Goal: Task Accomplishment & Management: Manage account settings

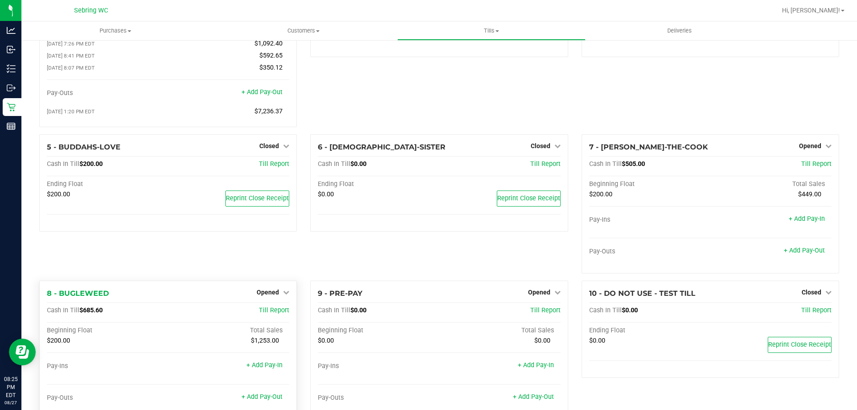
scroll to position [89, 0]
click at [269, 294] on span "Opened" at bounding box center [268, 291] width 22 height 7
click at [271, 310] on link "Close Till" at bounding box center [269, 310] width 24 height 7
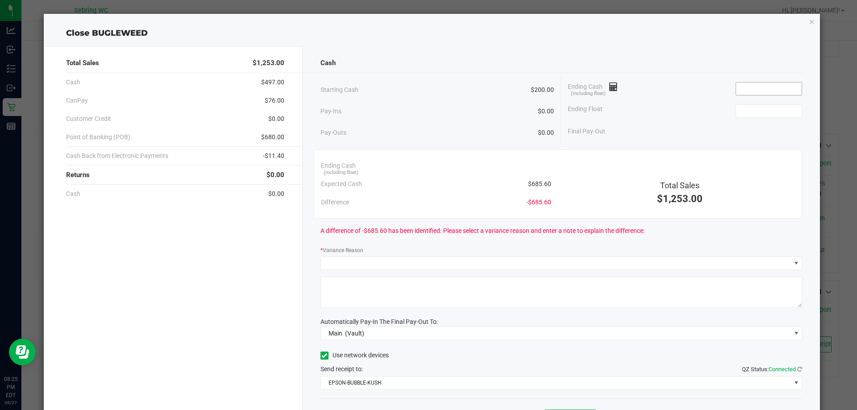
click at [746, 86] on input at bounding box center [769, 89] width 66 height 13
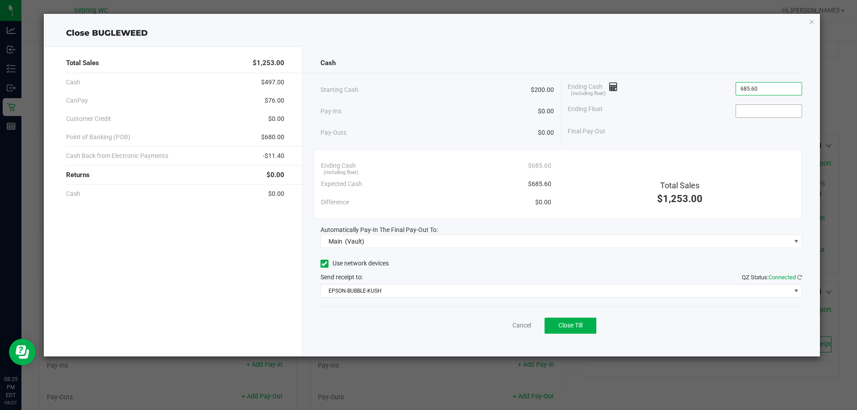
type input "$685.60"
click at [750, 109] on input at bounding box center [769, 111] width 66 height 13
type input "$200.00"
click at [560, 276] on div "Send receipt to: QZ Status: Connected" at bounding box center [562, 277] width 482 height 9
click at [579, 325] on span "Close Till" at bounding box center [571, 325] width 24 height 7
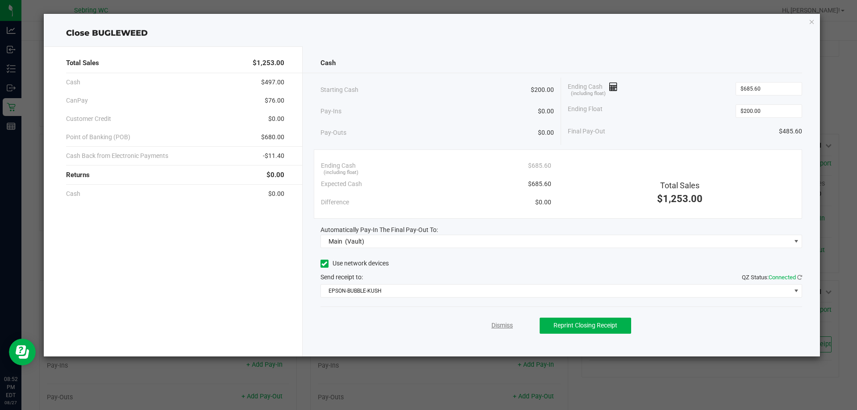
click at [502, 324] on link "Dismiss" at bounding box center [502, 325] width 21 height 9
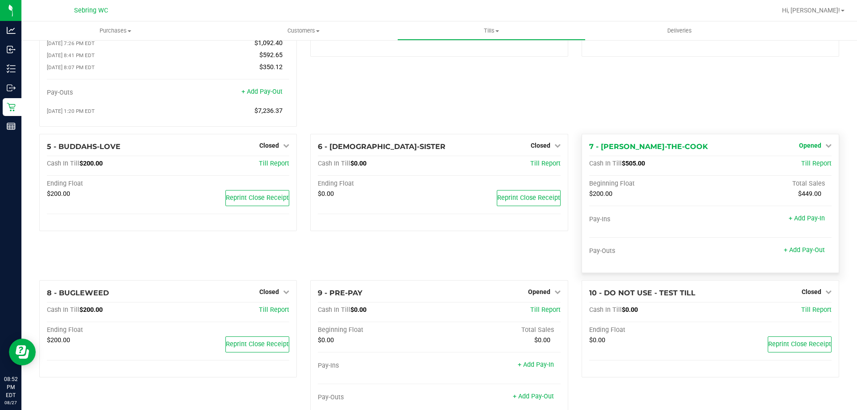
click at [825, 146] on icon at bounding box center [828, 145] width 6 height 6
click at [799, 167] on link "Close Till" at bounding box center [811, 163] width 24 height 7
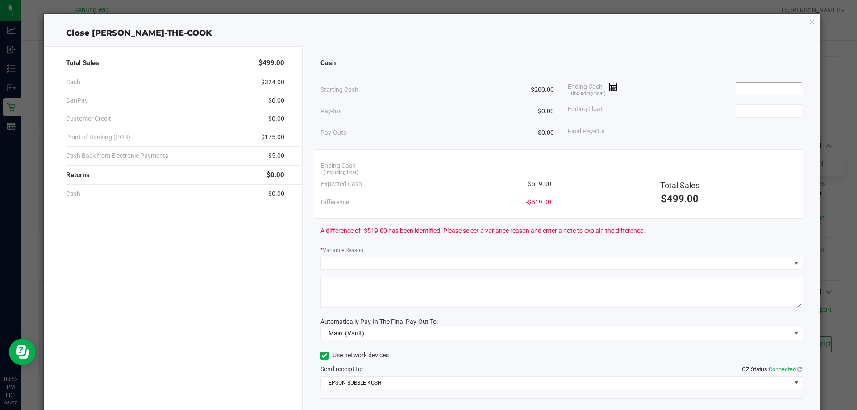
click at [759, 87] on input at bounding box center [769, 89] width 66 height 13
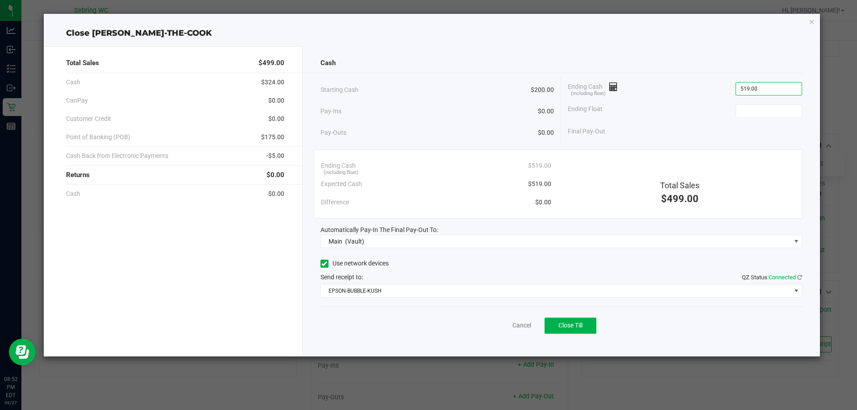
type input "$519.00"
type input "$200.00"
click at [672, 126] on div "Final Pay-Out $319.00" at bounding box center [685, 131] width 234 height 18
click at [563, 327] on span "Close Till" at bounding box center [571, 325] width 24 height 7
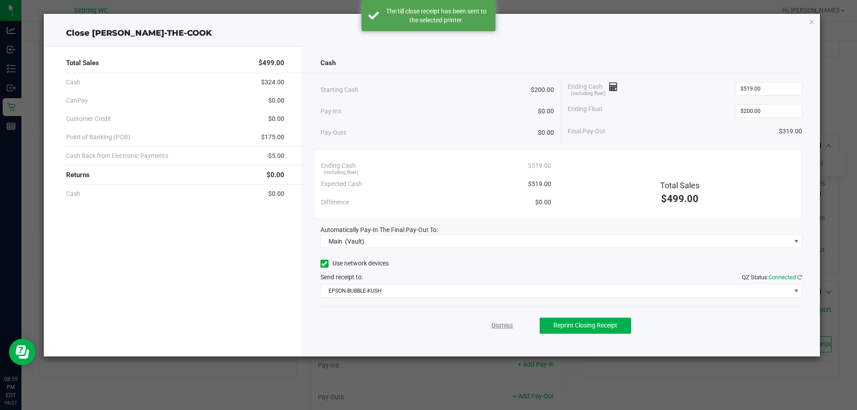
click at [504, 327] on link "Dismiss" at bounding box center [502, 325] width 21 height 9
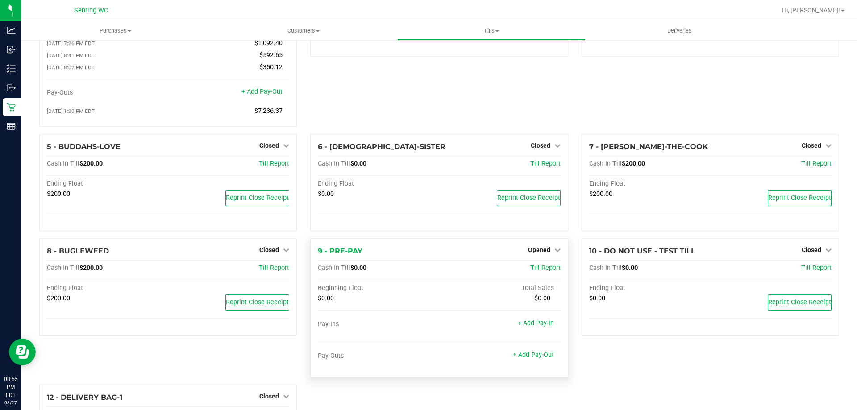
scroll to position [180, 0]
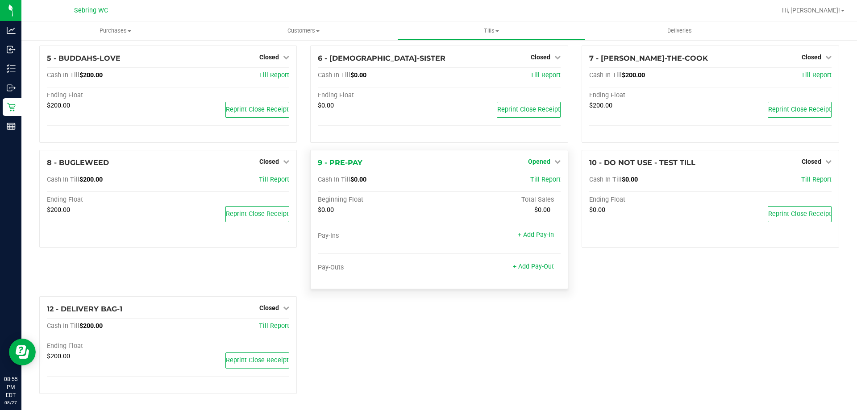
click at [554, 161] on icon at bounding box center [557, 161] width 6 height 6
click at [534, 179] on link "Close Till" at bounding box center [540, 180] width 24 height 7
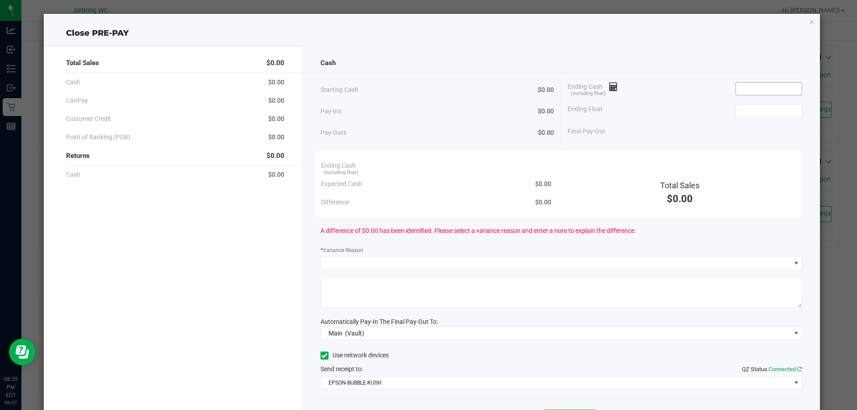
click at [755, 88] on input at bounding box center [769, 89] width 66 height 13
type input "$0.00"
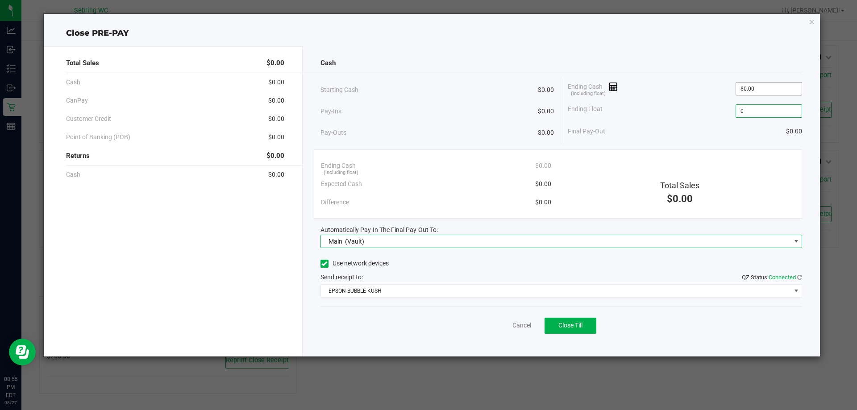
type input "$0.00"
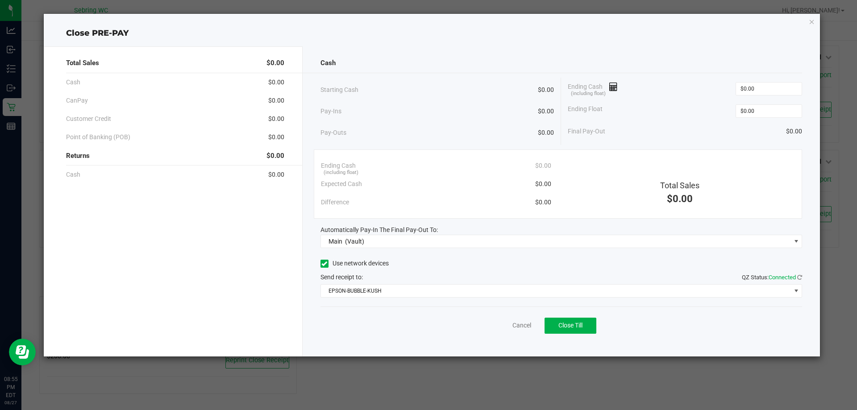
click at [488, 263] on div "Use network devices" at bounding box center [562, 263] width 482 height 13
click at [584, 321] on button "Close Till" at bounding box center [571, 326] width 52 height 16
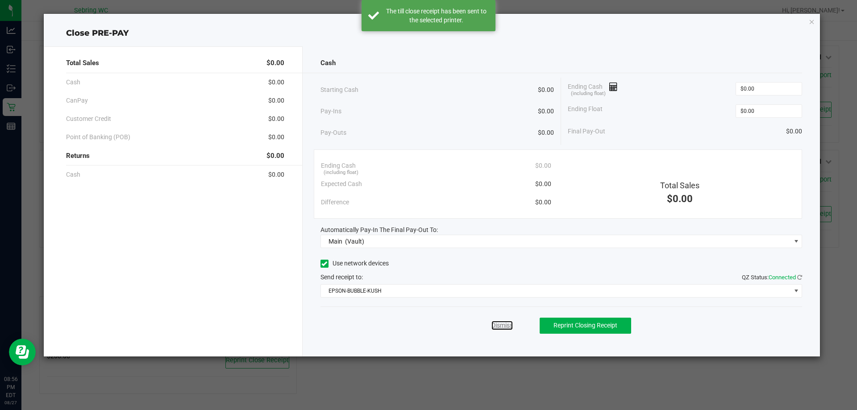
click at [509, 329] on link "Dismiss" at bounding box center [502, 325] width 21 height 9
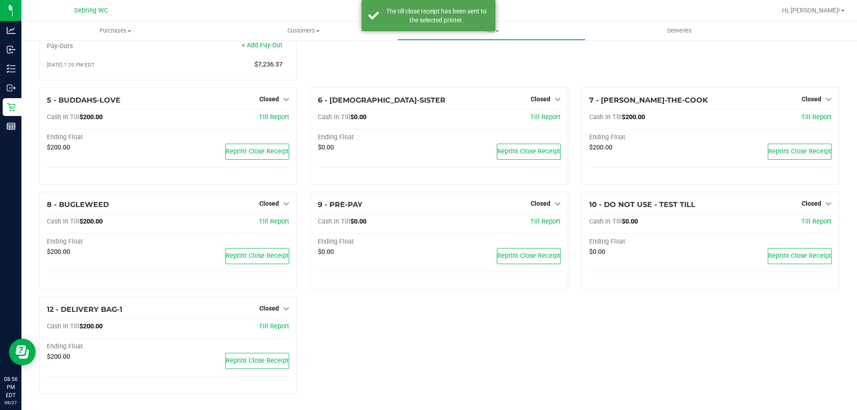
click at [493, 322] on div "1 - Vault Count Vault Cash In Vault: $3,897.00 Main: $1,897.00 Change Bag: $2,0…" at bounding box center [439, 156] width 813 height 489
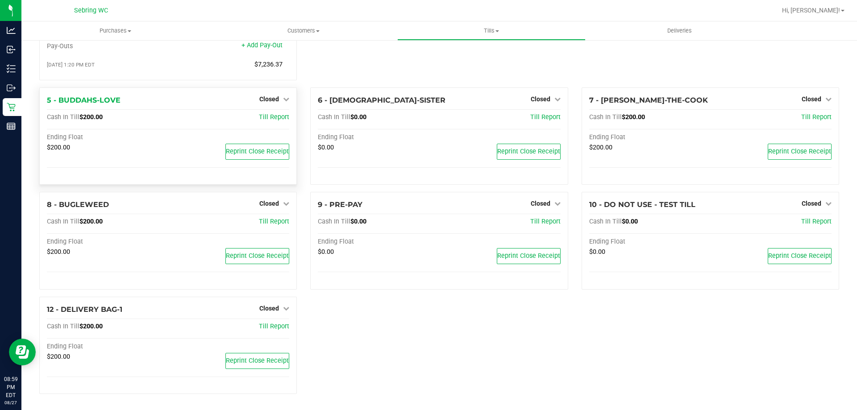
scroll to position [0, 0]
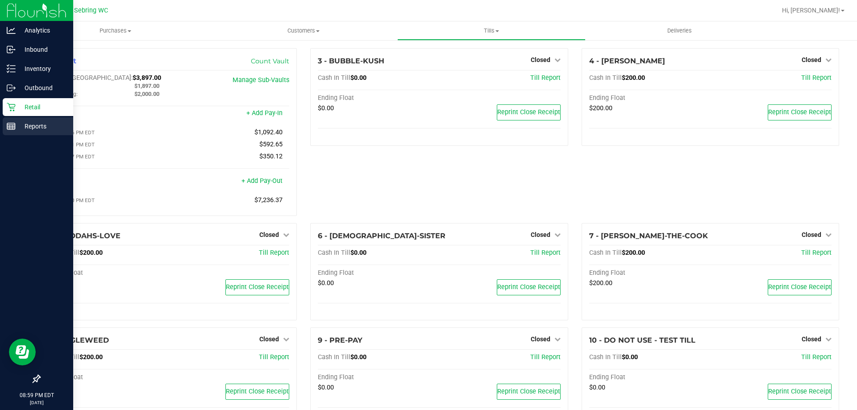
click at [28, 129] on p "Reports" at bounding box center [43, 126] width 54 height 11
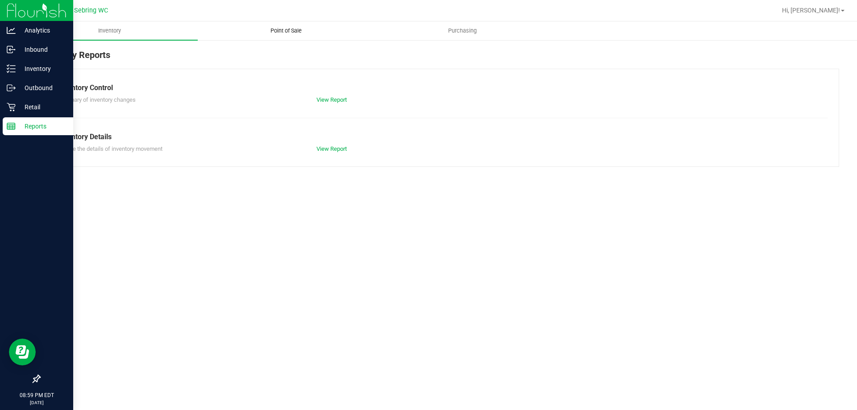
click at [278, 36] on uib-tab-heading "Point of Sale" at bounding box center [285, 31] width 175 height 18
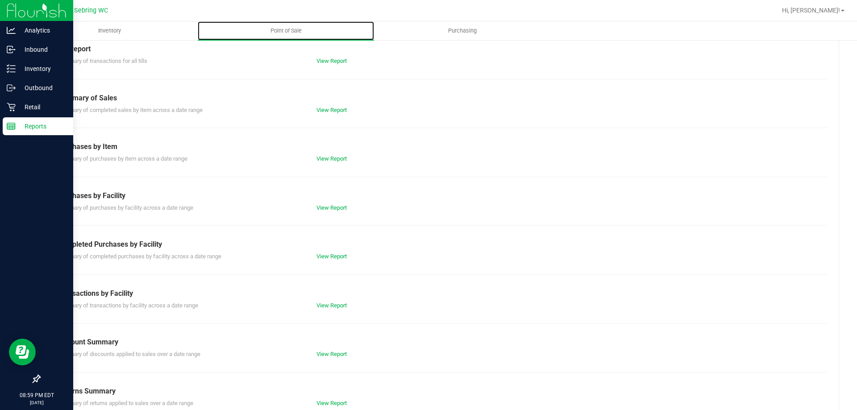
scroll to position [59, 0]
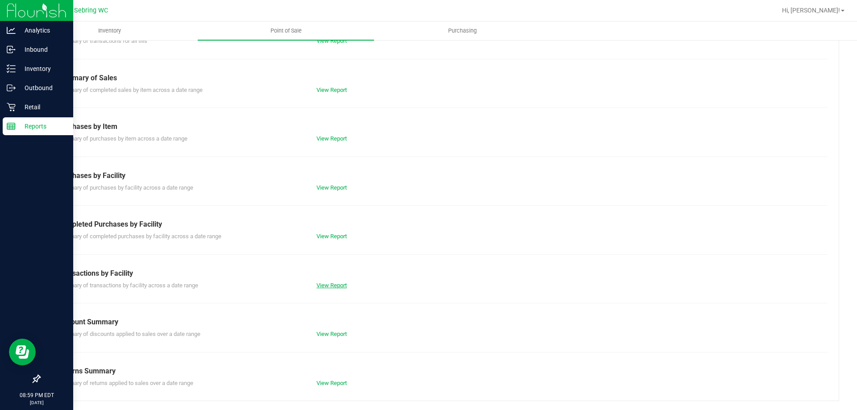
click at [330, 283] on link "View Report" at bounding box center [332, 285] width 30 height 7
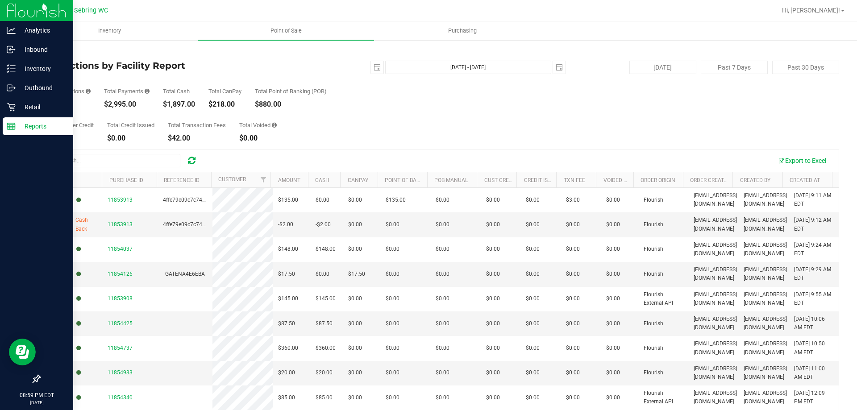
click at [178, 103] on div "$1,897.00" at bounding box center [179, 104] width 32 height 7
click at [178, 104] on div "$1,897.00" at bounding box center [179, 104] width 32 height 7
click at [7, 105] on icon at bounding box center [11, 107] width 9 height 9
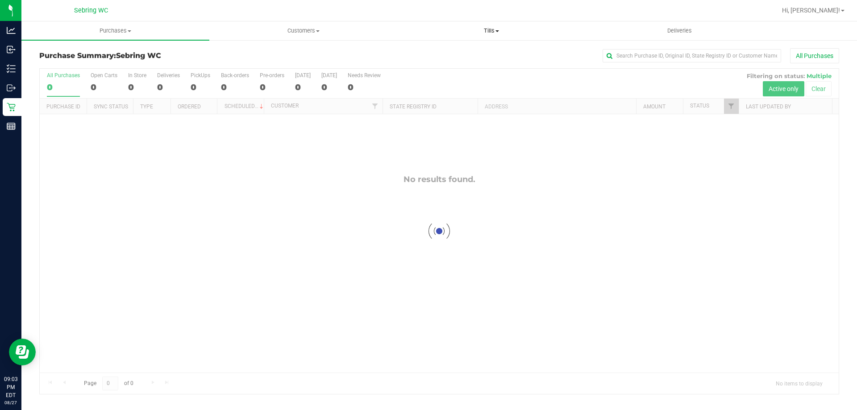
click at [483, 33] on span "Tills" at bounding box center [491, 31] width 187 height 8
click at [464, 66] on span "Reconcile e-payments" at bounding box center [441, 65] width 89 height 8
click at [428, 63] on span "Reconcile e-payments" at bounding box center [441, 65] width 89 height 8
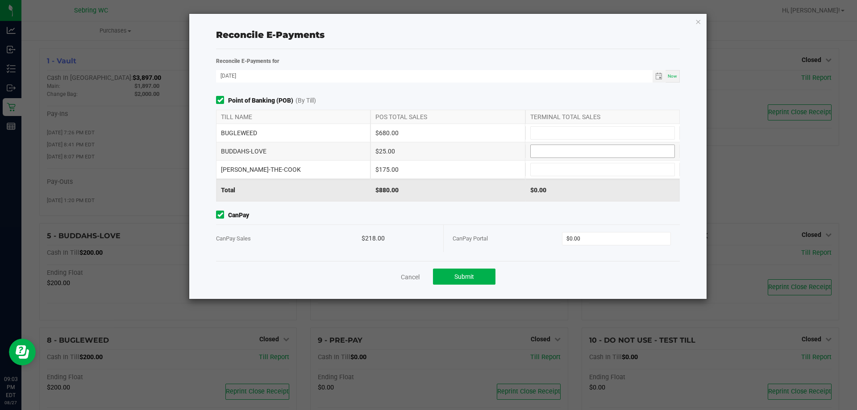
click at [573, 151] on input at bounding box center [603, 151] width 144 height 13
type input "$25.00"
click at [570, 169] on input at bounding box center [603, 169] width 144 height 13
type input "$175.00"
click at [571, 131] on input at bounding box center [603, 133] width 144 height 13
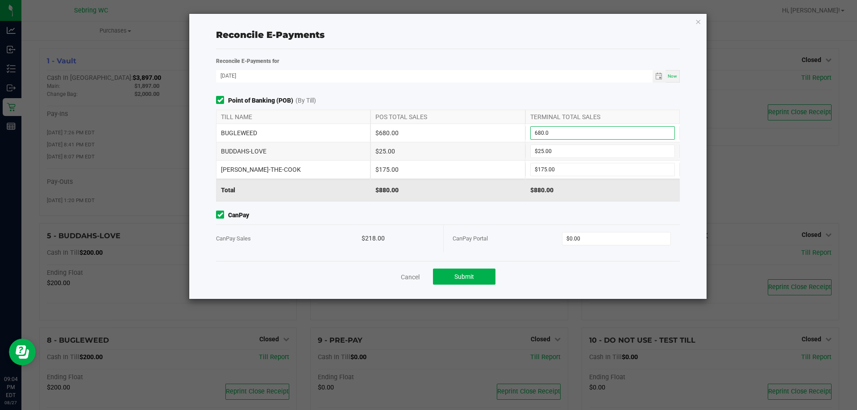
type input "$680.00"
click at [525, 96] on div "Reconcile E-Payments for 08/27/2025 Now Point of Banking (POB) (By Till) TILL N…" at bounding box center [447, 158] width 477 height 205
click at [588, 235] on input "0" at bounding box center [617, 239] width 108 height 13
type input "$218.00"
click at [550, 264] on div "Cancel Submit" at bounding box center [448, 276] width 464 height 31
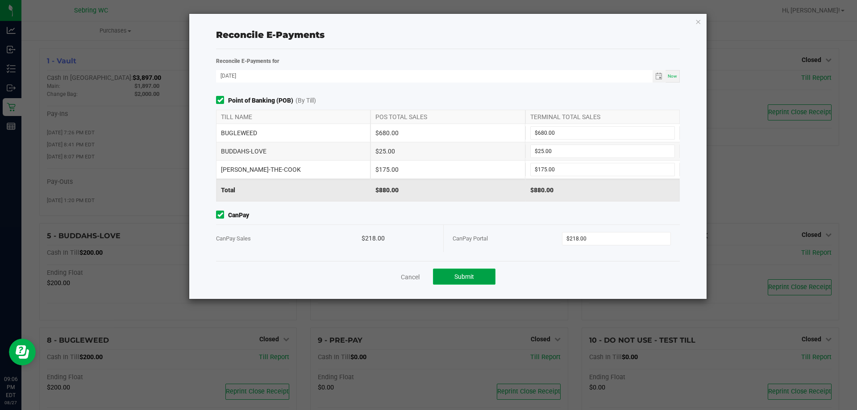
click at [479, 279] on button "Submit" at bounding box center [464, 277] width 63 height 16
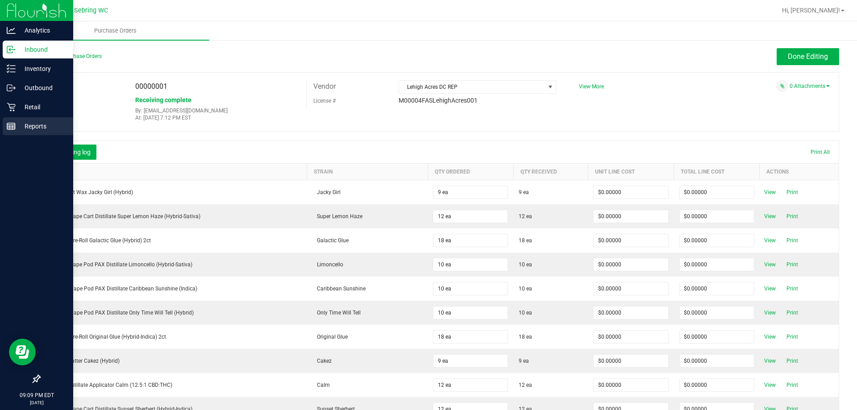
click at [16, 120] on div "Reports" at bounding box center [38, 126] width 71 height 18
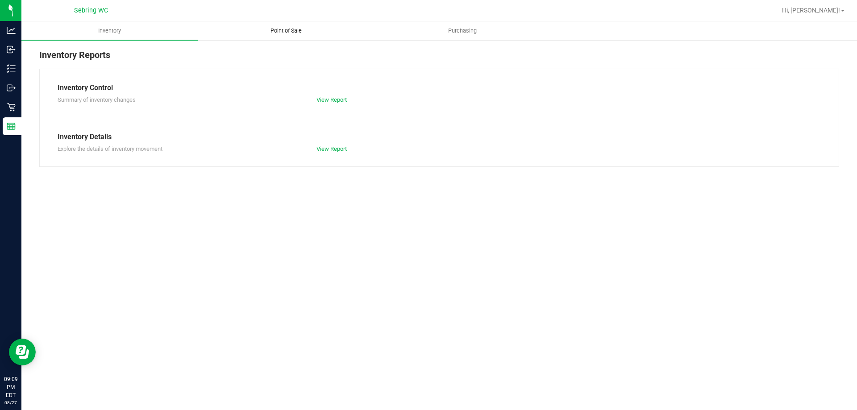
click at [289, 34] on span "Point of Sale" at bounding box center [285, 31] width 55 height 8
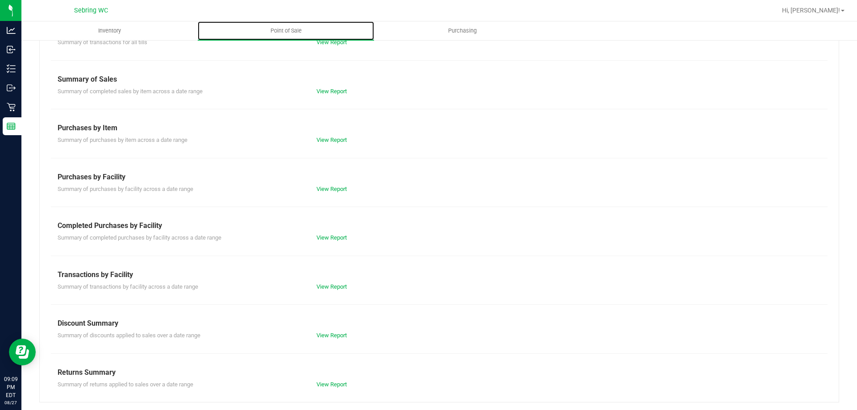
scroll to position [59, 0]
click at [323, 277] on div "Transactions by Facility" at bounding box center [439, 273] width 763 height 11
click at [325, 284] on div "View Report" at bounding box center [374, 285] width 129 height 9
click at [325, 284] on link "View Report" at bounding box center [332, 285] width 30 height 7
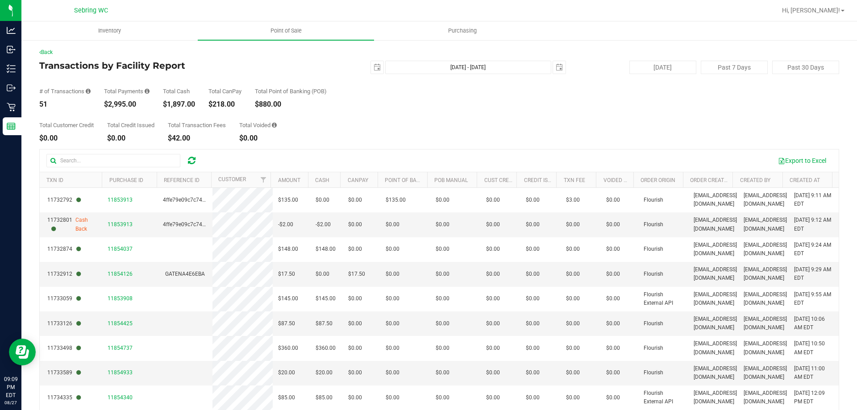
click at [177, 108] on div "$1,897.00" at bounding box center [179, 104] width 32 height 7
click at [413, 100] on div "# of Transactions 51 Total Payments $2,995.00 Total Cash $1,897.00 Total CanPay…" at bounding box center [439, 91] width 800 height 34
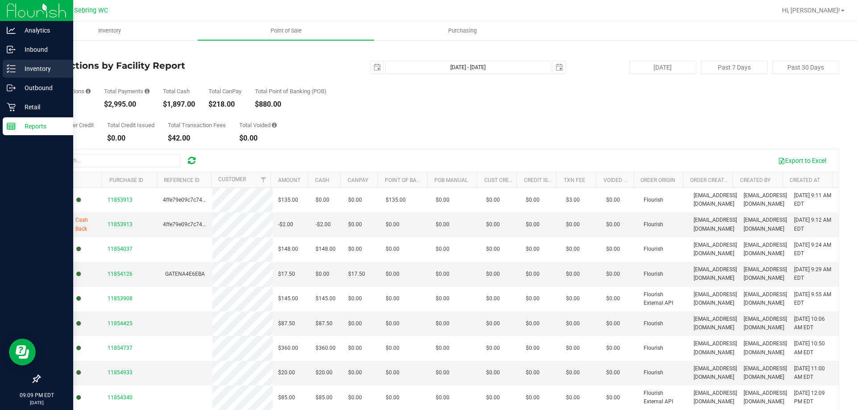
click at [37, 65] on p "Inventory" at bounding box center [43, 68] width 54 height 11
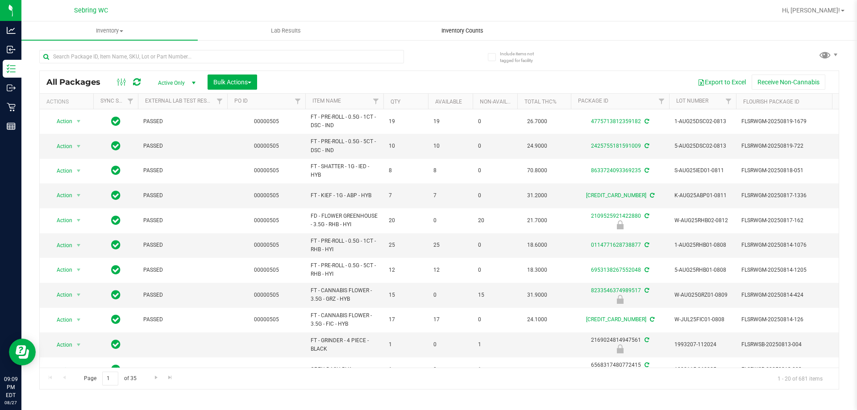
click at [458, 34] on span "Inventory Counts" at bounding box center [462, 31] width 66 height 8
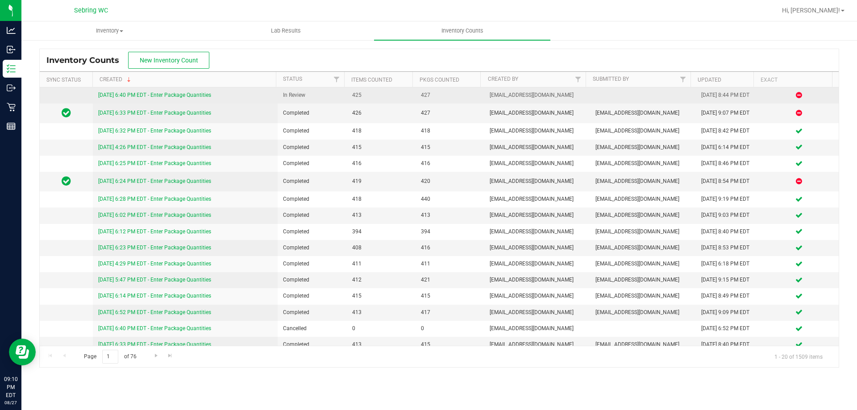
click at [149, 92] on link "8/27/25 6:40 PM EDT - Enter Package Quantities" at bounding box center [154, 95] width 113 height 6
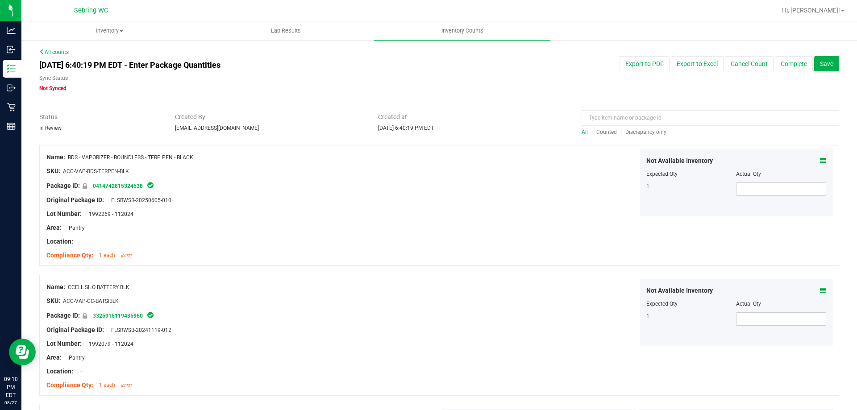
click at [627, 131] on span "Discrepancy only" at bounding box center [645, 132] width 41 height 6
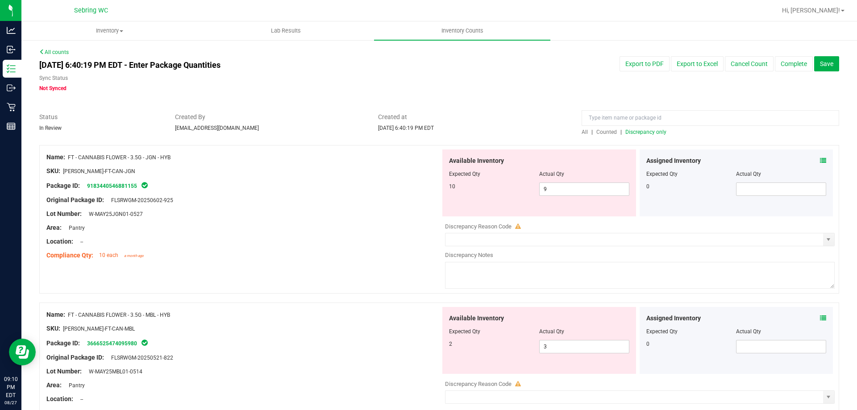
click at [820, 160] on icon at bounding box center [823, 161] width 6 height 6
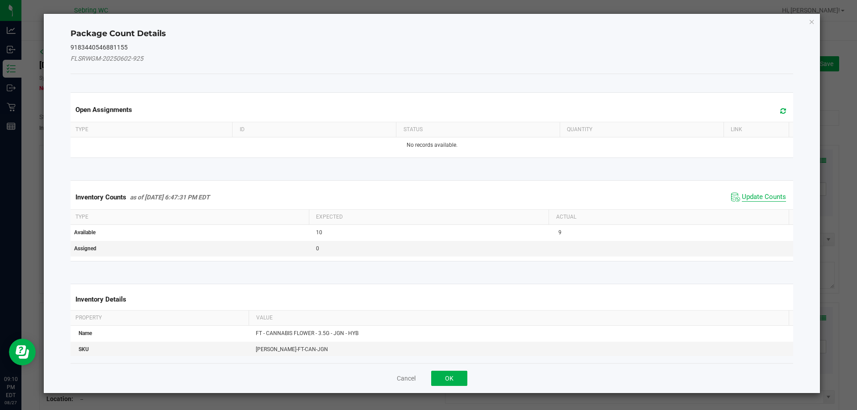
click at [742, 198] on span "Update Counts" at bounding box center [764, 197] width 44 height 9
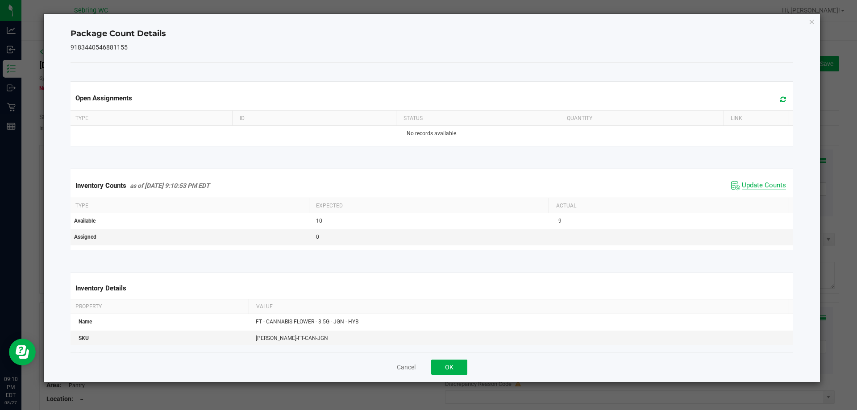
click at [749, 187] on span "Update Counts" at bounding box center [764, 185] width 44 height 9
click at [454, 367] on button "OK" at bounding box center [449, 367] width 36 height 15
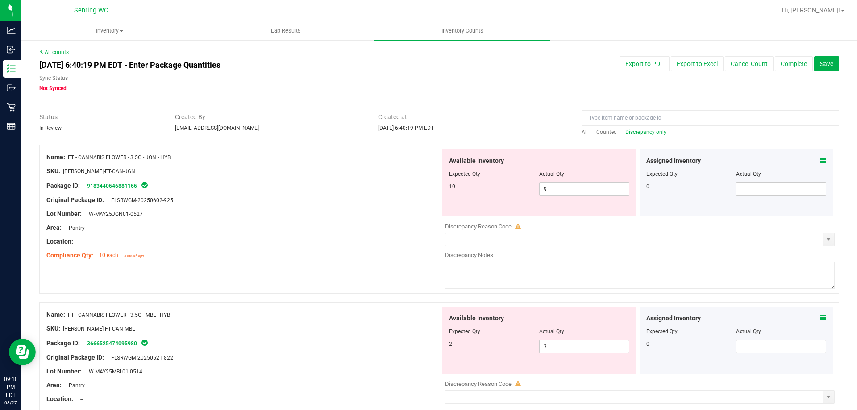
click at [820, 316] on icon at bounding box center [823, 318] width 6 height 6
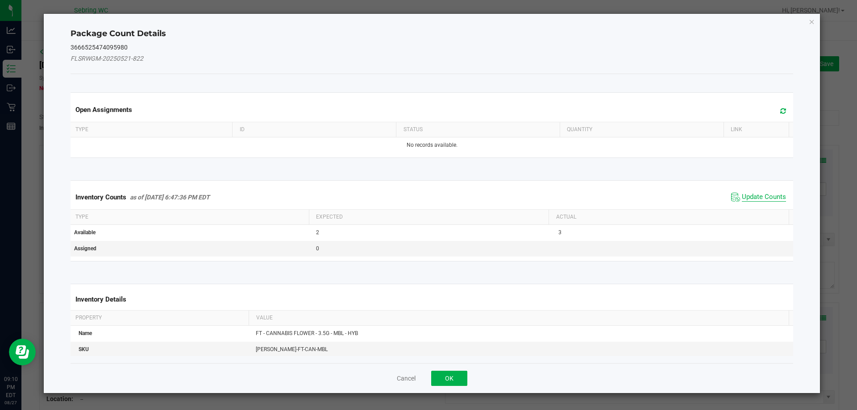
click at [773, 196] on span "Update Counts" at bounding box center [764, 197] width 44 height 9
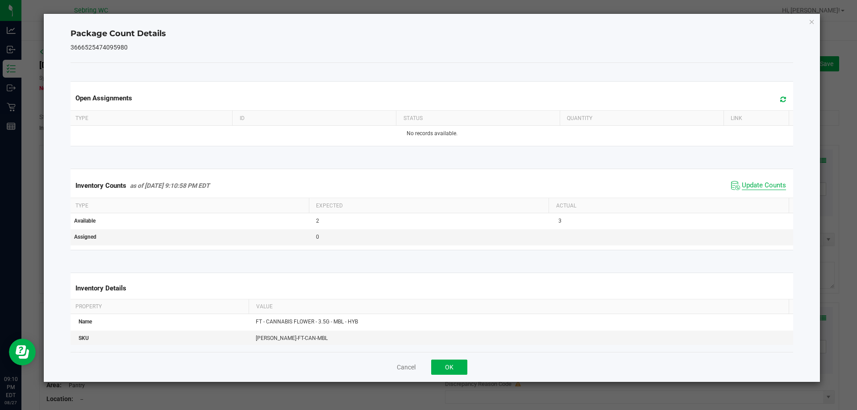
click at [767, 186] on span "Update Counts" at bounding box center [764, 185] width 44 height 9
click at [450, 360] on button "OK" at bounding box center [449, 367] width 36 height 15
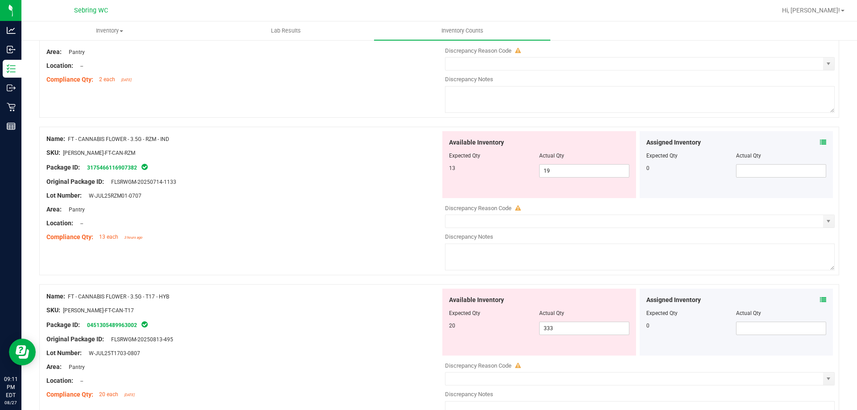
scroll to position [357, 0]
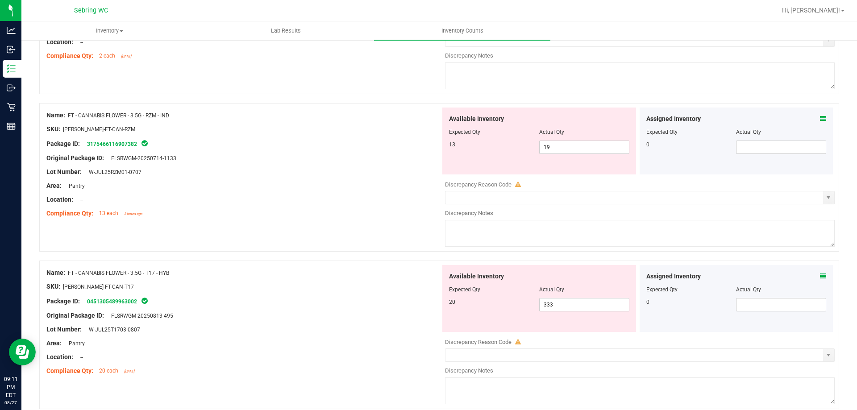
click at [820, 118] on icon at bounding box center [823, 119] width 6 height 6
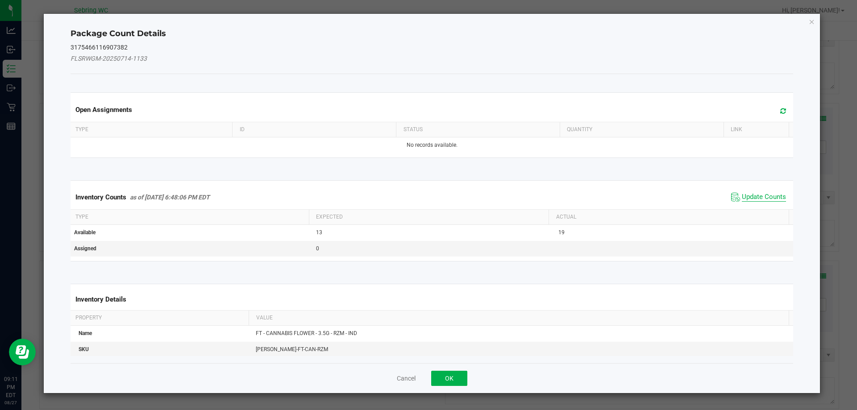
click at [748, 195] on span "Update Counts" at bounding box center [764, 197] width 44 height 9
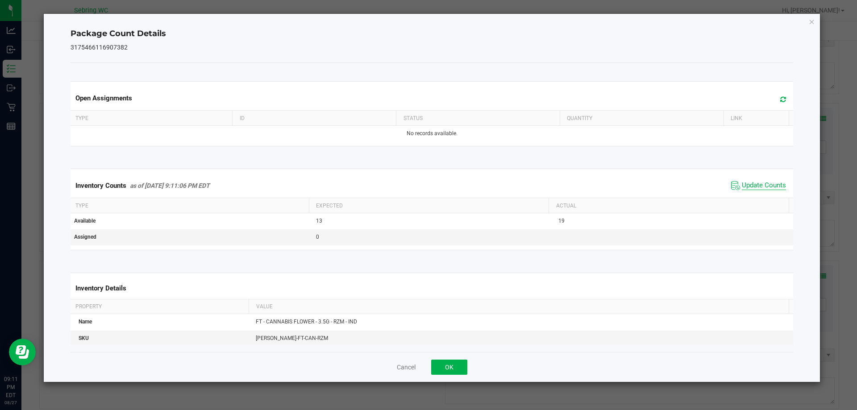
click at [748, 195] on div "Inventory Counts as of Aug 27, 2025 9:11:06 PM EDT Update Counts" at bounding box center [432, 186] width 727 height 24
click at [750, 182] on span "Update Counts" at bounding box center [764, 185] width 44 height 9
click at [449, 364] on button "OK" at bounding box center [449, 367] width 36 height 15
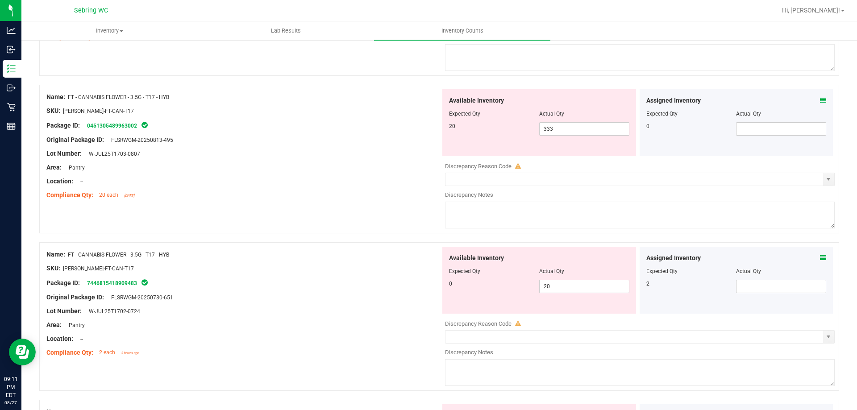
scroll to position [536, 0]
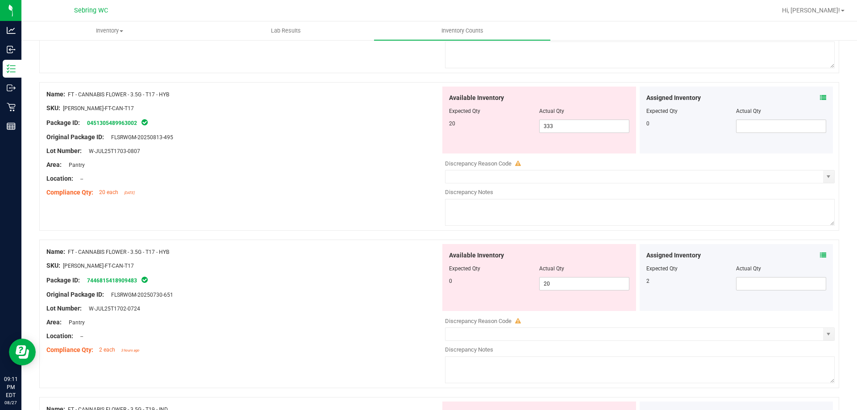
click at [820, 100] on icon at bounding box center [823, 98] width 6 height 6
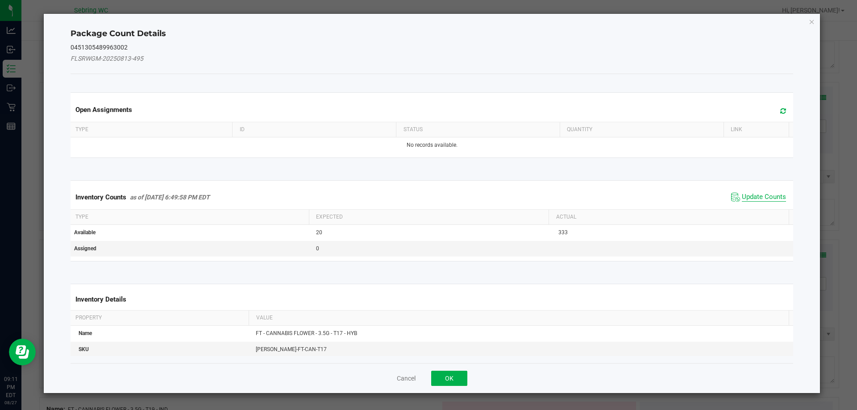
click at [757, 196] on span "Update Counts" at bounding box center [764, 197] width 44 height 9
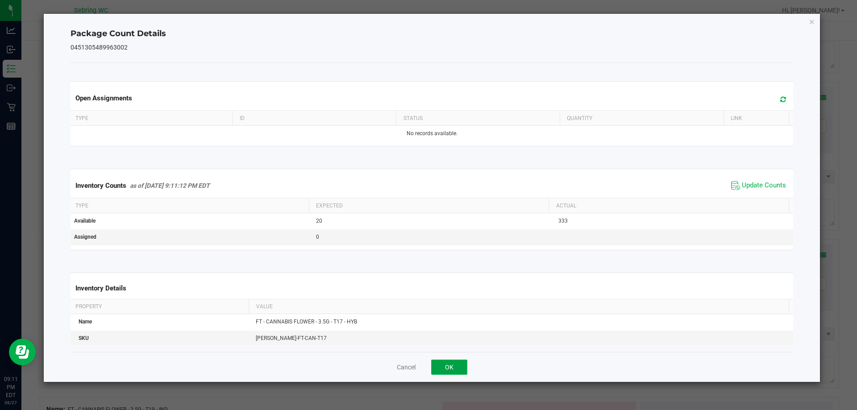
click at [446, 365] on button "OK" at bounding box center [449, 367] width 36 height 15
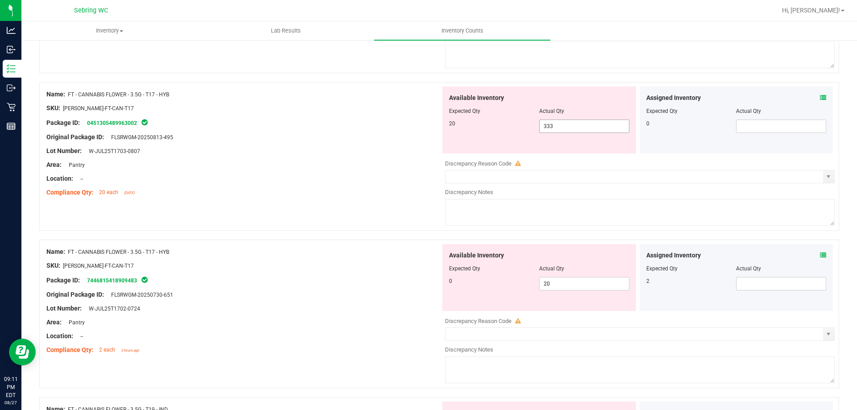
click at [566, 128] on span "333 333" at bounding box center [584, 126] width 90 height 13
click at [566, 128] on input "333" at bounding box center [584, 126] width 89 height 13
type input "20"
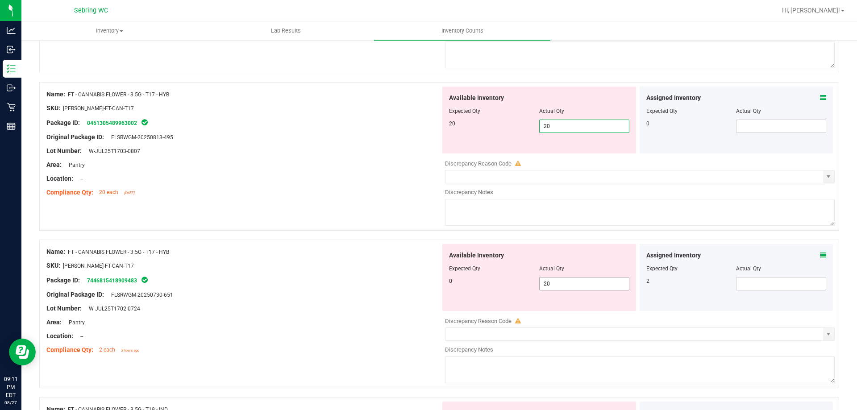
click at [589, 283] on div "Available Inventory Expected Qty Actual Qty 0 20 20" at bounding box center [638, 315] width 394 height 142
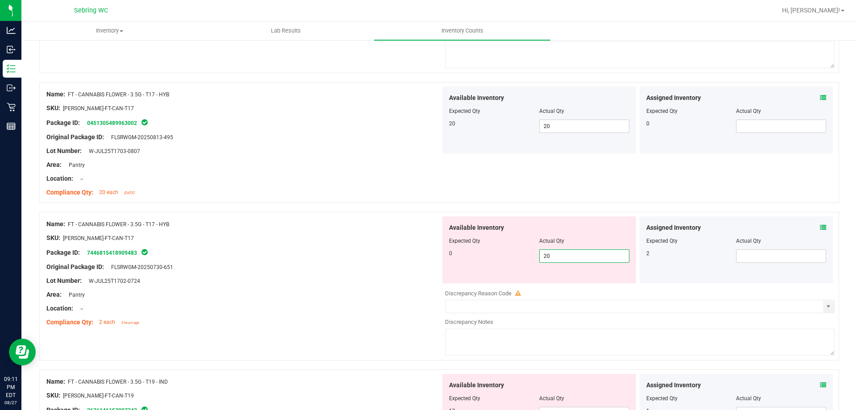
click at [563, 258] on input "20" at bounding box center [584, 256] width 89 height 13
click at [820, 228] on div "Assigned Inventory Expected Qty Actual Qty 2" at bounding box center [737, 250] width 194 height 67
click at [820, 229] on icon at bounding box center [823, 228] width 6 height 6
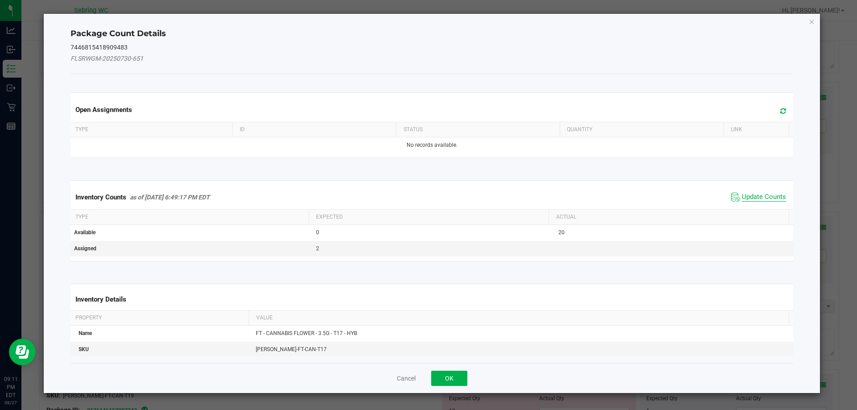
click at [742, 197] on span "Update Counts" at bounding box center [764, 197] width 44 height 9
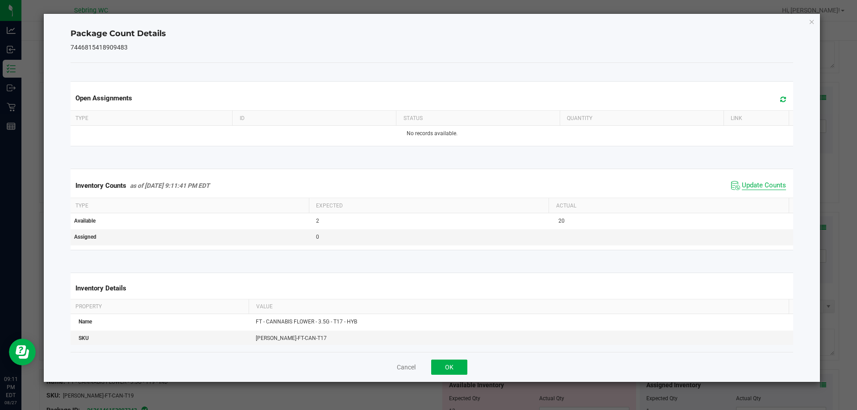
click at [742, 184] on span "Update Counts" at bounding box center [764, 185] width 44 height 9
click at [443, 360] on button "OK" at bounding box center [449, 367] width 36 height 15
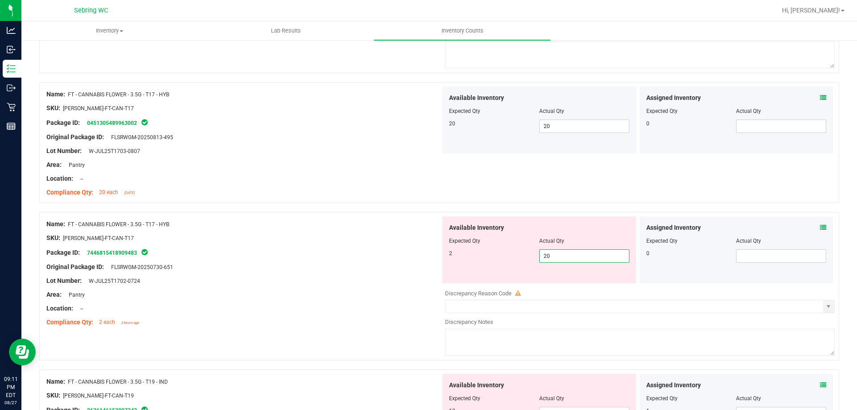
click at [592, 259] on span "20 20" at bounding box center [584, 256] width 90 height 13
type input "2"
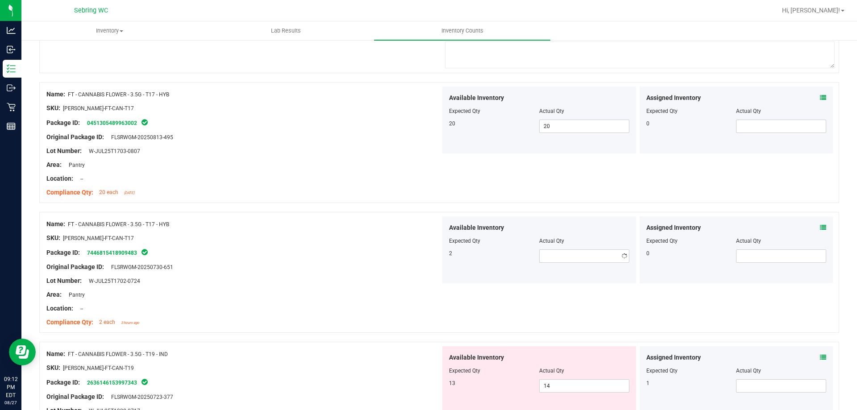
click at [133, 279] on span "W-JUL25T1702-0724" at bounding box center [112, 281] width 56 height 6
click at [102, 281] on span "W-JUL25T1702-0724" at bounding box center [112, 281] width 56 height 6
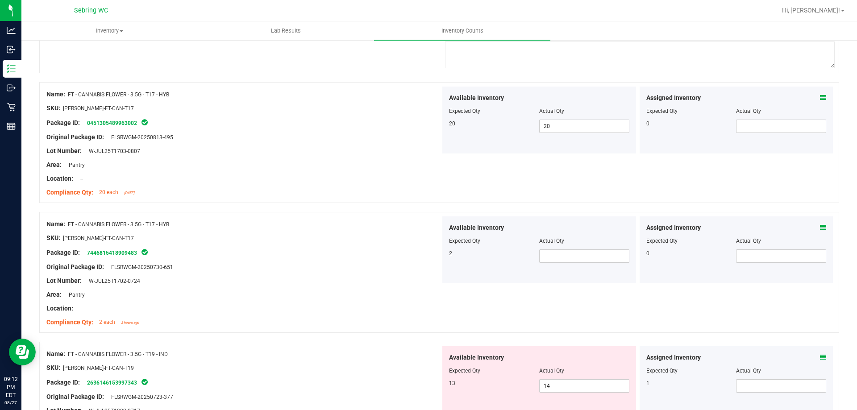
drag, startPoint x: 102, startPoint y: 281, endPoint x: 136, endPoint y: 279, distance: 34.0
click at [136, 279] on span "W-JUL25T1702-0724" at bounding box center [112, 281] width 56 height 6
drag, startPoint x: 91, startPoint y: 280, endPoint x: 140, endPoint y: 277, distance: 49.2
click at [140, 277] on div "Lot Number: W-JUL25T1702-0724" at bounding box center [243, 280] width 394 height 9
copy span "W-JUL25T1702-0724"
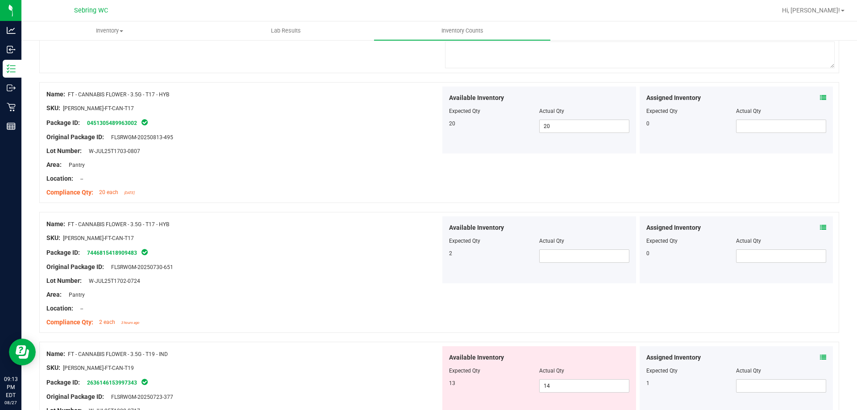
click at [306, 157] on div at bounding box center [243, 158] width 394 height 4
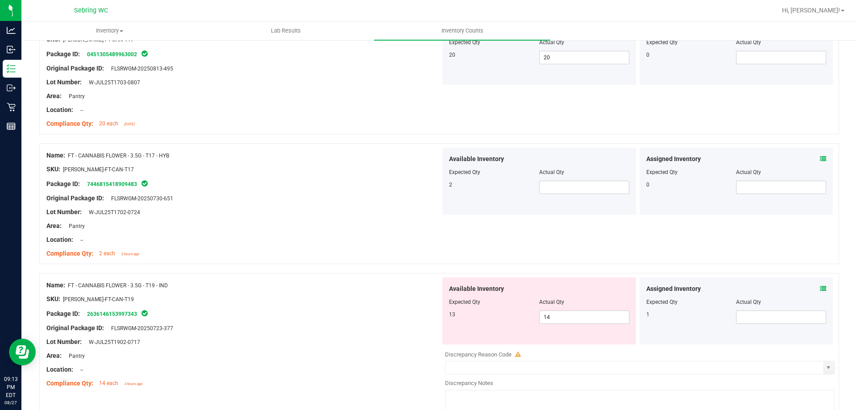
scroll to position [625, 0]
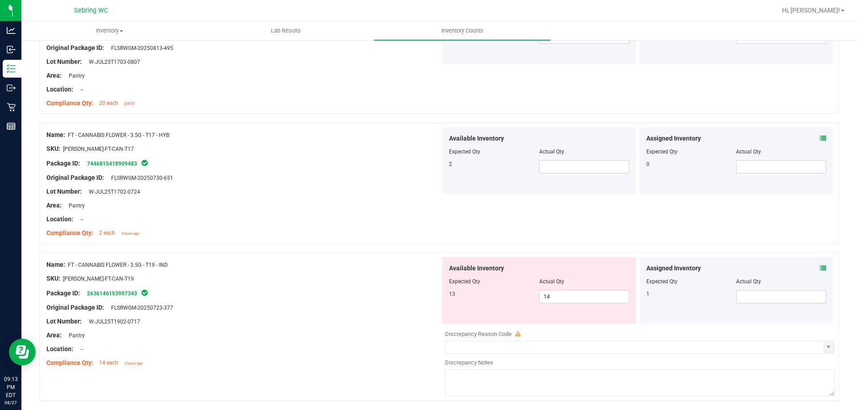
click at [820, 269] on icon at bounding box center [823, 268] width 6 height 6
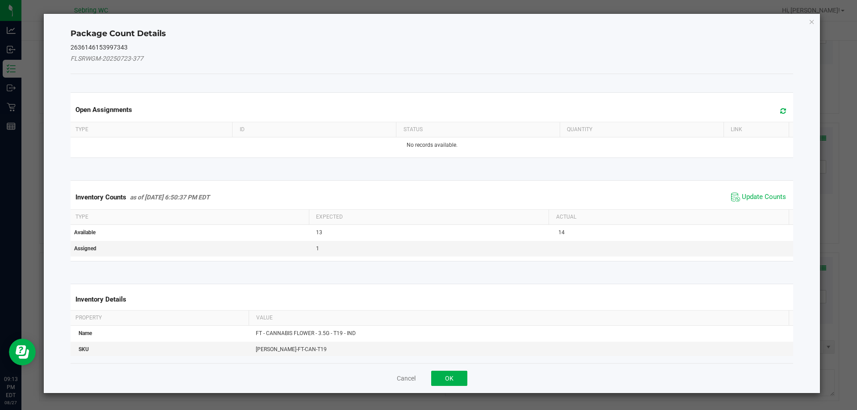
click at [734, 196] on span "Update Counts" at bounding box center [758, 197] width 59 height 13
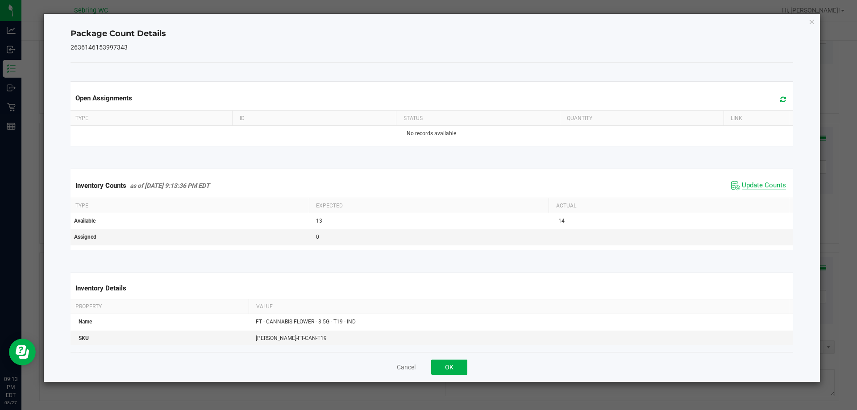
click at [742, 185] on span "Update Counts" at bounding box center [764, 185] width 44 height 9
click at [467, 370] on div "Cancel OK" at bounding box center [432, 367] width 723 height 30
drag, startPoint x: 438, startPoint y: 377, endPoint x: 442, endPoint y: 361, distance: 16.1
click at [438, 370] on div "Cancel OK" at bounding box center [432, 367] width 723 height 30
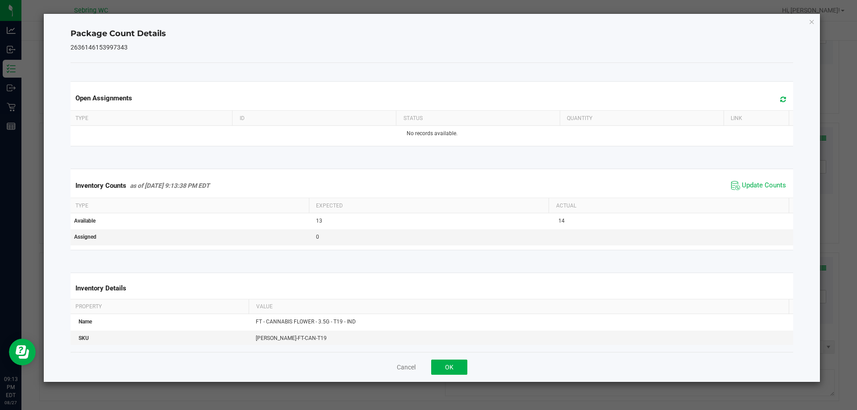
click at [444, 355] on div "Cancel OK" at bounding box center [432, 367] width 723 height 30
click at [453, 361] on button "OK" at bounding box center [449, 367] width 36 height 15
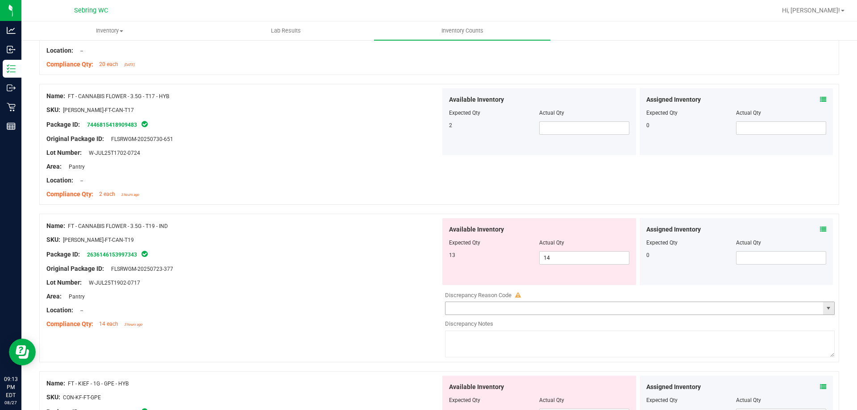
scroll to position [714, 0]
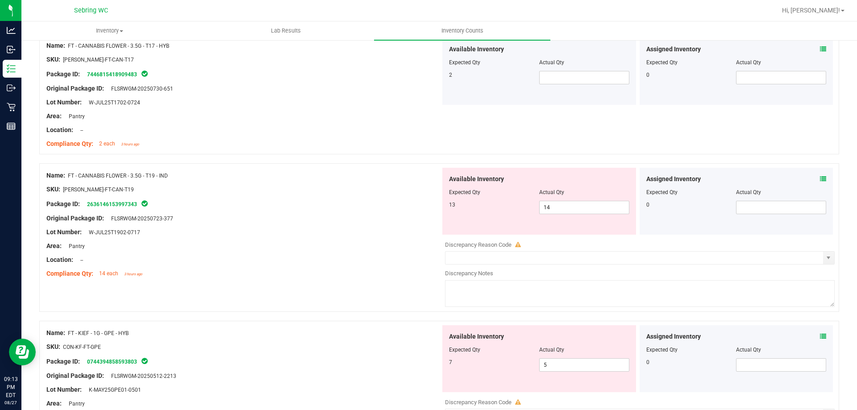
click at [820, 182] on div "Assigned Inventory Expected Qty Actual Qty 0" at bounding box center [737, 201] width 194 height 67
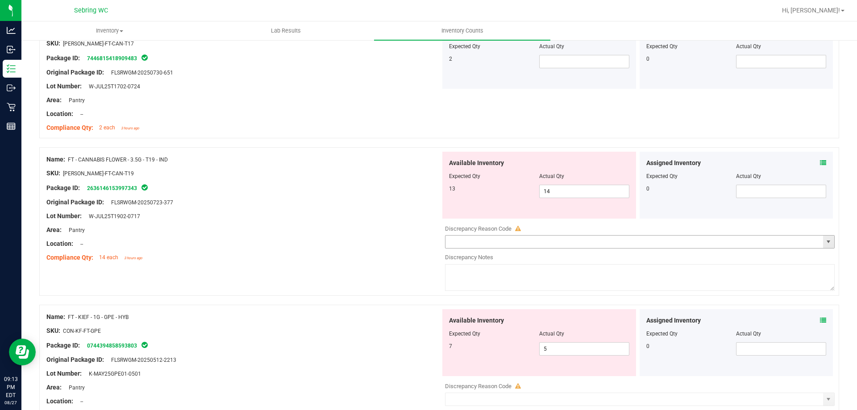
scroll to position [759, 0]
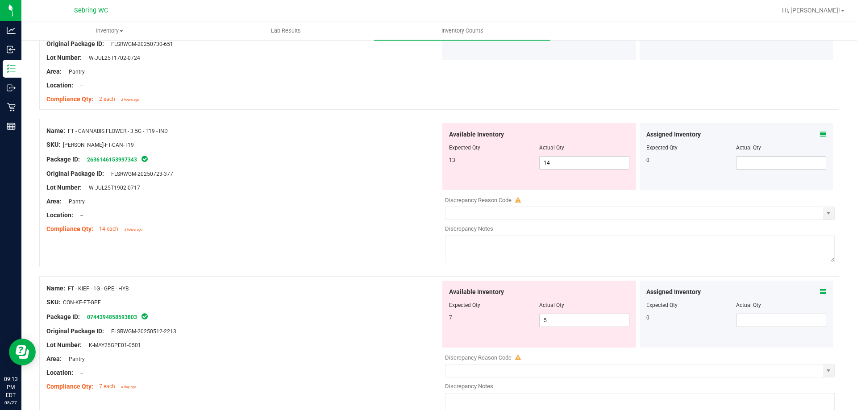
click at [820, 290] on icon at bounding box center [823, 292] width 6 height 6
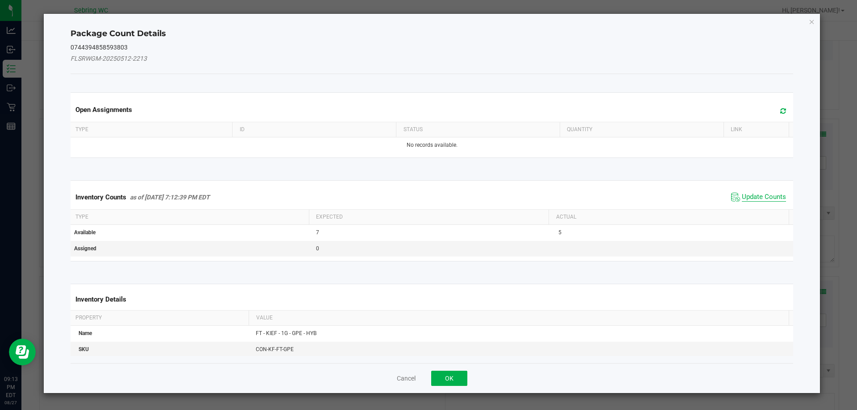
click at [743, 198] on span "Update Counts" at bounding box center [764, 197] width 44 height 9
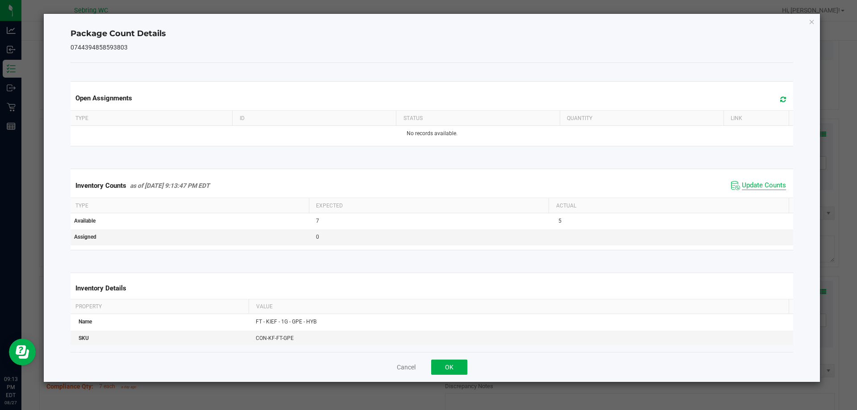
click at [746, 183] on span "Update Counts" at bounding box center [764, 185] width 44 height 9
click at [436, 360] on button "OK" at bounding box center [449, 367] width 36 height 15
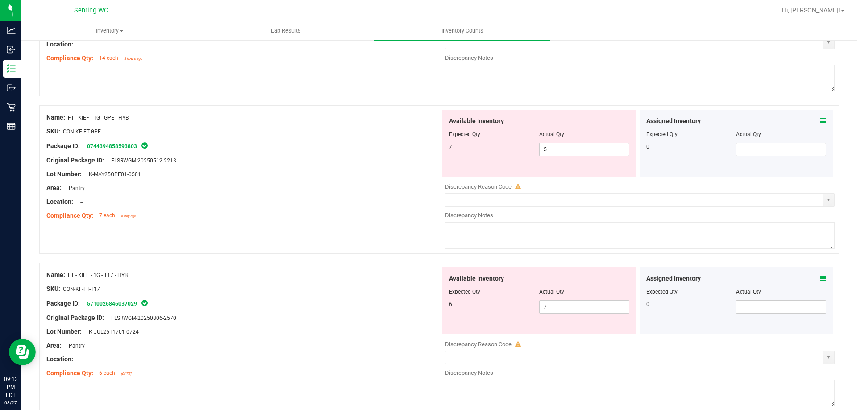
scroll to position [938, 0]
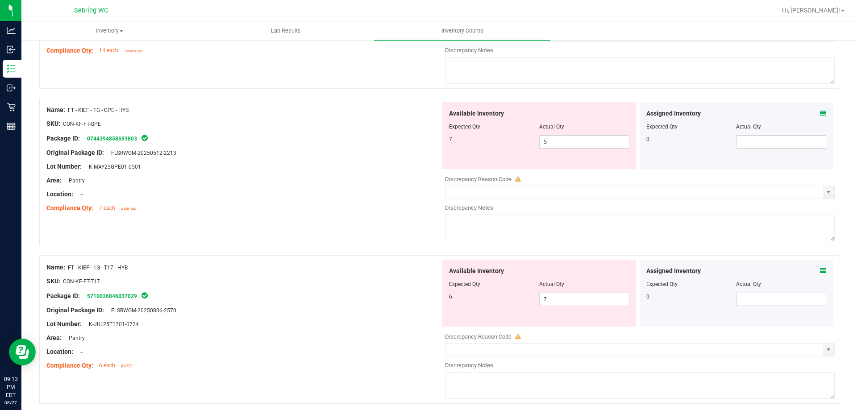
click at [820, 269] on icon at bounding box center [823, 271] width 6 height 6
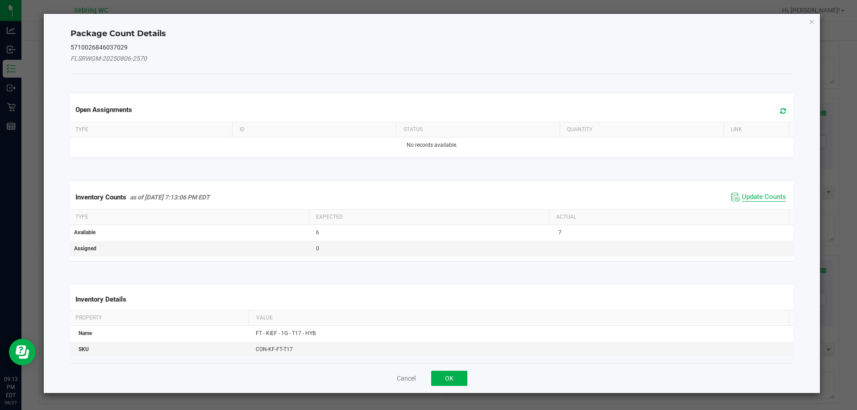
click at [742, 193] on span "Update Counts" at bounding box center [764, 197] width 44 height 9
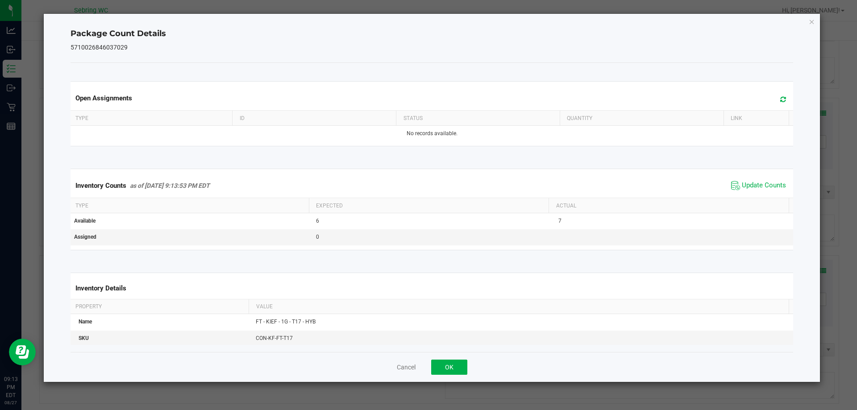
click at [739, 179] on span "Update Counts" at bounding box center [758, 185] width 59 height 13
click at [442, 366] on button "OK" at bounding box center [449, 367] width 36 height 15
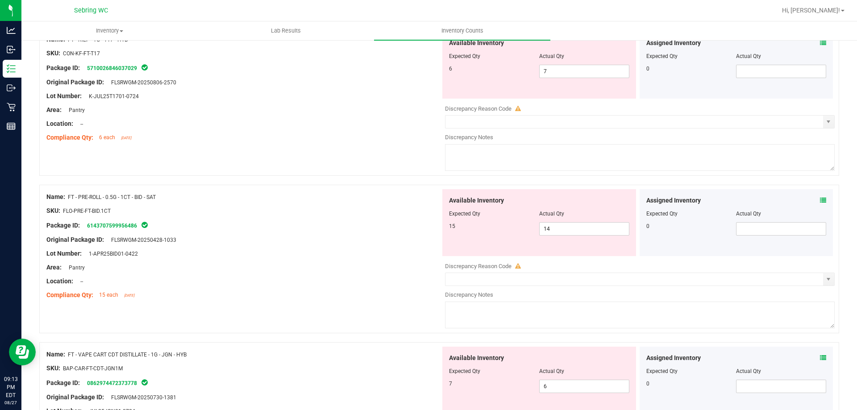
scroll to position [1250, 0]
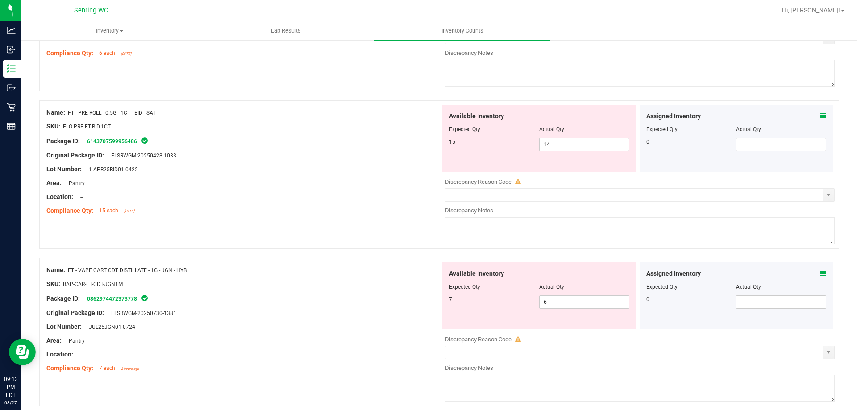
click at [820, 117] on icon at bounding box center [823, 116] width 6 height 6
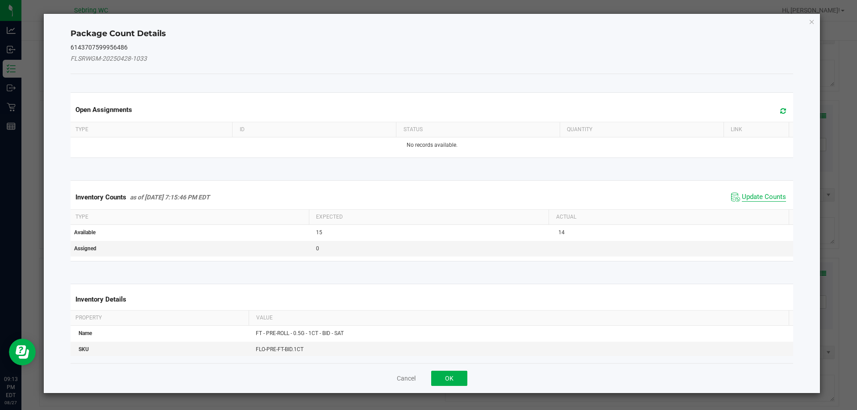
click at [764, 196] on span "Update Counts" at bounding box center [764, 197] width 44 height 9
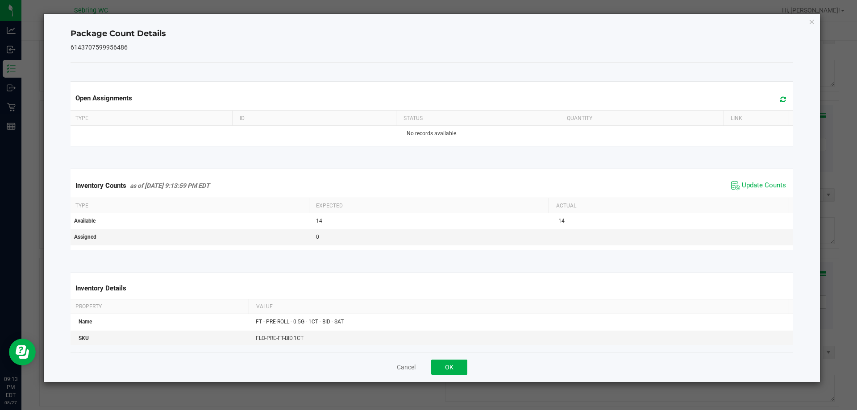
click at [763, 180] on span "Update Counts" at bounding box center [758, 185] width 59 height 13
click at [443, 367] on button "OK" at bounding box center [449, 367] width 36 height 15
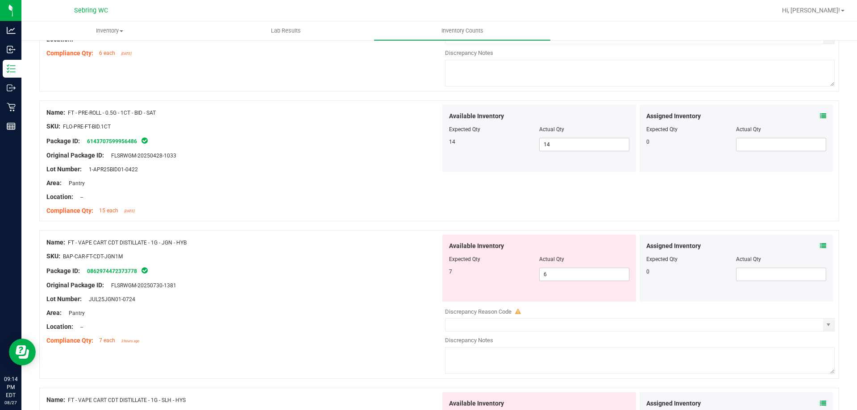
click at [820, 247] on icon at bounding box center [823, 246] width 6 height 6
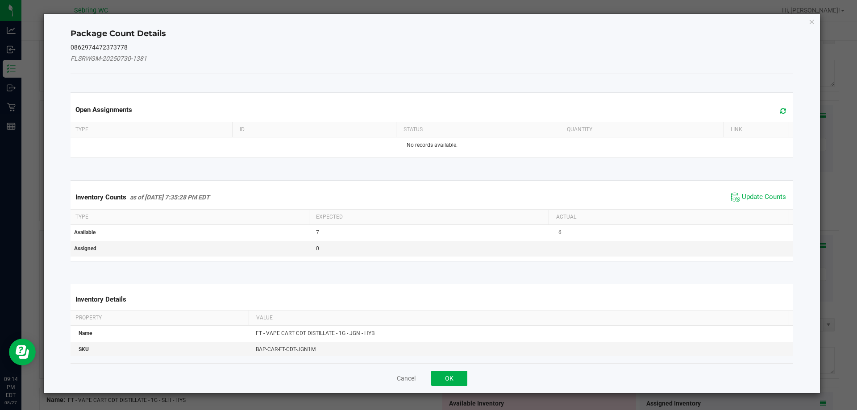
click at [731, 194] on icon at bounding box center [735, 197] width 9 height 11
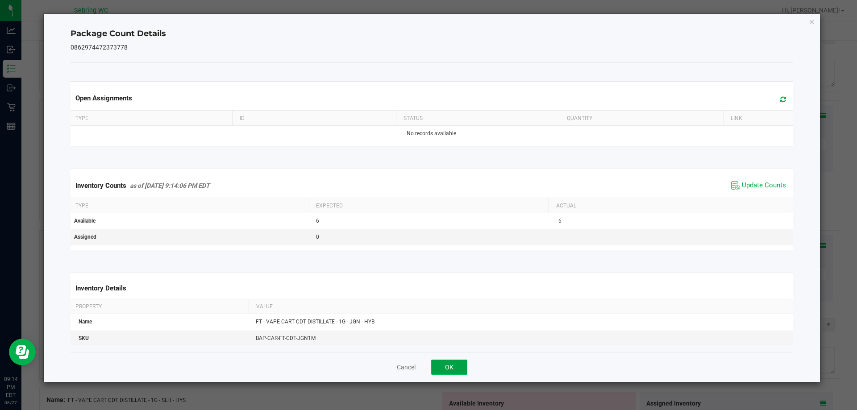
click at [454, 361] on button "OK" at bounding box center [449, 367] width 36 height 15
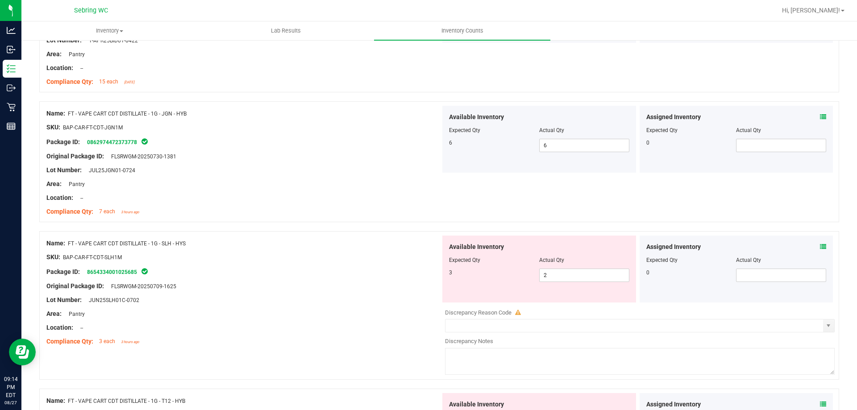
scroll to position [1384, 0]
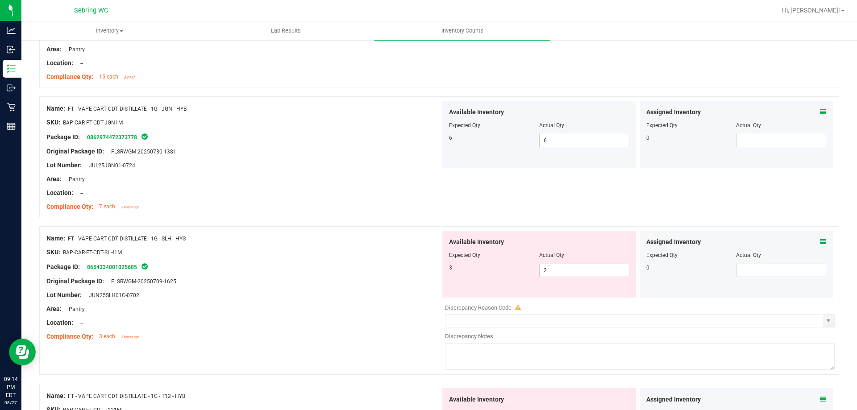
click at [813, 242] on div "Assigned Inventory" at bounding box center [736, 242] width 180 height 9
click at [820, 242] on icon at bounding box center [823, 242] width 6 height 6
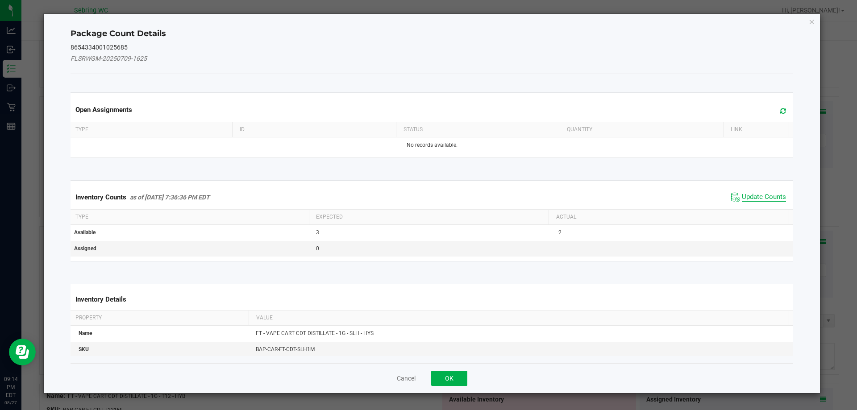
click at [756, 198] on span "Update Counts" at bounding box center [764, 197] width 44 height 9
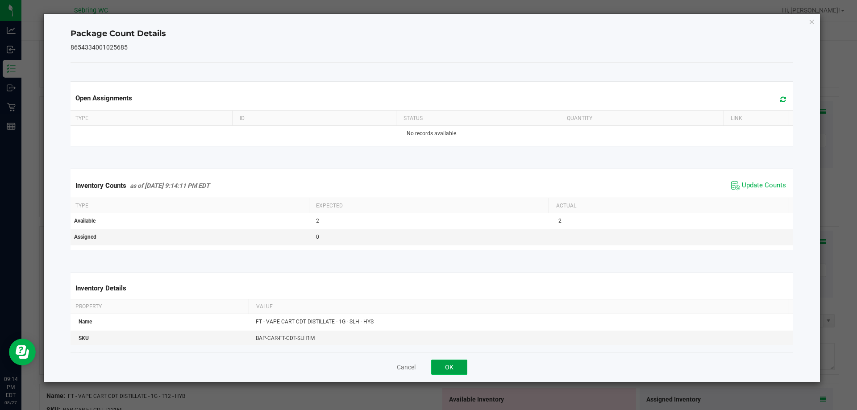
click at [444, 360] on button "OK" at bounding box center [449, 367] width 36 height 15
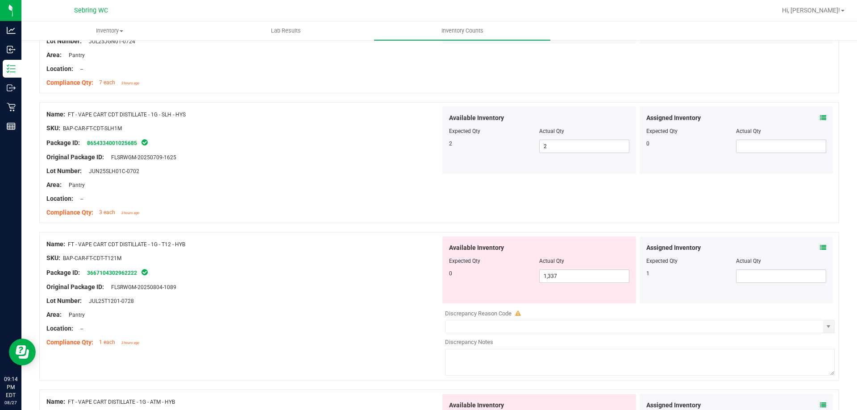
scroll to position [1518, 0]
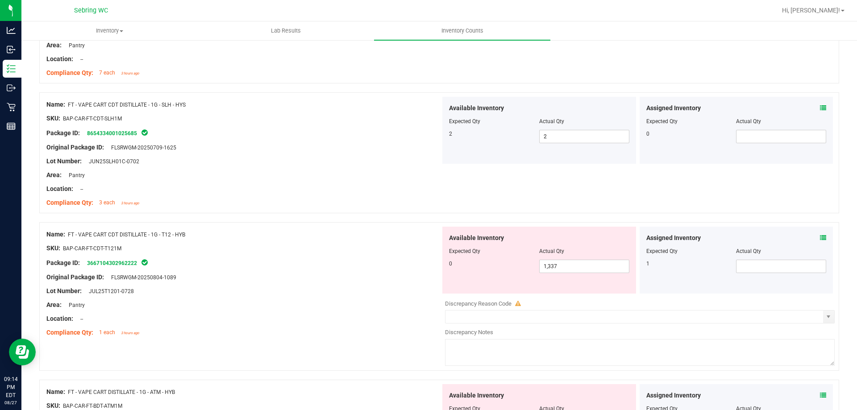
click at [825, 239] on div "Assigned Inventory Expected Qty Actual Qty 1" at bounding box center [737, 260] width 194 height 67
click at [820, 239] on icon at bounding box center [823, 238] width 6 height 6
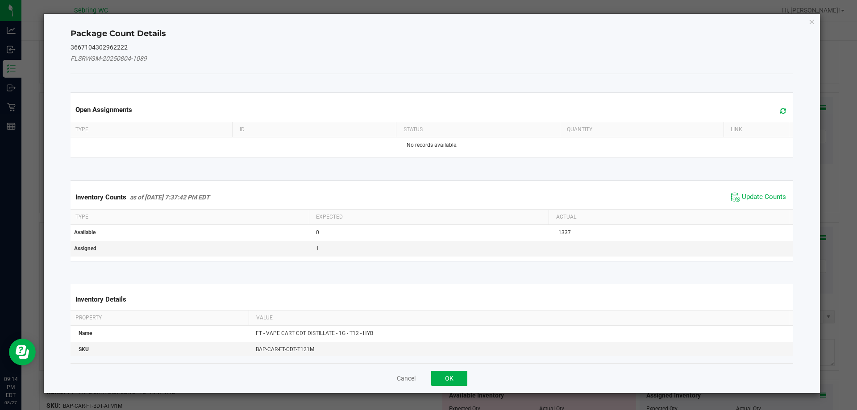
click at [732, 193] on icon at bounding box center [735, 197] width 9 height 11
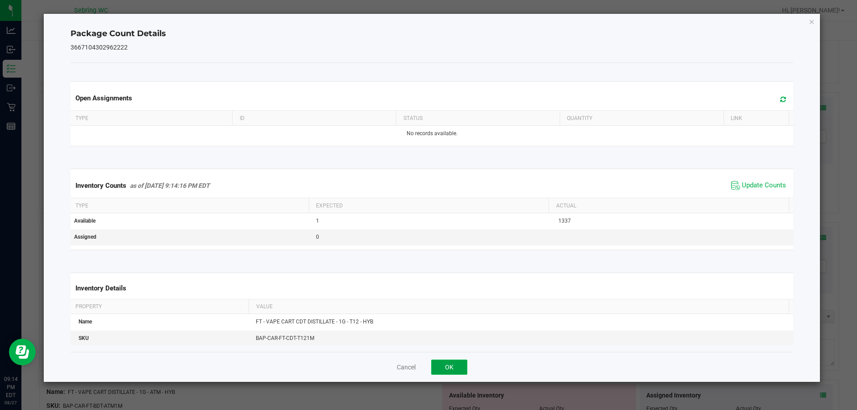
click at [452, 370] on button "OK" at bounding box center [449, 367] width 36 height 15
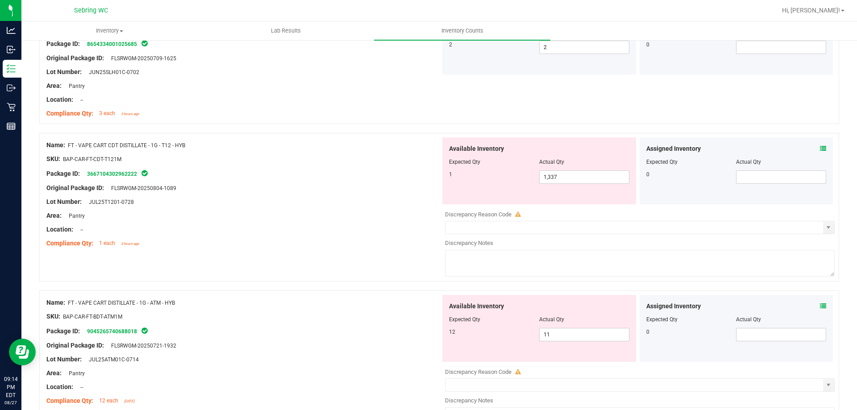
scroll to position [1786, 0]
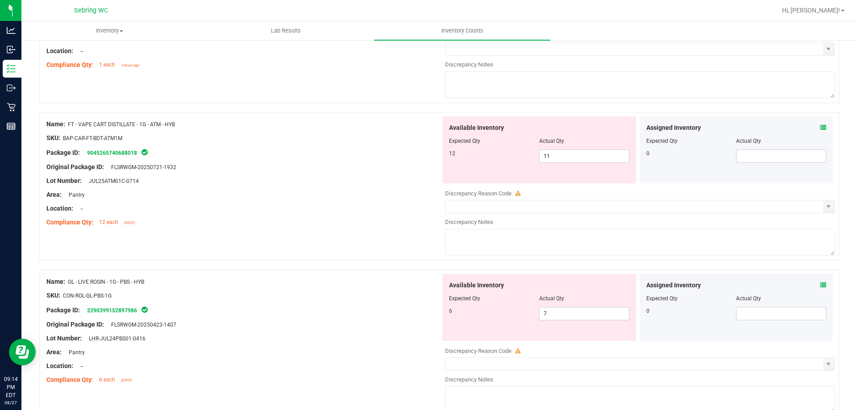
click at [820, 123] on span at bounding box center [823, 127] width 6 height 9
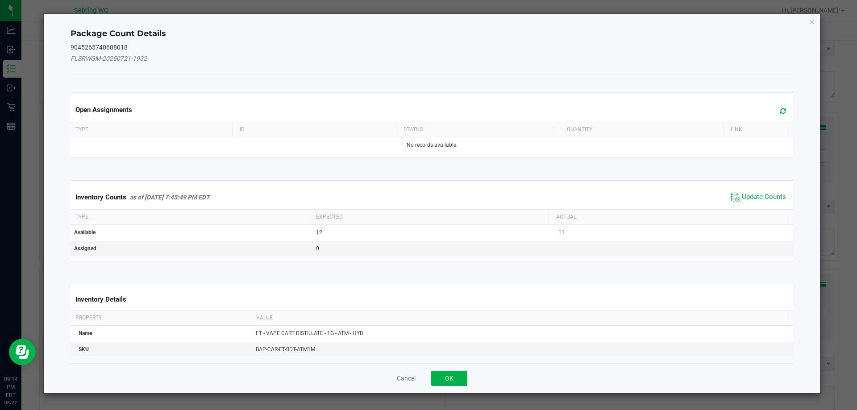
click at [756, 191] on span "Update Counts" at bounding box center [758, 197] width 59 height 13
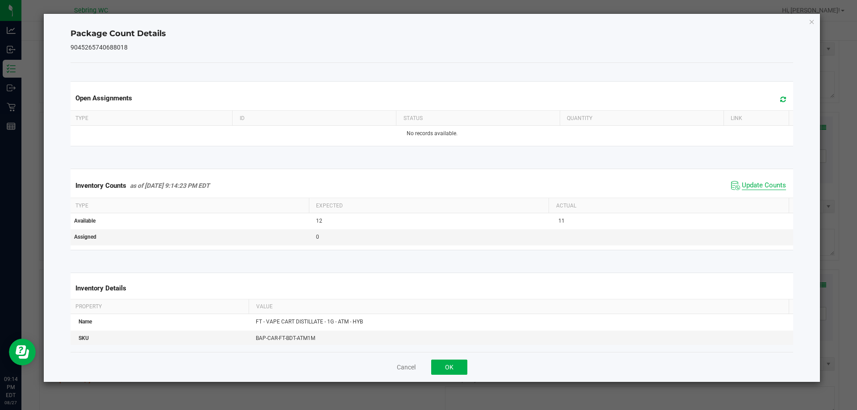
click at [752, 182] on span "Update Counts" at bounding box center [764, 185] width 44 height 9
click at [454, 361] on button "OK" at bounding box center [449, 367] width 36 height 15
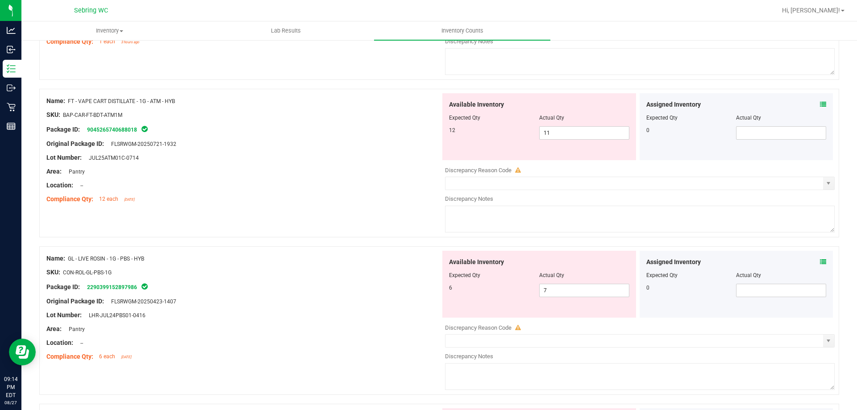
scroll to position [1830, 0]
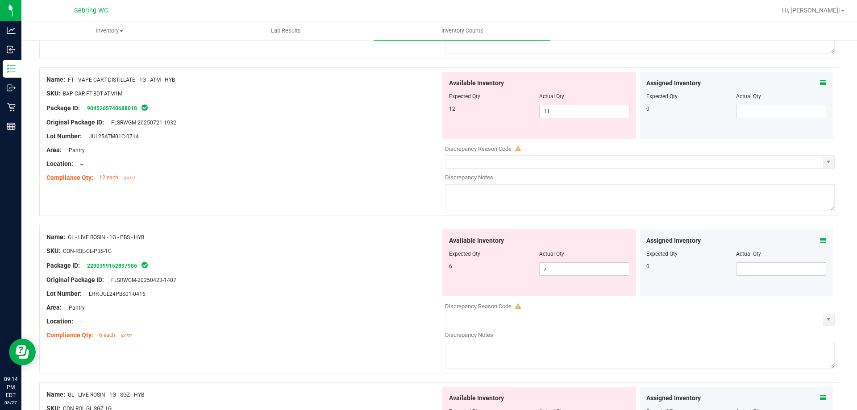
click at [820, 238] on div "Assigned Inventory Expected Qty Actual Qty 0" at bounding box center [737, 262] width 194 height 67
click at [820, 241] on icon at bounding box center [823, 241] width 6 height 6
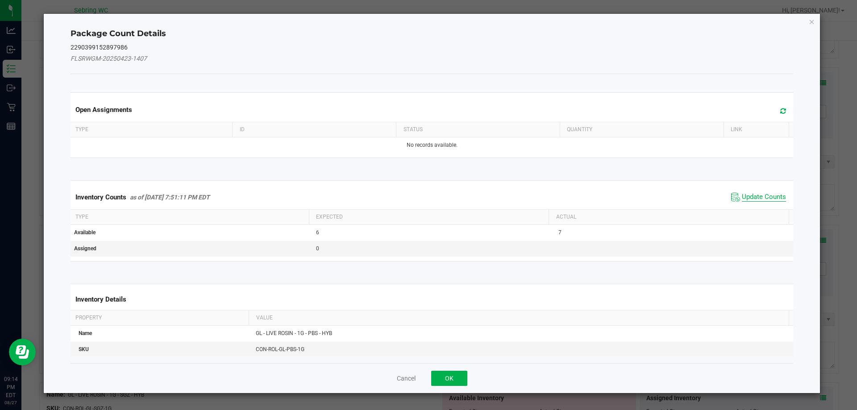
click at [753, 196] on span "Update Counts" at bounding box center [764, 197] width 44 height 9
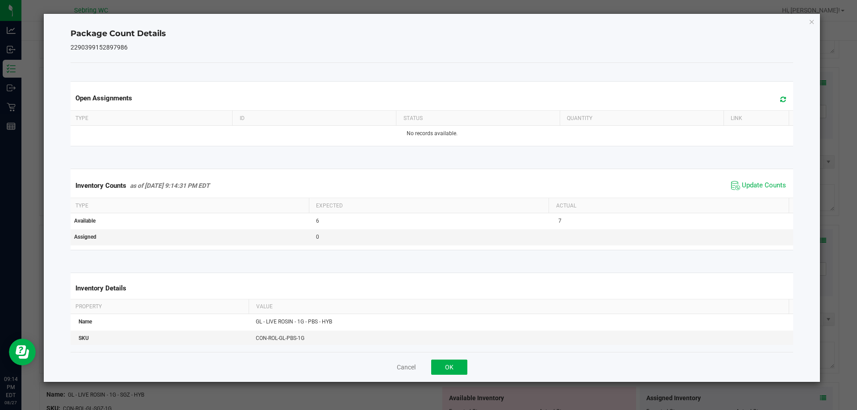
click at [751, 180] on span "Update Counts" at bounding box center [758, 185] width 59 height 13
click at [452, 367] on button "OK" at bounding box center [449, 367] width 36 height 15
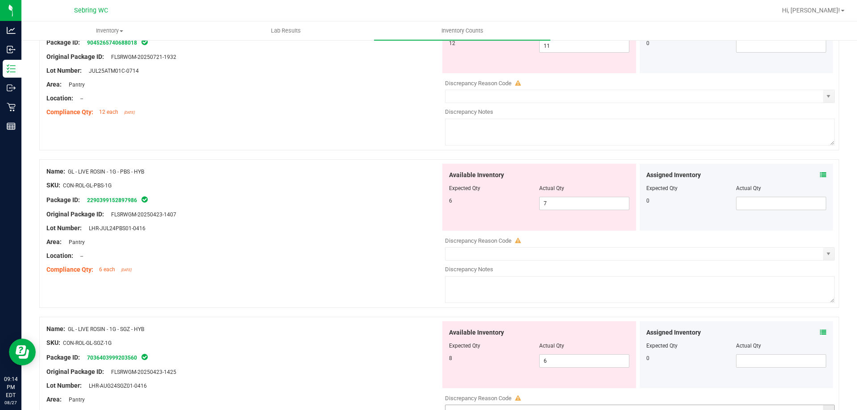
scroll to position [2009, 0]
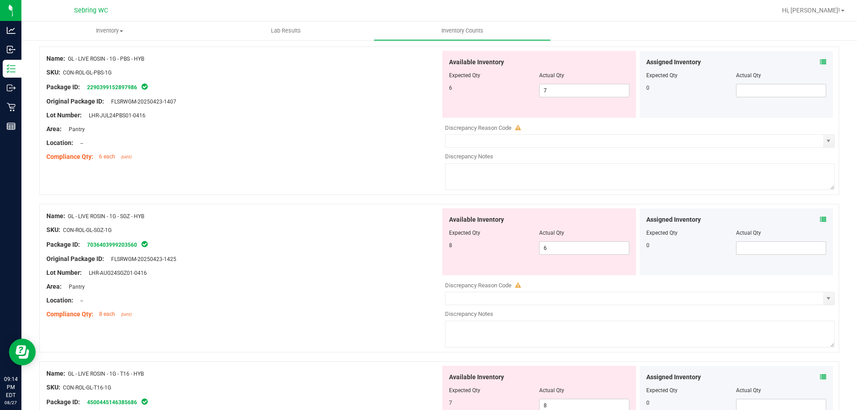
click at [820, 217] on icon at bounding box center [823, 220] width 6 height 6
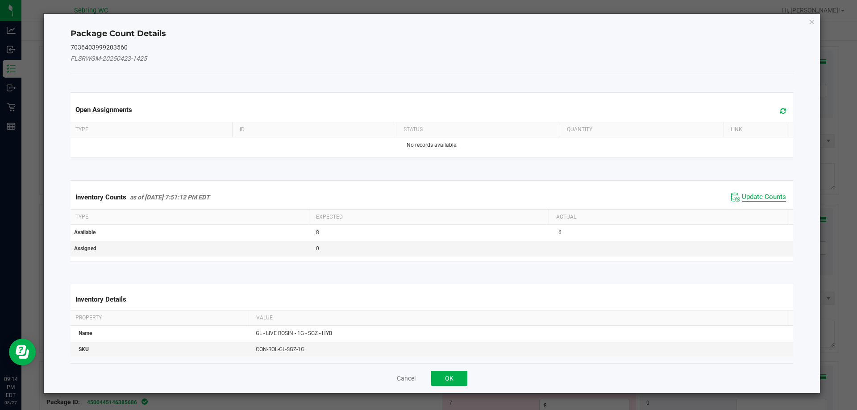
click at [742, 199] on span "Update Counts" at bounding box center [764, 197] width 44 height 9
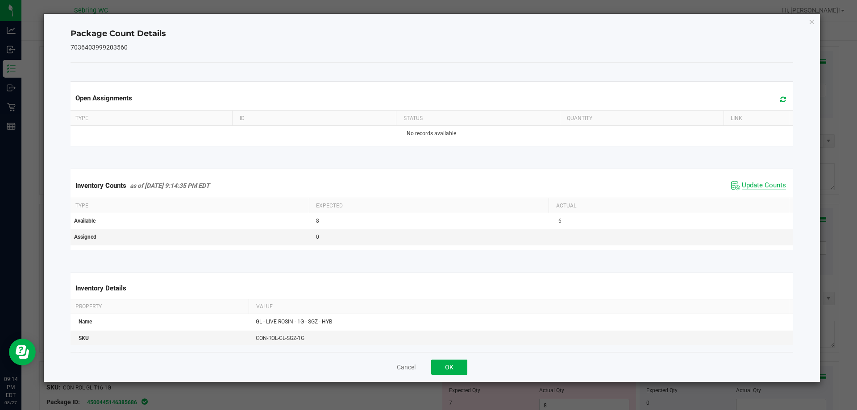
click at [746, 189] on span "Update Counts" at bounding box center [764, 185] width 44 height 9
drag, startPoint x: 449, startPoint y: 361, endPoint x: 449, endPoint y: 367, distance: 5.8
click at [449, 364] on button "OK" at bounding box center [449, 367] width 36 height 15
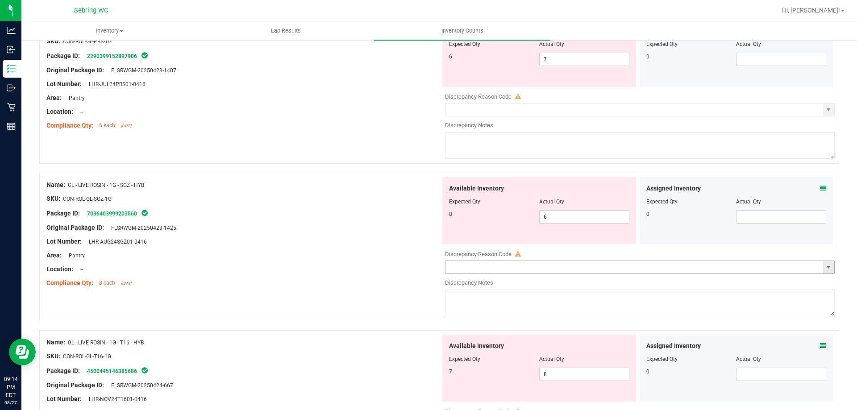
scroll to position [2054, 0]
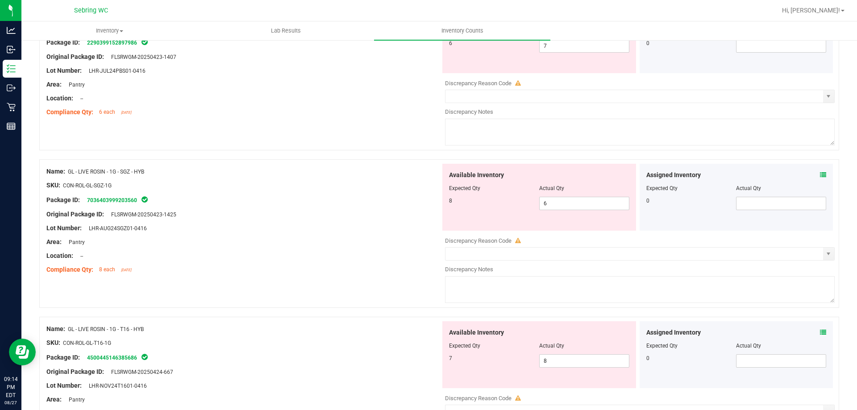
click at [820, 333] on icon at bounding box center [823, 332] width 6 height 6
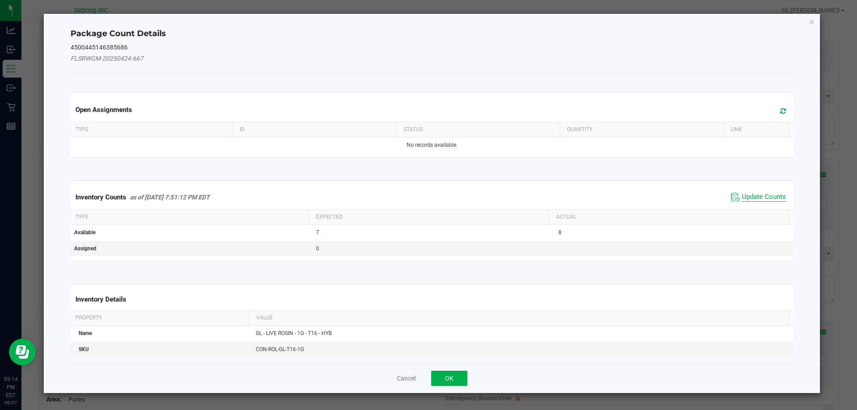
click at [762, 199] on span "Update Counts" at bounding box center [764, 197] width 44 height 9
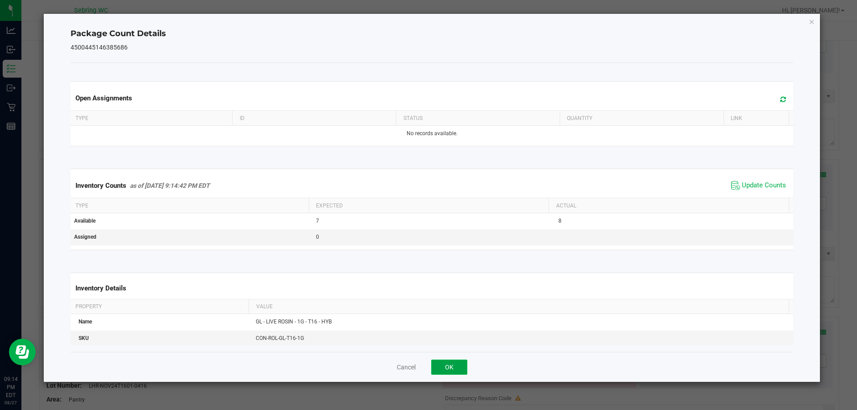
click at [454, 366] on button "OK" at bounding box center [449, 367] width 36 height 15
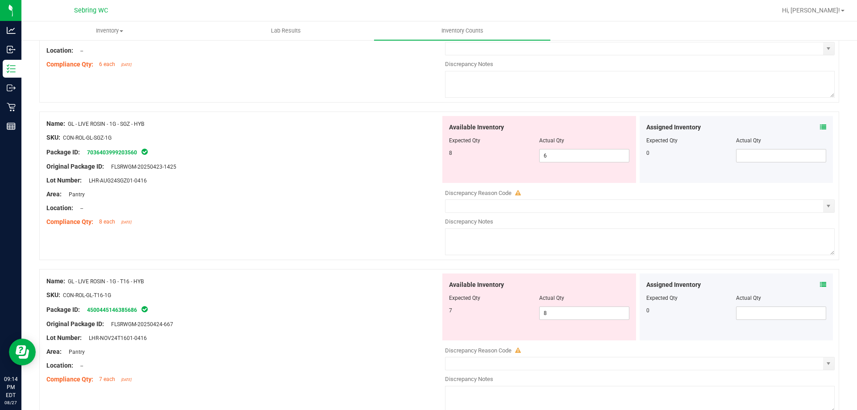
scroll to position [2188, 0]
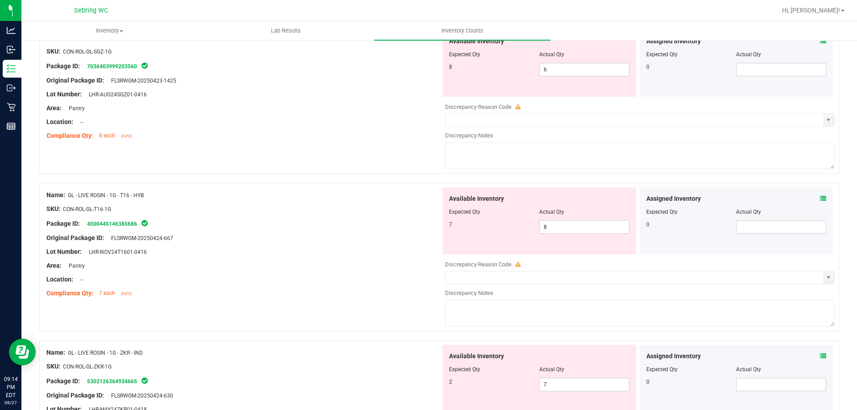
click at [820, 354] on icon at bounding box center [823, 356] width 6 height 6
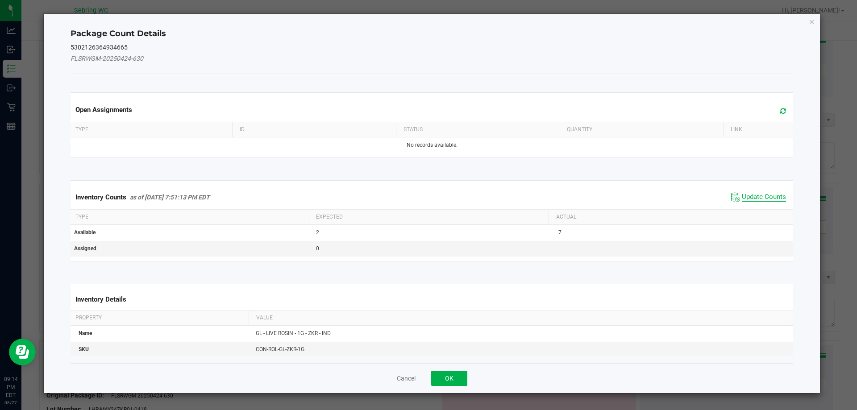
click at [752, 198] on span "Update Counts" at bounding box center [764, 197] width 44 height 9
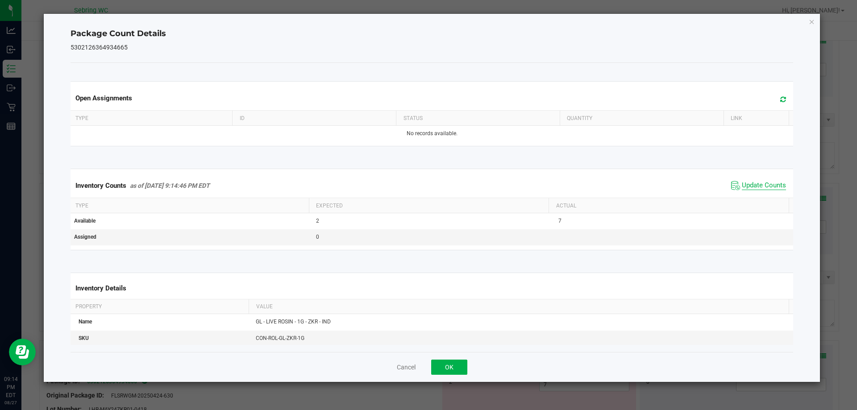
click at [751, 185] on span "Update Counts" at bounding box center [764, 185] width 44 height 9
click at [750, 179] on span "Update Counts" at bounding box center [758, 185] width 59 height 13
click at [459, 366] on button "OK" at bounding box center [449, 367] width 36 height 15
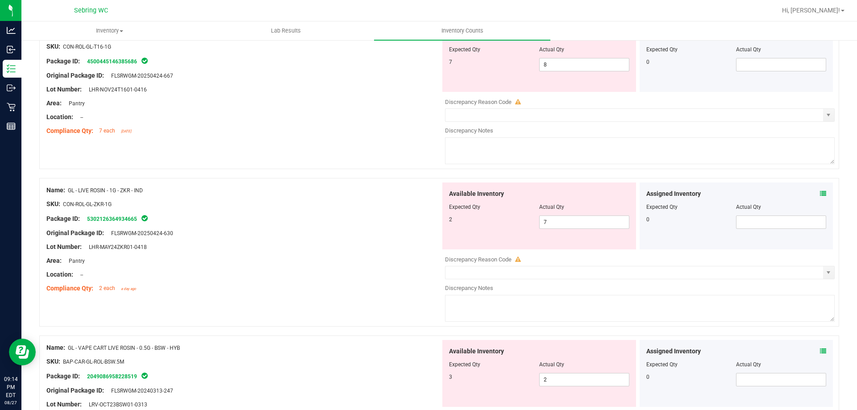
scroll to position [2322, 0]
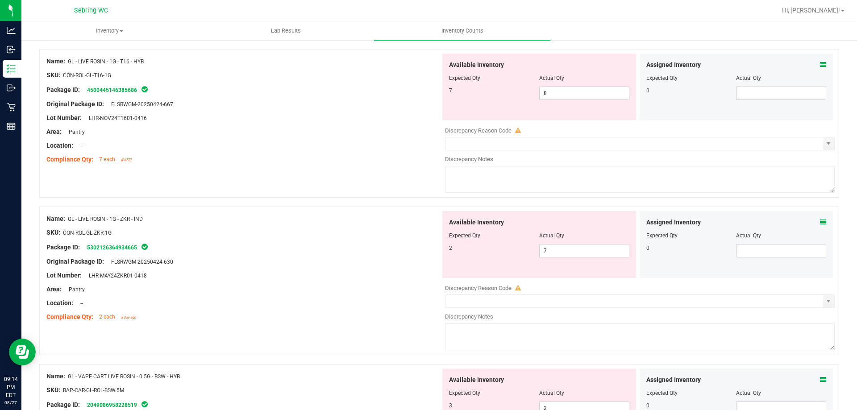
click at [820, 220] on icon at bounding box center [823, 222] width 6 height 6
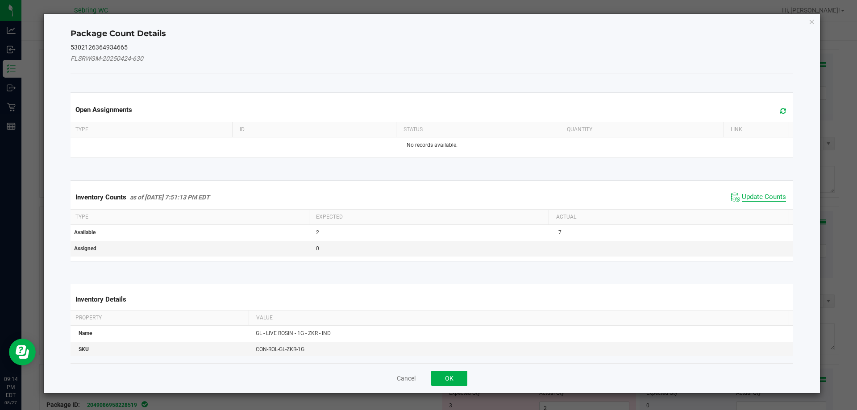
click at [753, 196] on span "Update Counts" at bounding box center [764, 197] width 44 height 9
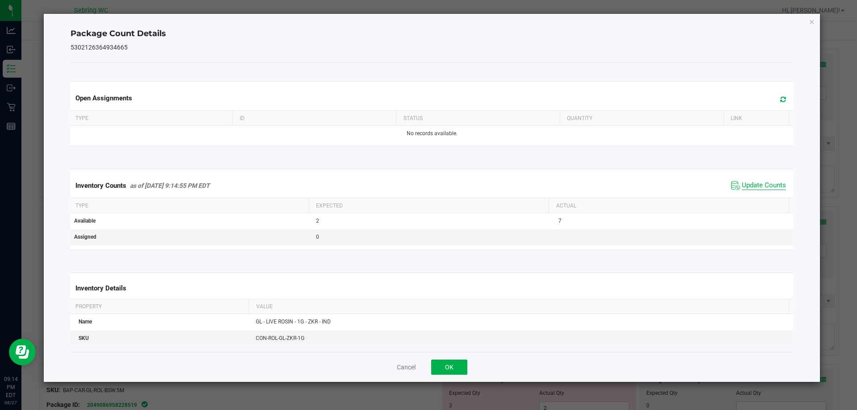
click at [754, 183] on span "Update Counts" at bounding box center [764, 185] width 44 height 9
click at [445, 366] on button "OK" at bounding box center [449, 367] width 36 height 15
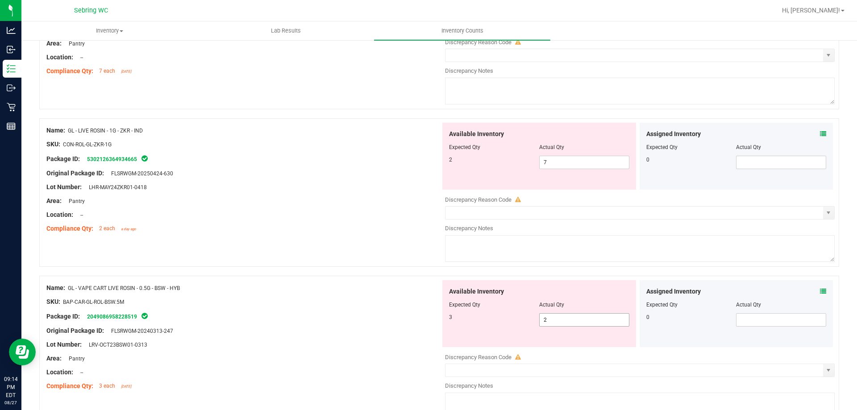
scroll to position [2411, 0]
click at [820, 293] on icon at bounding box center [823, 291] width 6 height 6
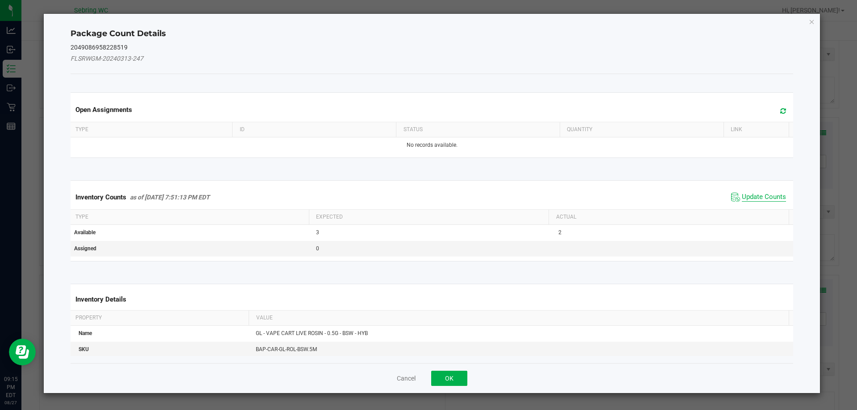
click at [754, 196] on span "Update Counts" at bounding box center [764, 197] width 44 height 9
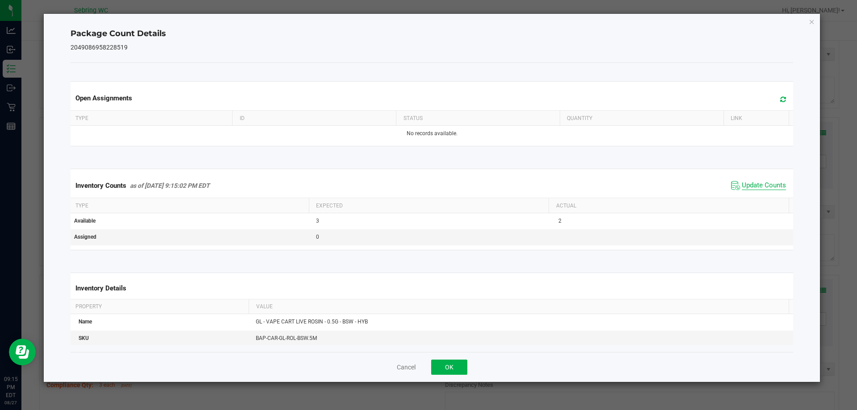
click at [749, 190] on span "Update Counts" at bounding box center [764, 185] width 44 height 9
click at [456, 370] on button "OK" at bounding box center [449, 367] width 36 height 15
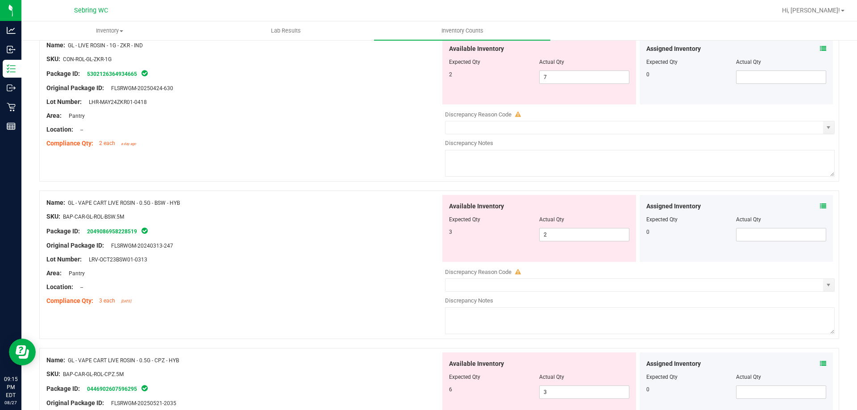
scroll to position [2545, 0]
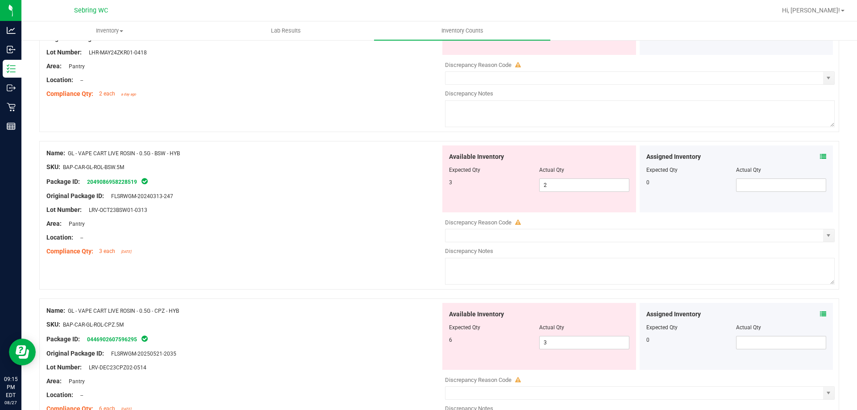
click at [820, 314] on icon at bounding box center [823, 314] width 6 height 6
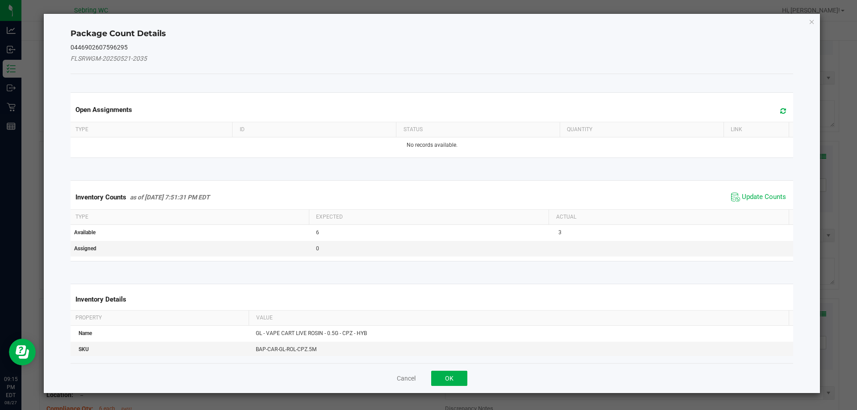
click at [732, 191] on span "Update Counts" at bounding box center [758, 197] width 59 height 13
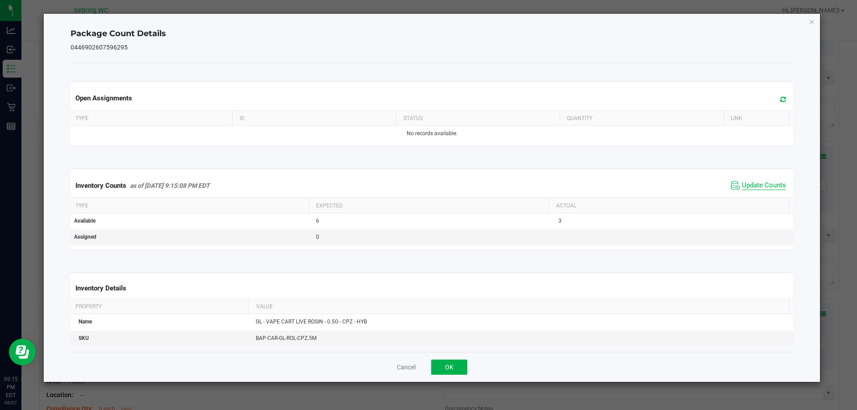
click at [742, 183] on span "Update Counts" at bounding box center [764, 185] width 44 height 9
click at [447, 369] on button "OK" at bounding box center [449, 367] width 36 height 15
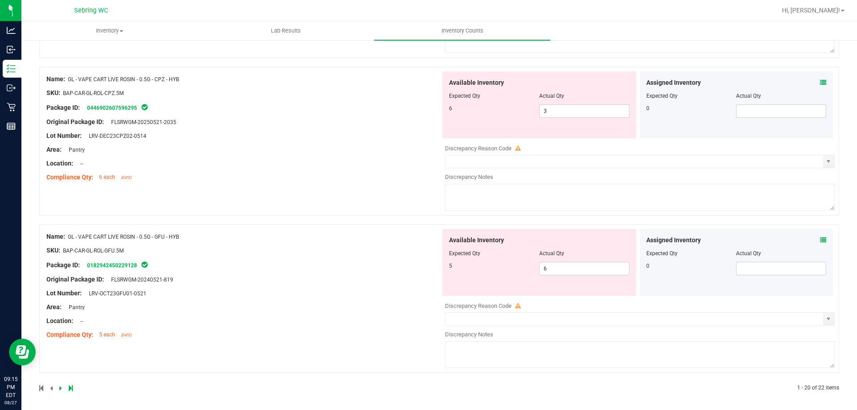
scroll to position [2779, 0]
click at [820, 236] on icon at bounding box center [823, 238] width 6 height 6
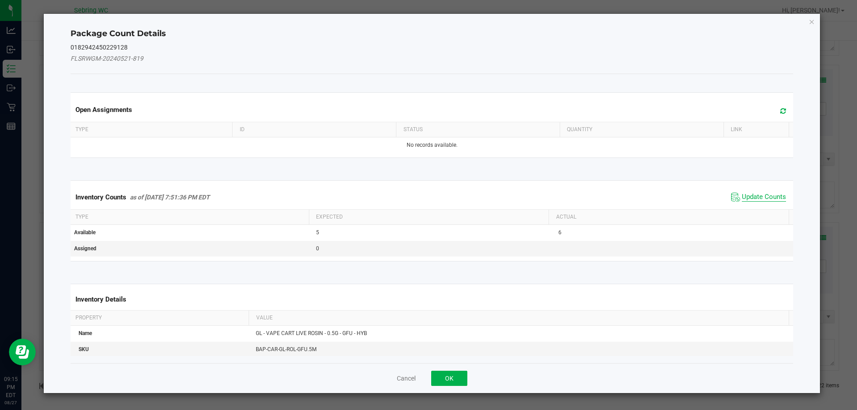
click at [749, 196] on span "Update Counts" at bounding box center [764, 197] width 44 height 9
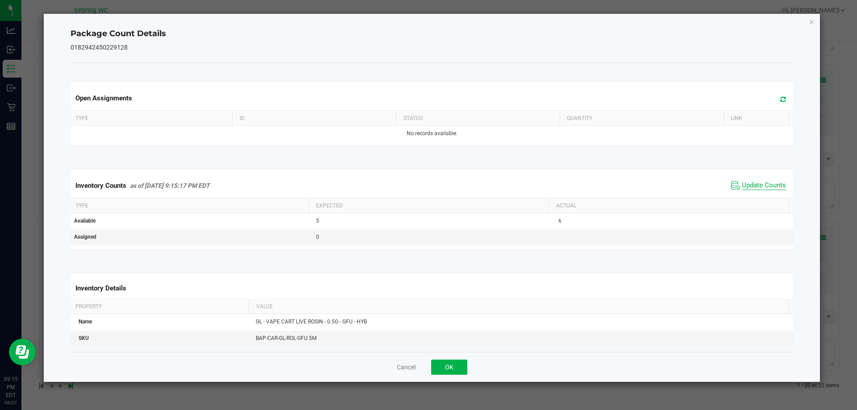
click at [757, 188] on span "Update Counts" at bounding box center [764, 185] width 44 height 9
click at [456, 368] on button "OK" at bounding box center [449, 367] width 36 height 15
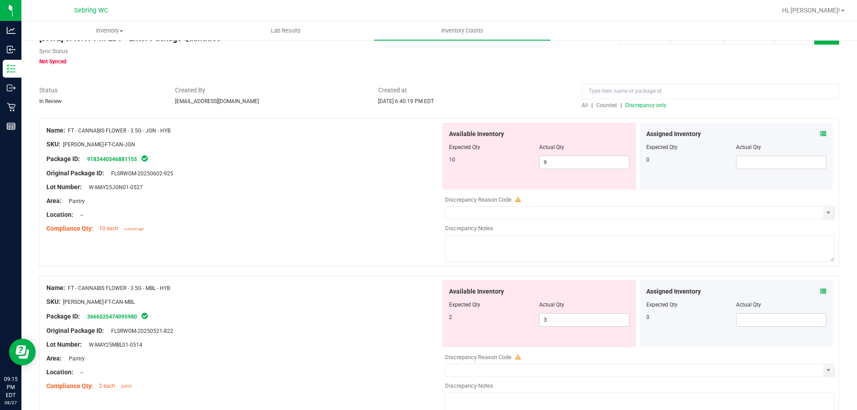
scroll to position [0, 0]
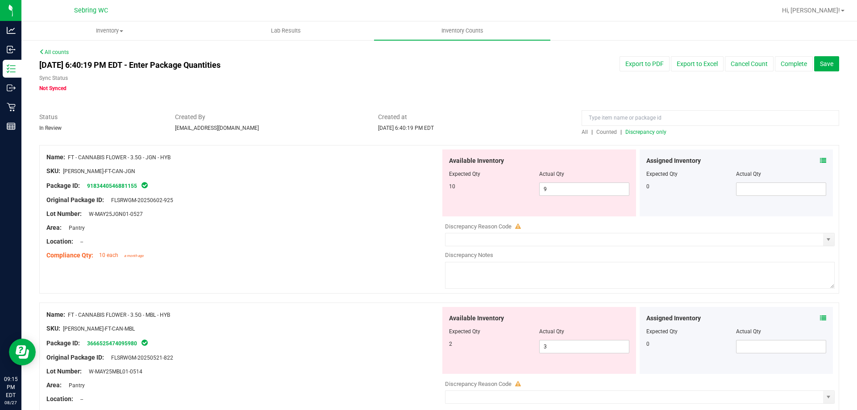
click at [634, 135] on span "Discrepancy only" at bounding box center [645, 132] width 41 height 6
click at [809, 163] on div "Assigned Inventory" at bounding box center [736, 160] width 180 height 9
click at [820, 160] on icon at bounding box center [823, 161] width 6 height 6
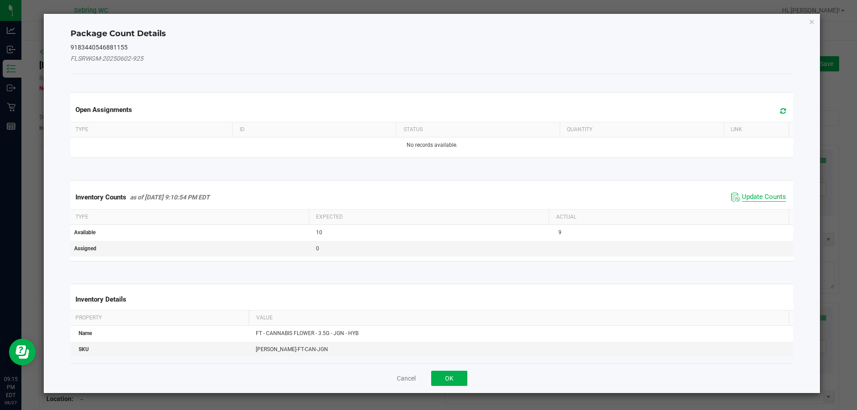
click at [761, 198] on span "Update Counts" at bounding box center [764, 197] width 44 height 9
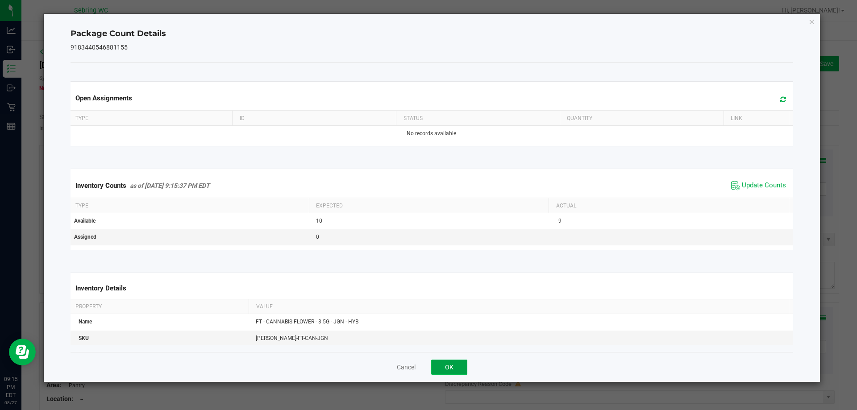
click at [460, 364] on button "OK" at bounding box center [449, 367] width 36 height 15
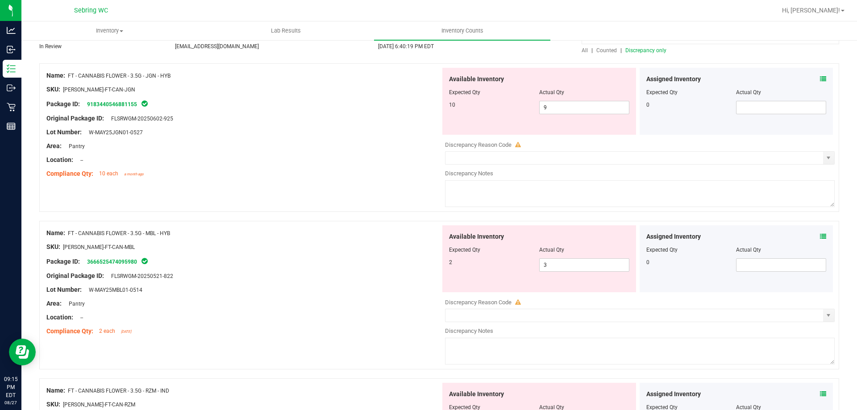
scroll to position [89, 0]
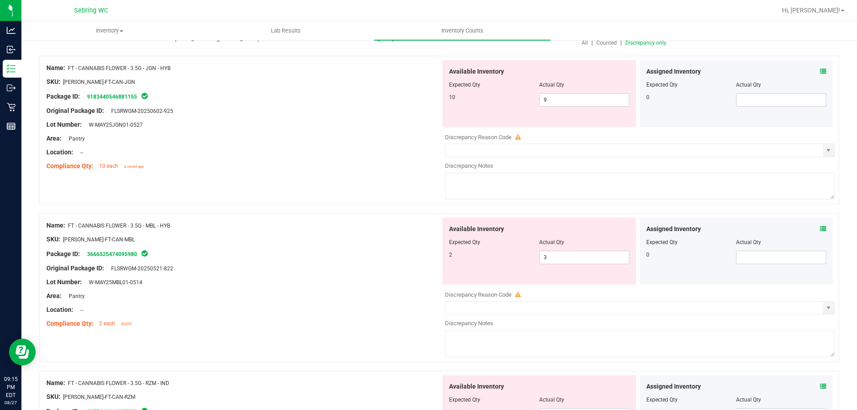
click at [820, 232] on icon at bounding box center [823, 229] width 6 height 6
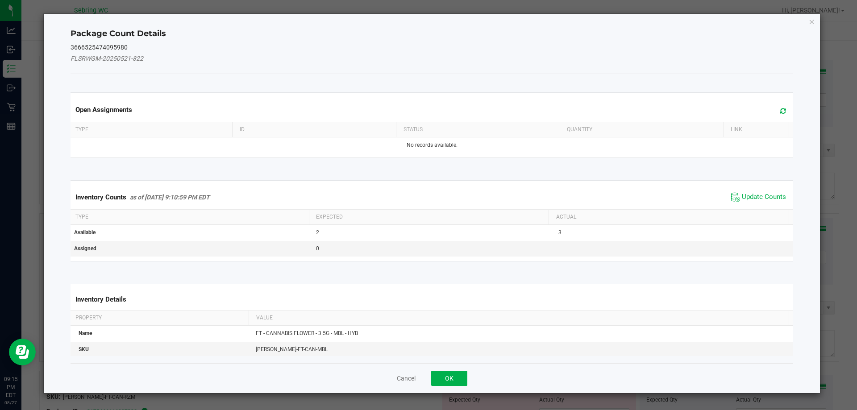
click at [729, 197] on span "Update Counts" at bounding box center [758, 197] width 59 height 13
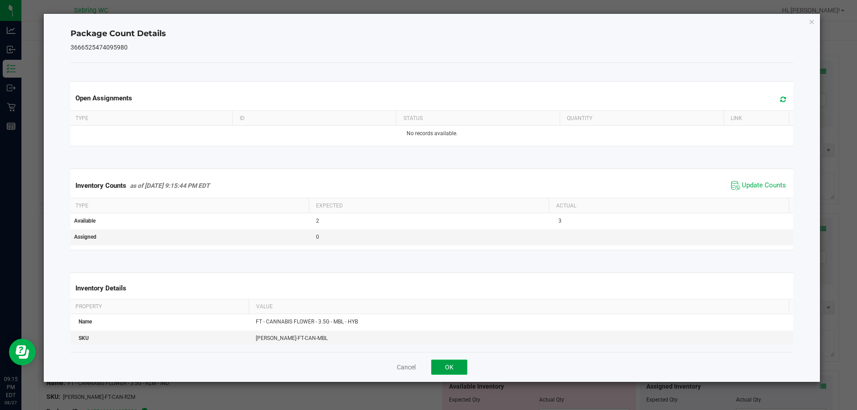
click at [457, 366] on button "OK" at bounding box center [449, 367] width 36 height 15
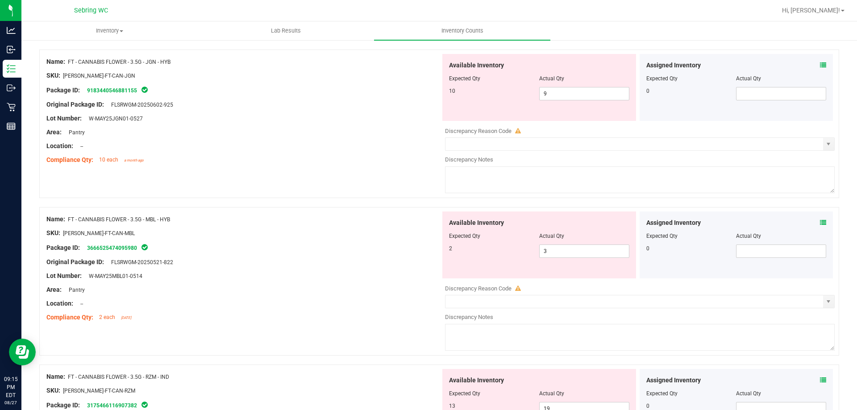
scroll to position [45, 0]
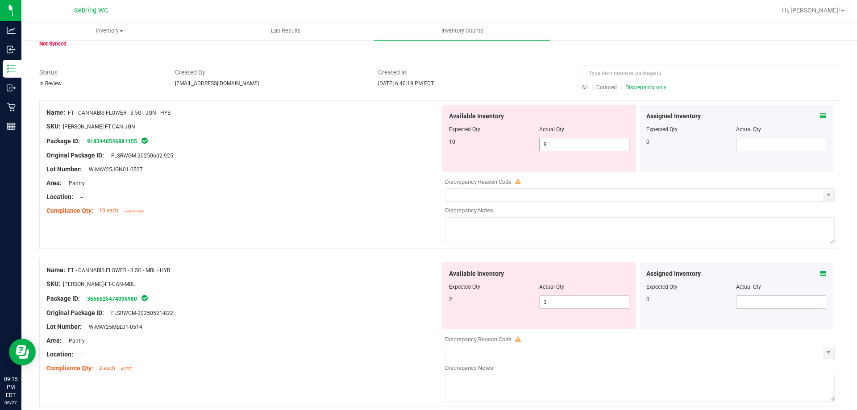
click at [571, 143] on span "9 9" at bounding box center [584, 144] width 90 height 13
type input "10"
click at [567, 304] on div "Available Inventory Expected Qty Actual Qty 2 3 3" at bounding box center [638, 334] width 394 height 142
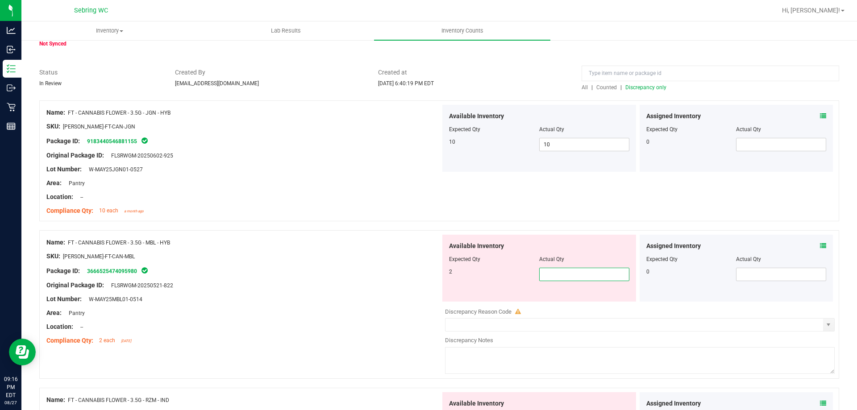
type input "2"
click at [394, 292] on div at bounding box center [243, 292] width 394 height 4
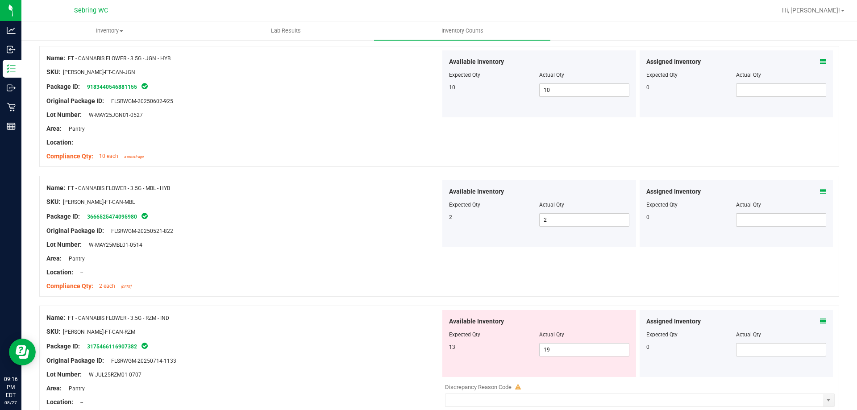
scroll to position [179, 0]
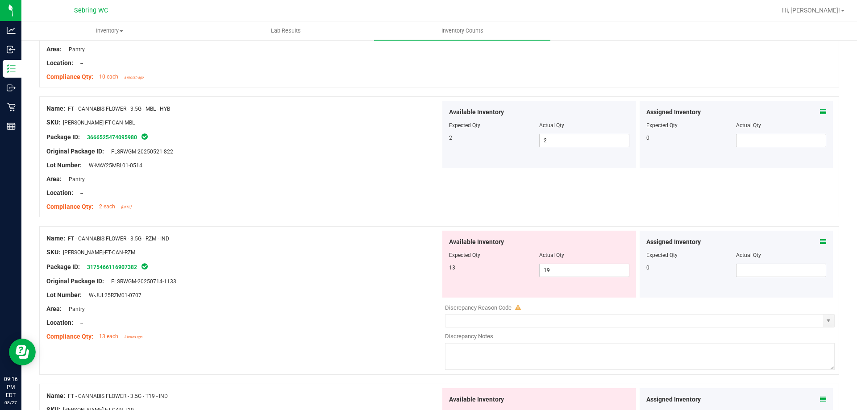
click at [820, 239] on icon at bounding box center [823, 242] width 6 height 6
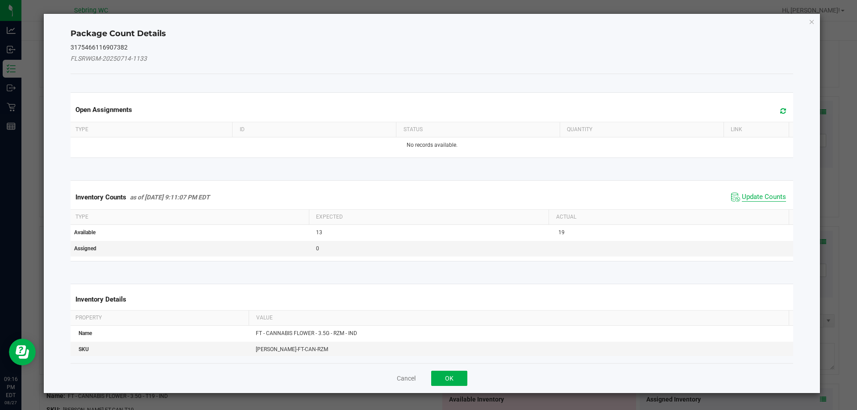
click at [742, 195] on span "Update Counts" at bounding box center [764, 197] width 44 height 9
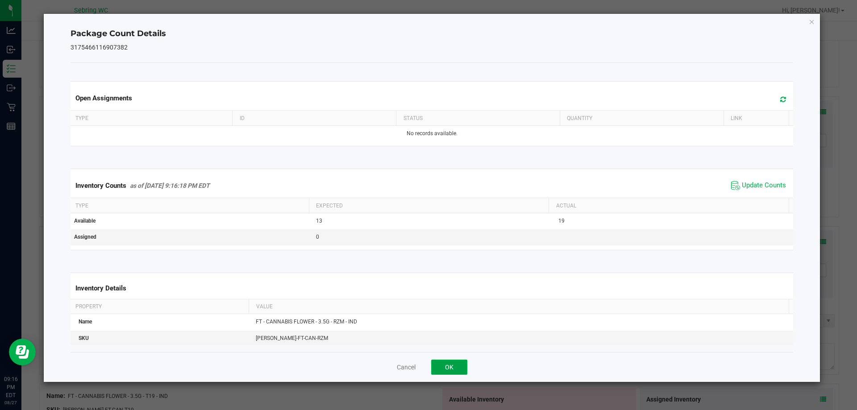
click at [435, 366] on button "OK" at bounding box center [449, 367] width 36 height 15
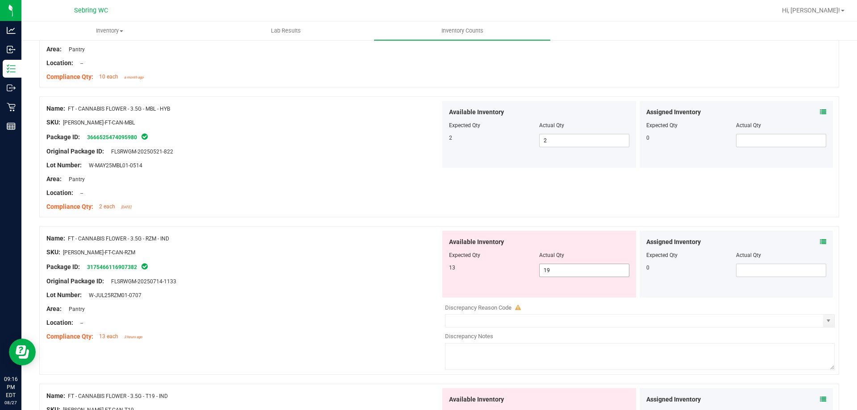
click at [571, 266] on span "19 19" at bounding box center [584, 270] width 90 height 13
click at [571, 266] on input "19" at bounding box center [584, 270] width 89 height 13
type input "13"
click at [375, 289] on div at bounding box center [243, 288] width 394 height 4
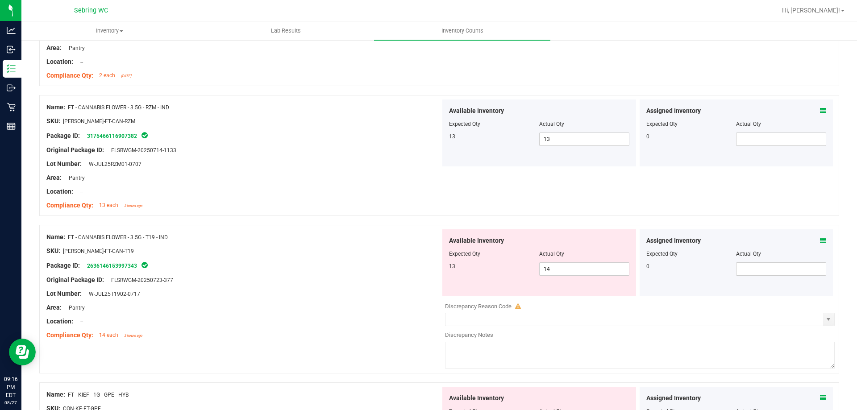
scroll to position [313, 0]
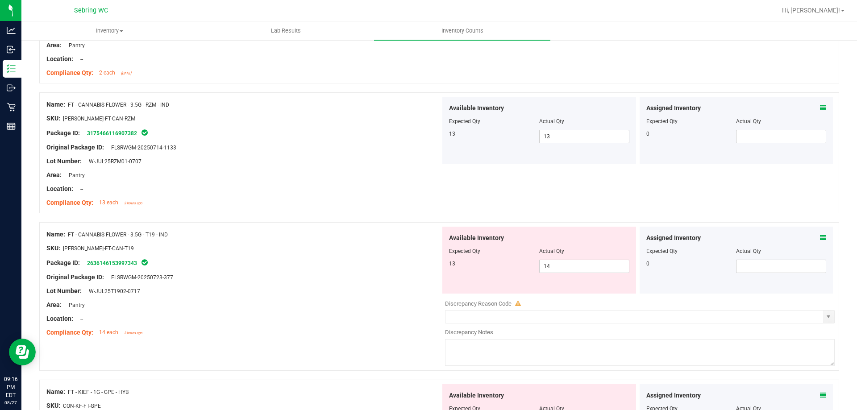
click at [820, 239] on icon at bounding box center [823, 238] width 6 height 6
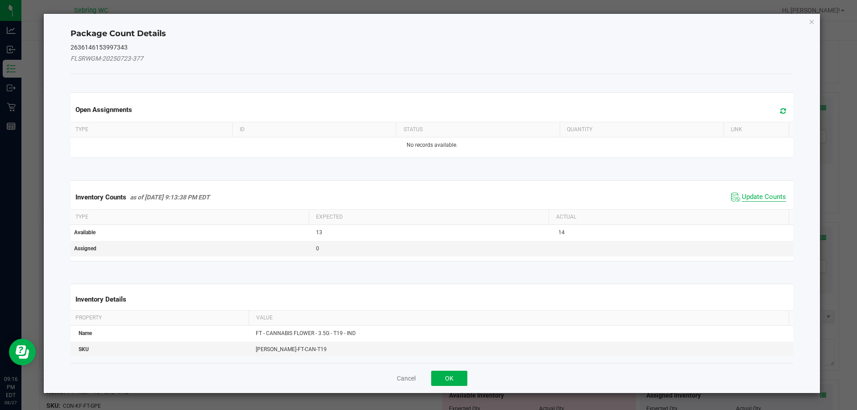
click at [762, 199] on span "Update Counts" at bounding box center [764, 197] width 44 height 9
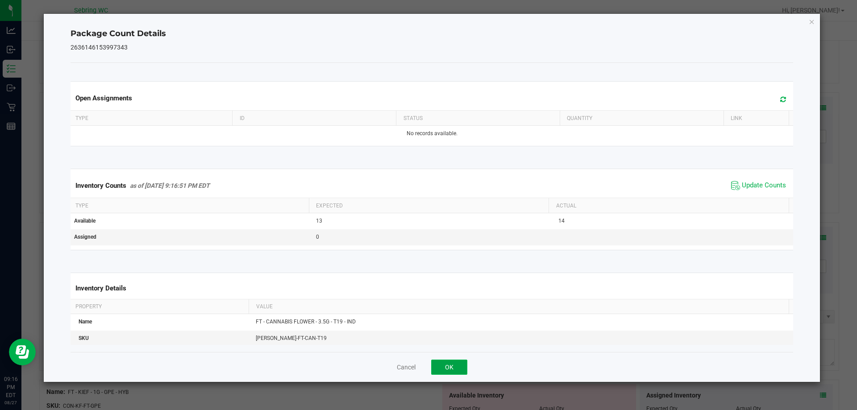
click at [456, 365] on button "OK" at bounding box center [449, 367] width 36 height 15
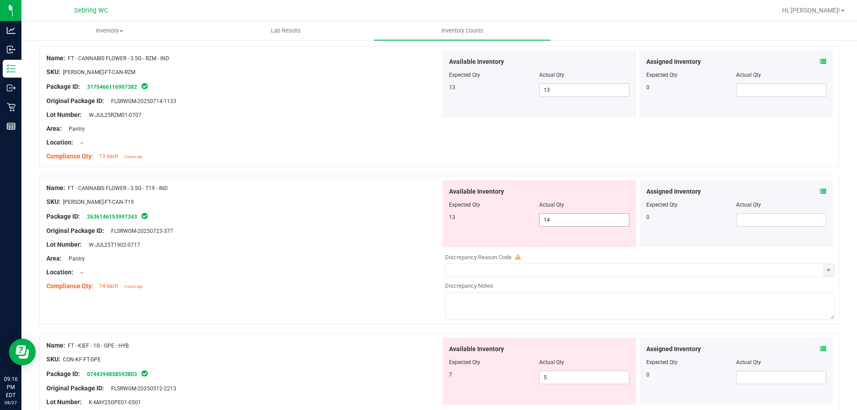
scroll to position [402, 0]
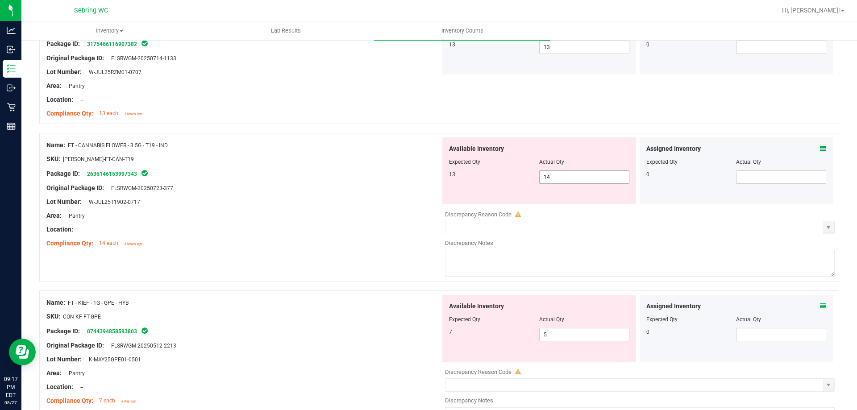
click at [566, 181] on span "14 14" at bounding box center [584, 177] width 90 height 13
click at [566, 181] on input "14" at bounding box center [584, 177] width 89 height 13
click at [563, 180] on input "14" at bounding box center [584, 177] width 89 height 13
click at [564, 175] on input "14" at bounding box center [584, 177] width 89 height 13
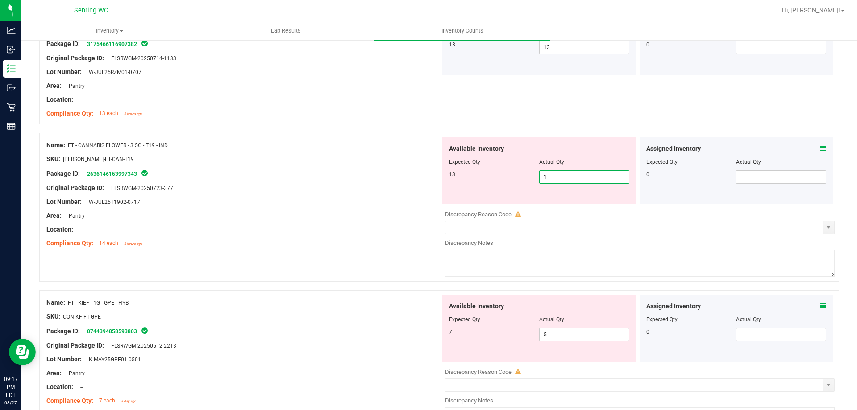
type input "13"
click at [552, 89] on div "Name: FT - CANNABIS FLOWER - 3.5G - RZM - IND SKU: FLO-BUD-FT-CAN-RZM Package I…" at bounding box center [439, 63] width 800 height 121
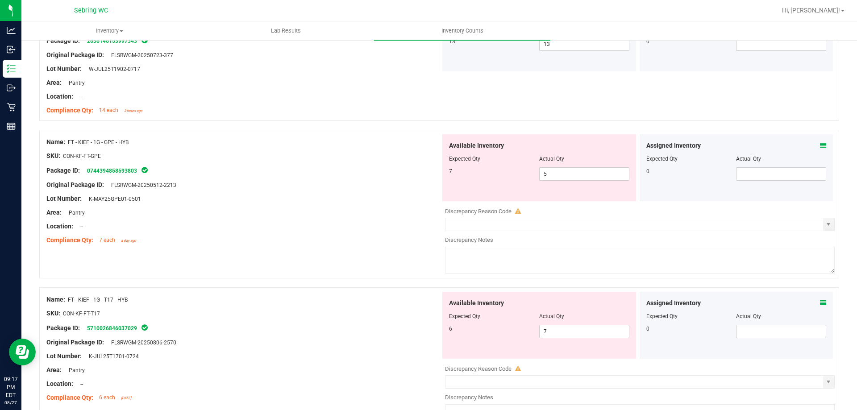
scroll to position [536, 0]
click at [820, 144] on icon at bounding box center [823, 145] width 6 height 6
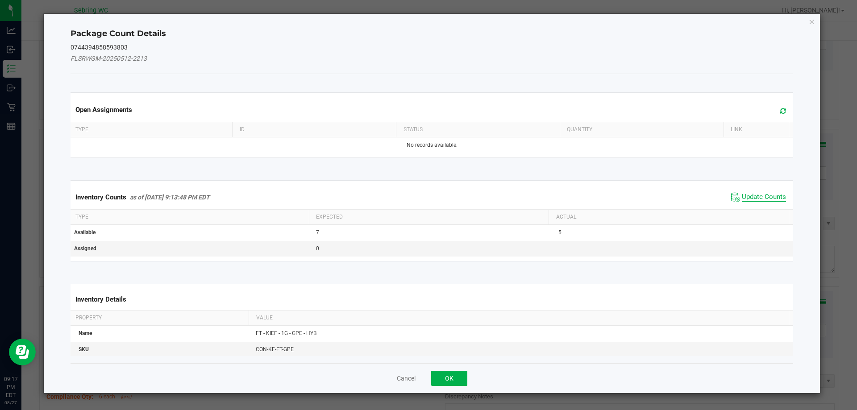
click at [742, 197] on span "Update Counts" at bounding box center [764, 197] width 44 height 9
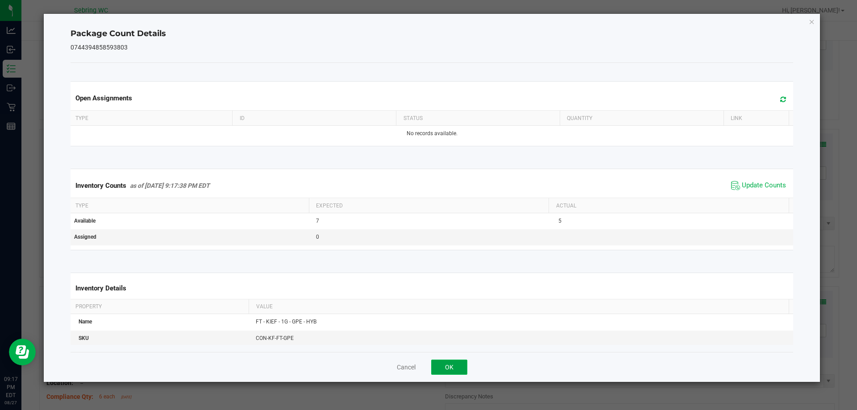
click at [449, 371] on button "OK" at bounding box center [449, 367] width 36 height 15
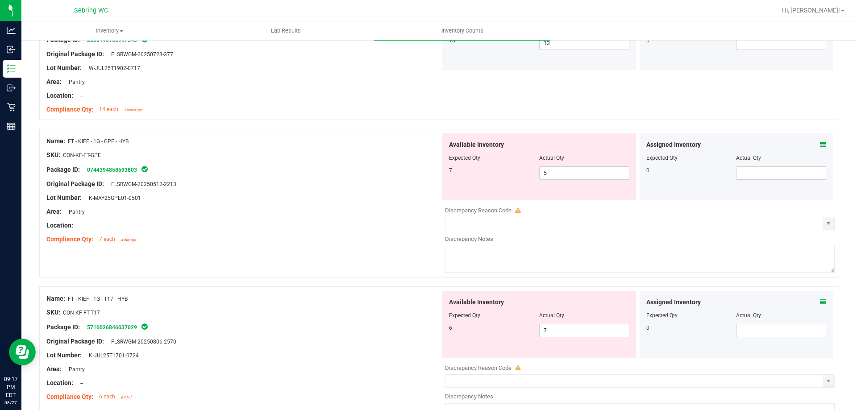
click at [820, 302] on icon at bounding box center [823, 302] width 6 height 6
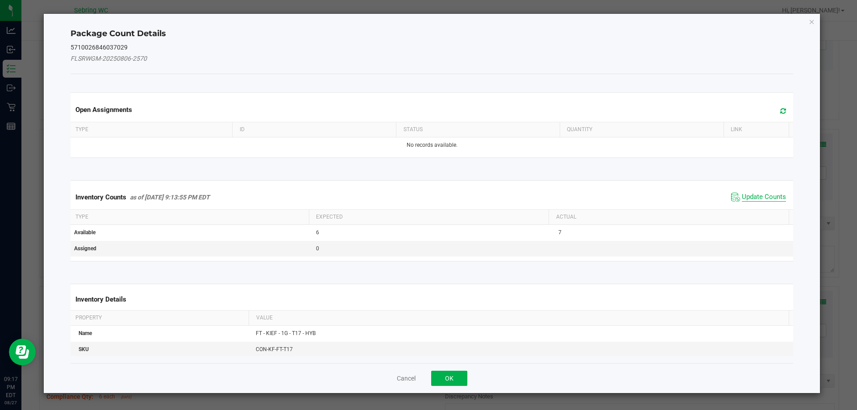
click at [744, 195] on span "Update Counts" at bounding box center [764, 197] width 44 height 9
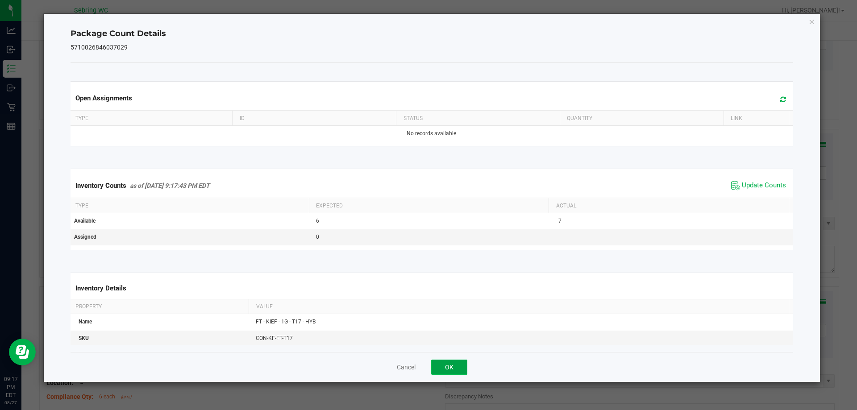
click at [458, 364] on button "OK" at bounding box center [449, 367] width 36 height 15
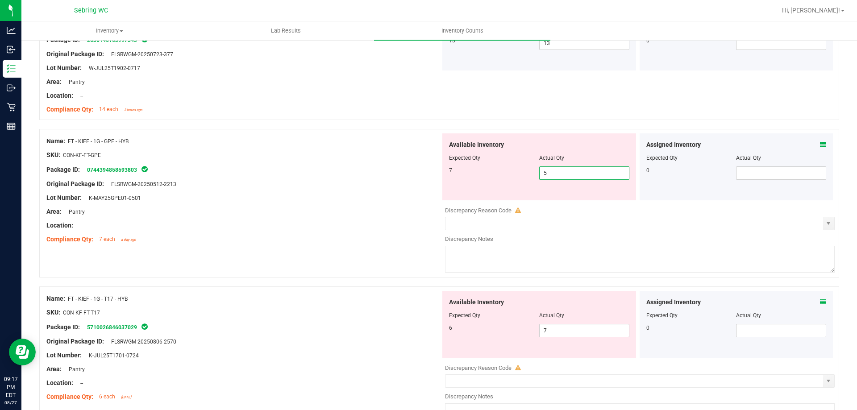
click at [565, 175] on span "5 5" at bounding box center [584, 173] width 90 height 13
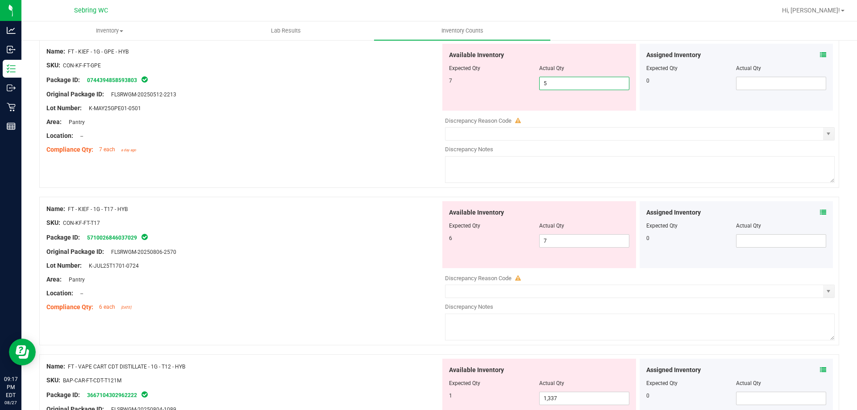
scroll to position [580, 0]
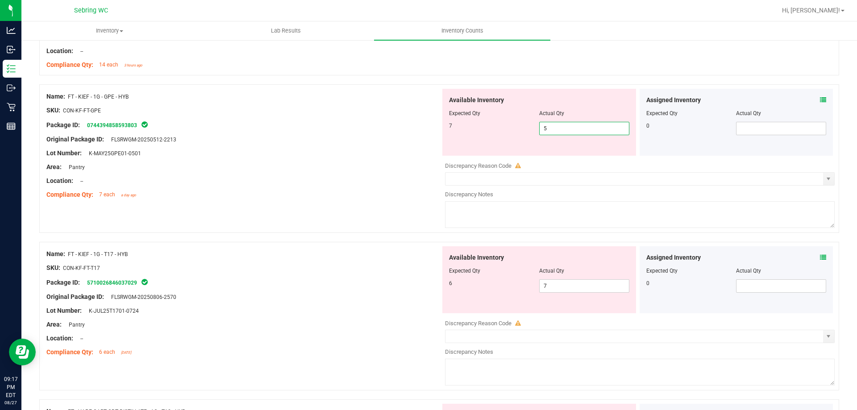
click at [571, 126] on input "5" at bounding box center [584, 128] width 89 height 13
type input "7"
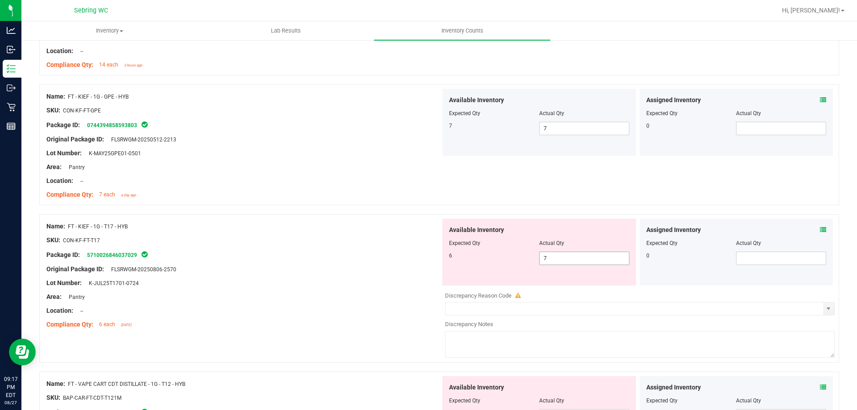
click at [588, 258] on span "7 7" at bounding box center [584, 258] width 90 height 13
click at [820, 227] on icon at bounding box center [823, 230] width 6 height 6
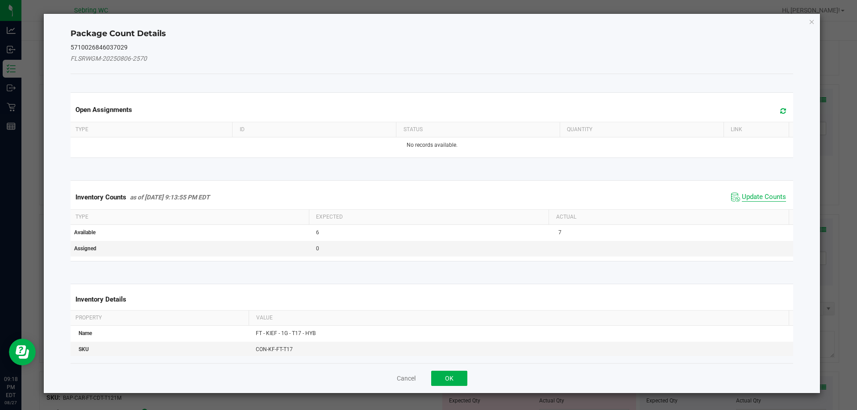
click at [748, 195] on span "Update Counts" at bounding box center [764, 197] width 44 height 9
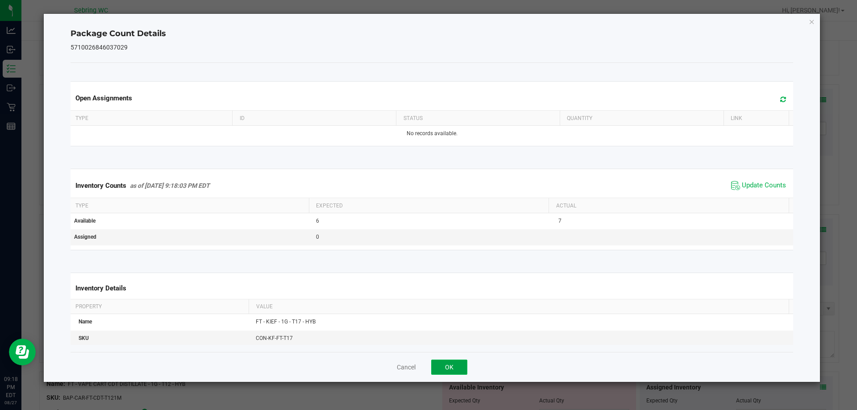
click at [444, 368] on button "OK" at bounding box center [449, 367] width 36 height 15
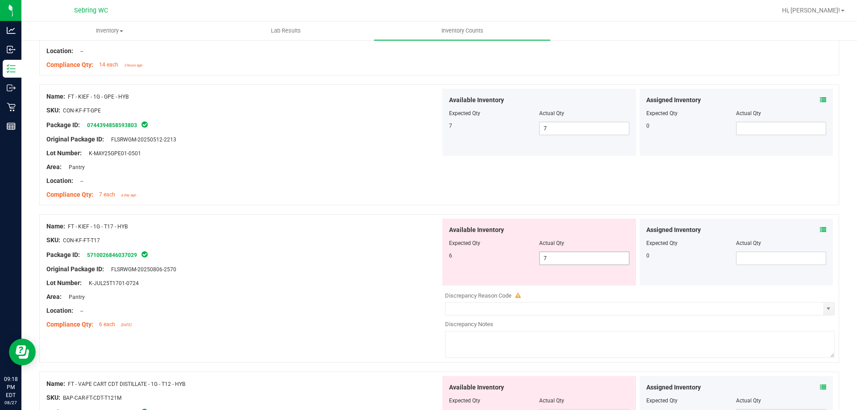
click at [566, 261] on span "7 7" at bounding box center [584, 258] width 90 height 13
type input "6"
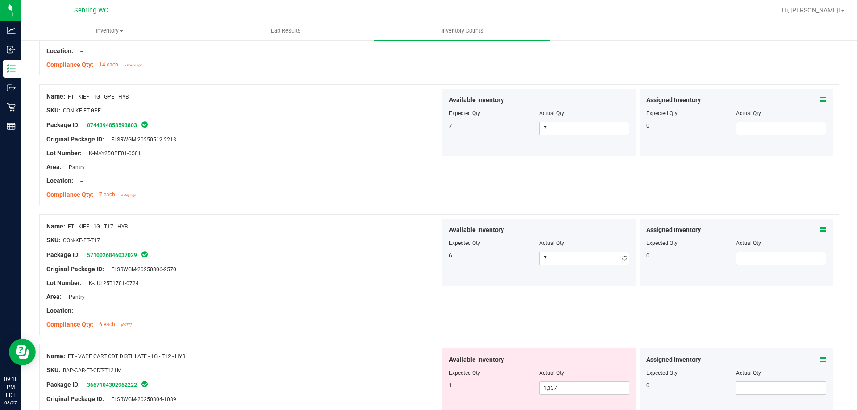
type input "6"
click at [348, 175] on div at bounding box center [243, 174] width 394 height 4
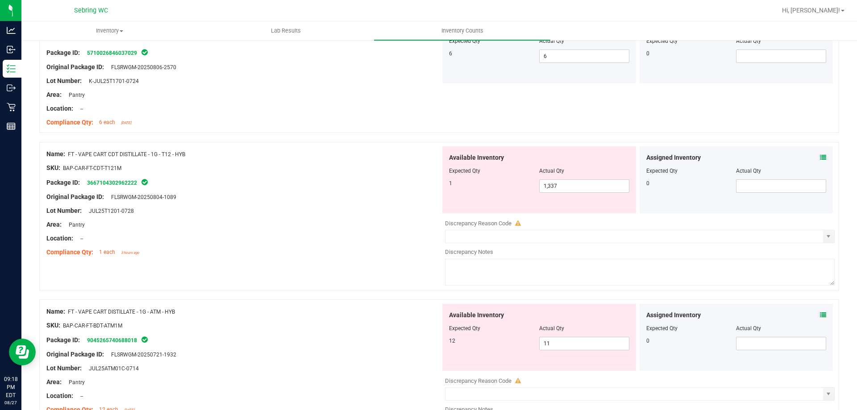
scroll to position [804, 0]
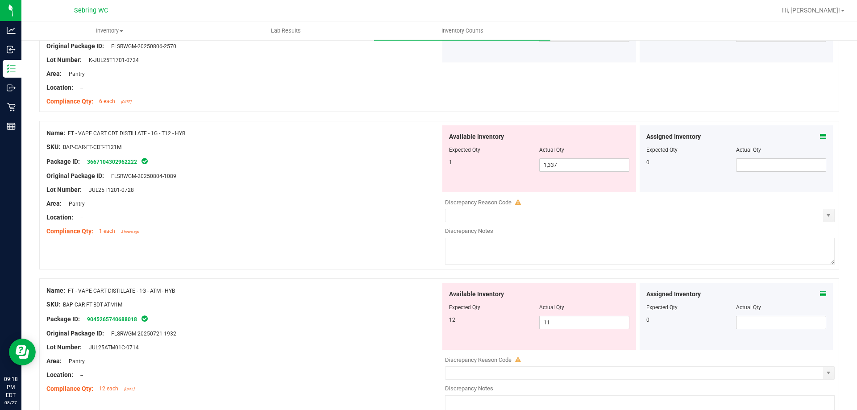
click at [820, 136] on icon at bounding box center [823, 136] width 6 height 6
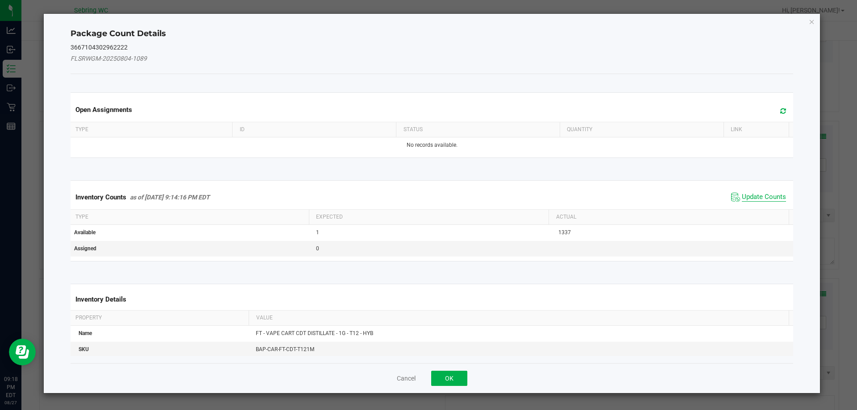
click at [755, 200] on span "Update Counts" at bounding box center [764, 197] width 44 height 9
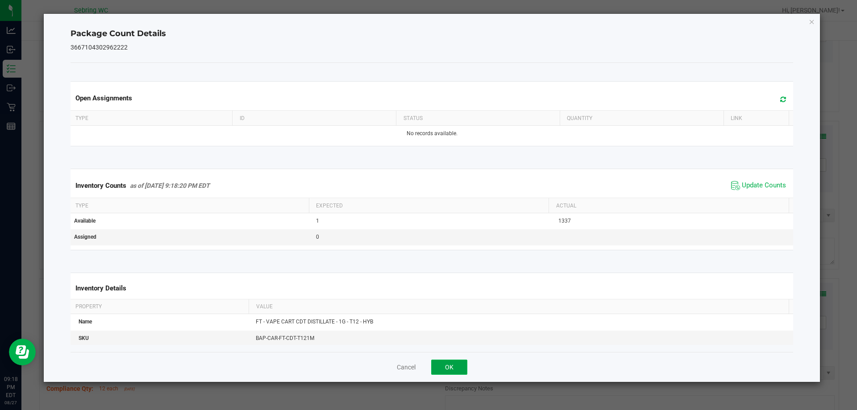
click at [450, 371] on button "OK" at bounding box center [449, 367] width 36 height 15
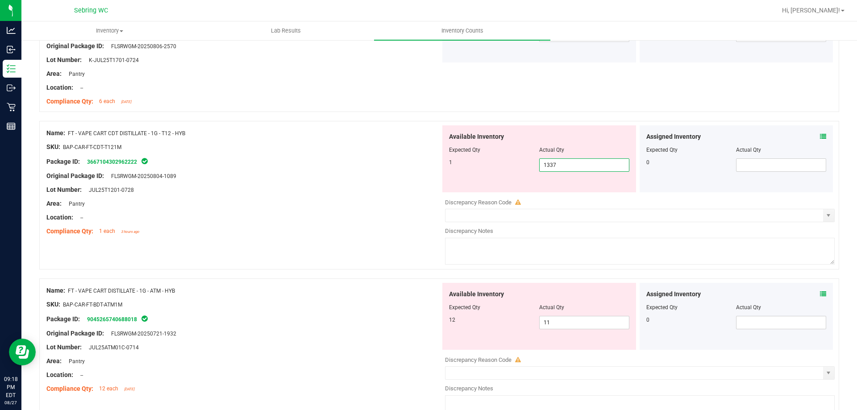
click at [579, 167] on span "1,337 1337" at bounding box center [584, 164] width 90 height 13
click at [577, 163] on input "1337" at bounding box center [584, 165] width 89 height 13
type input "1"
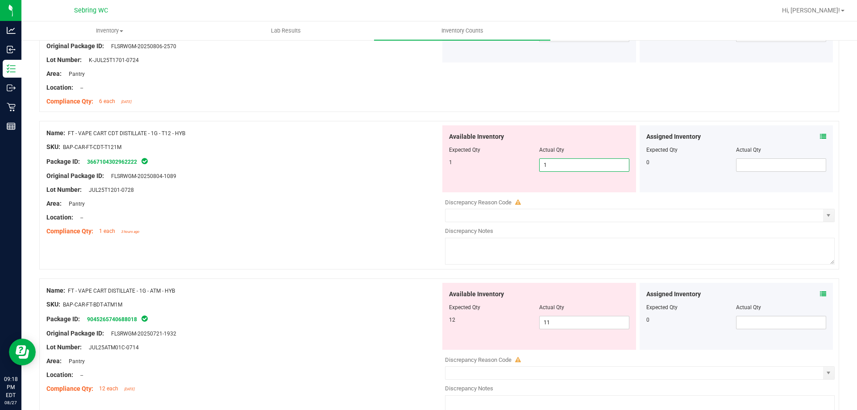
click at [404, 308] on div "Name: FT - VAPE CART DISTILLATE - 1G - ATM - HYB SKU: BAP-CAR-FT-BDT-ATM1M Pack…" at bounding box center [243, 340] width 394 height 114
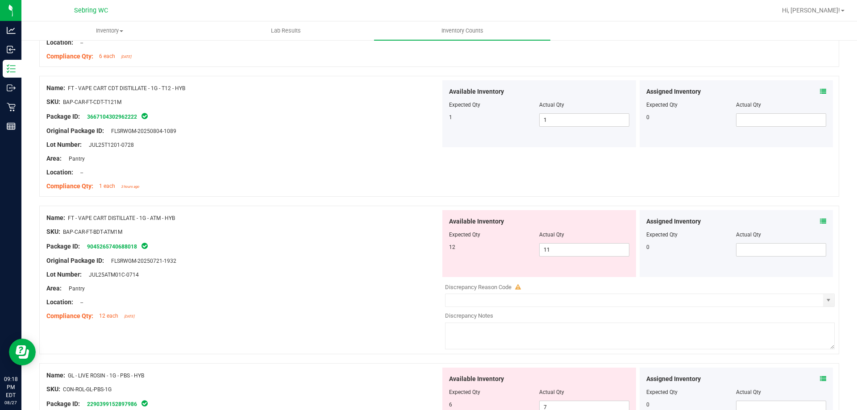
scroll to position [938, 0]
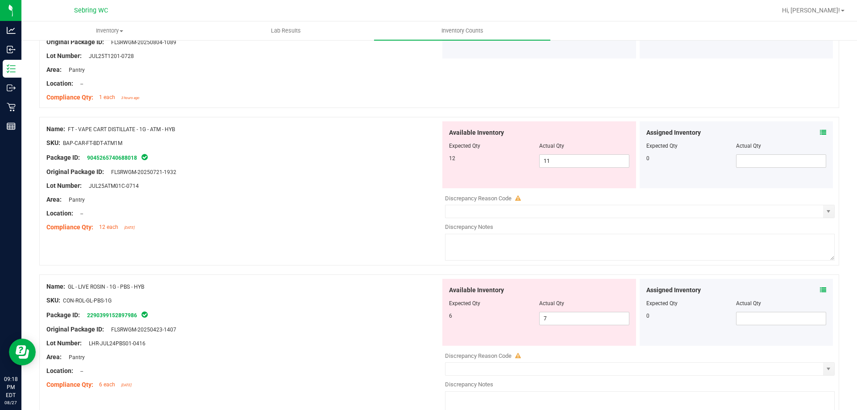
click at [812, 134] on div "Assigned Inventory" at bounding box center [736, 132] width 180 height 9
click at [820, 134] on icon at bounding box center [823, 132] width 6 height 6
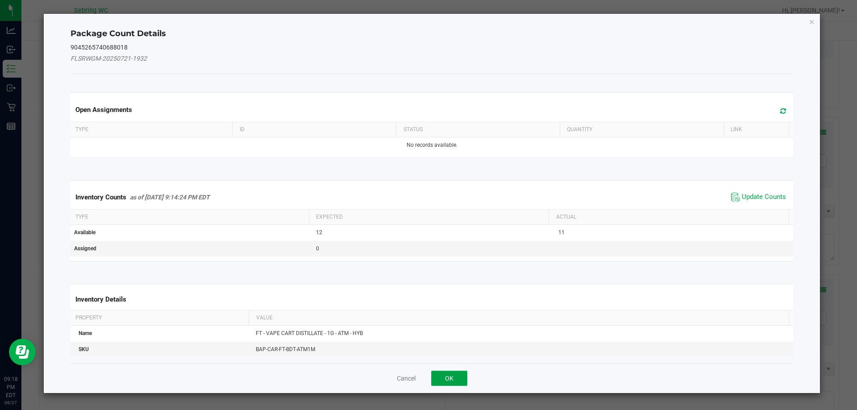
click at [445, 372] on button "OK" at bounding box center [449, 378] width 36 height 15
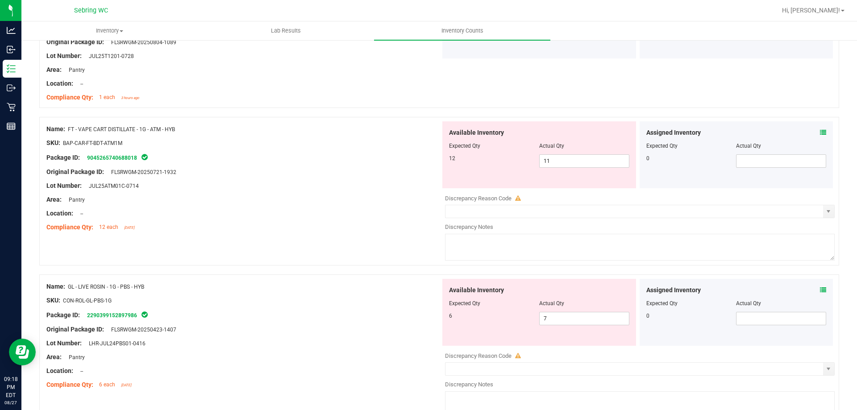
click at [820, 130] on icon at bounding box center [823, 132] width 6 height 6
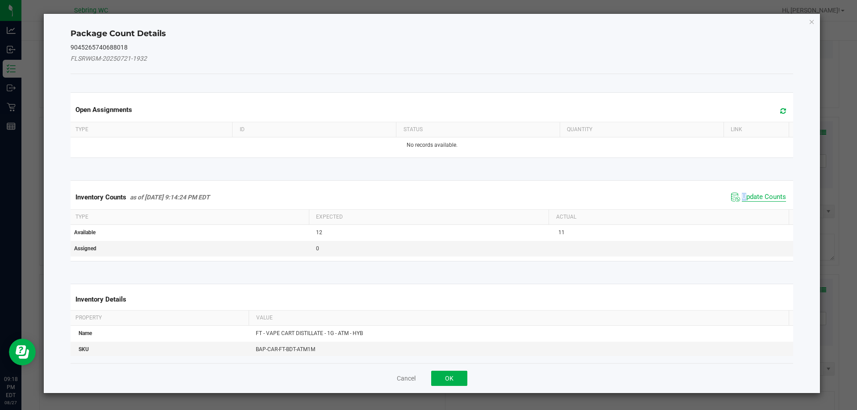
click at [742, 194] on span "Update Counts" at bounding box center [764, 197] width 44 height 9
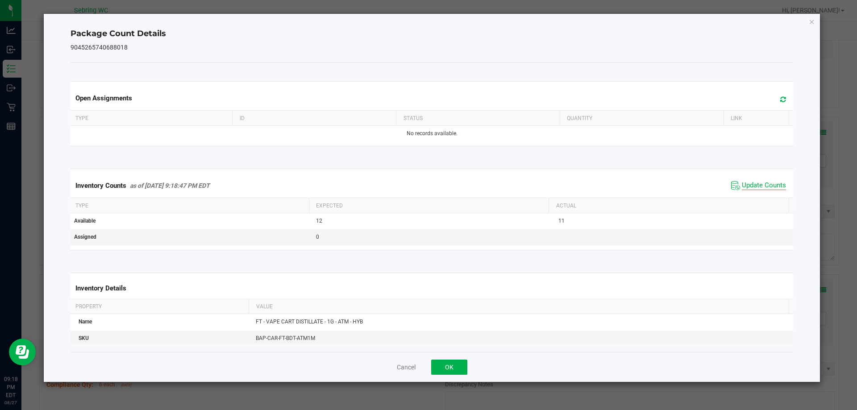
click at [755, 183] on span "Update Counts" at bounding box center [764, 185] width 44 height 9
click at [444, 369] on button "OK" at bounding box center [449, 367] width 36 height 15
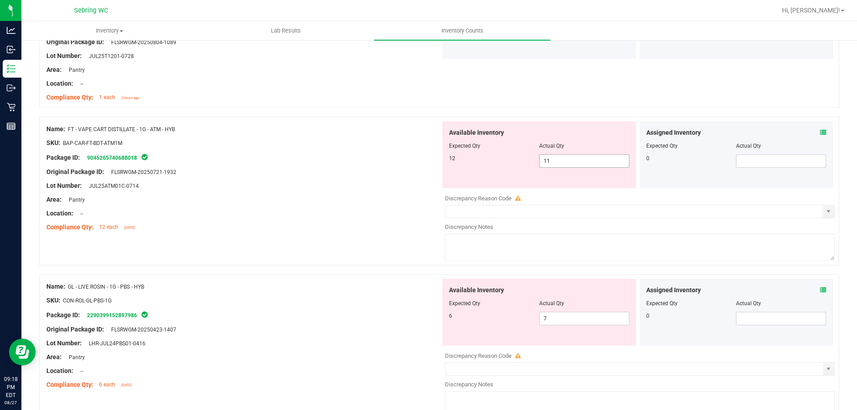
click at [554, 163] on span "11 11" at bounding box center [584, 160] width 90 height 13
type input "12"
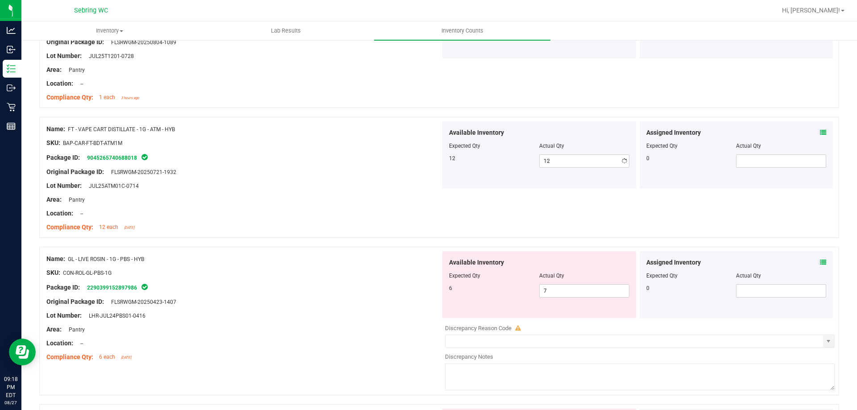
click at [341, 308] on div "Name: GL - LIVE ROSIN - 1G - PBS - HYB SKU: CON-ROL-GL-PBS-1G Package ID: 22903…" at bounding box center [243, 308] width 394 height 114
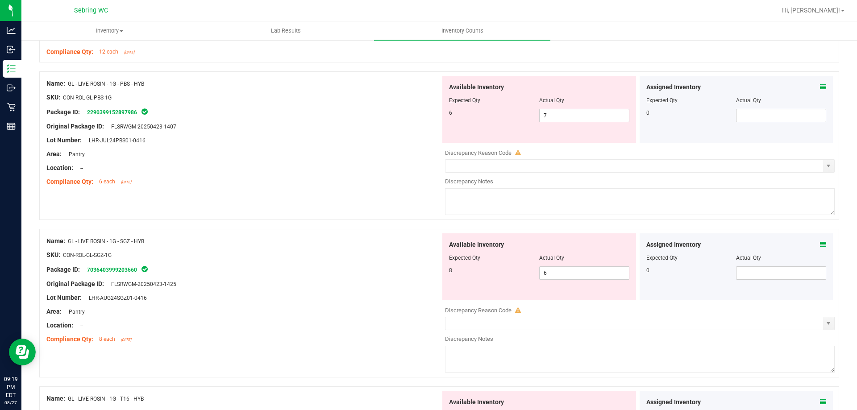
scroll to position [982, 0]
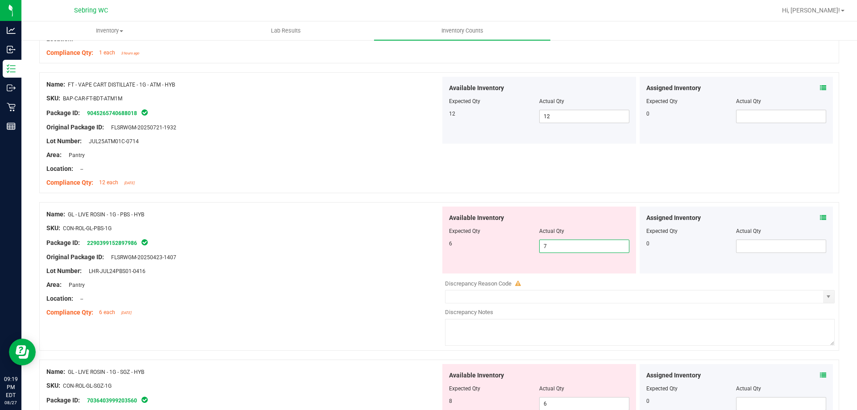
click at [579, 246] on span "7 7" at bounding box center [584, 246] width 90 height 13
click at [579, 246] on input "7" at bounding box center [584, 246] width 89 height 13
type input "6"
click at [430, 340] on div "Name: FT - CANNABIS FLOWER - 3.5G - JGN - HYB SKU: FLO-BUD-FT-CAN-JGN Package I…" at bounding box center [439, 397] width 800 height 2468
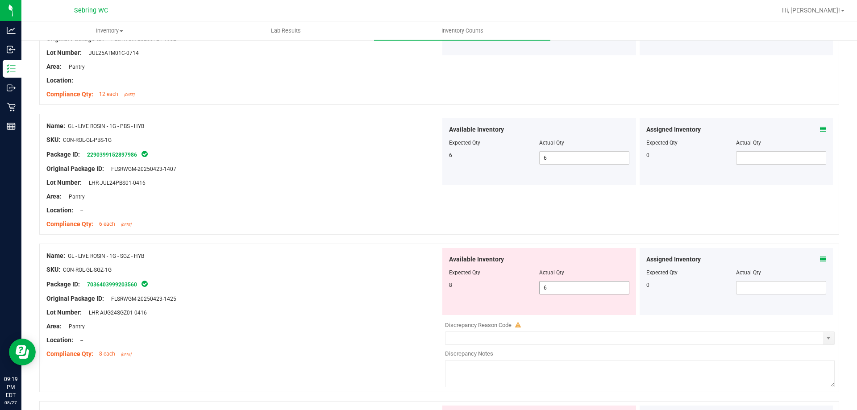
scroll to position [1071, 0]
click at [570, 286] on span "6 6" at bounding box center [584, 286] width 90 height 13
type input "8"
click at [573, 212] on div "Name: GL - LIVE ROSIN - 1G - PBS - HYB SKU: CON-ROL-GL-PBS-1G Package ID: 22903…" at bounding box center [439, 173] width 800 height 121
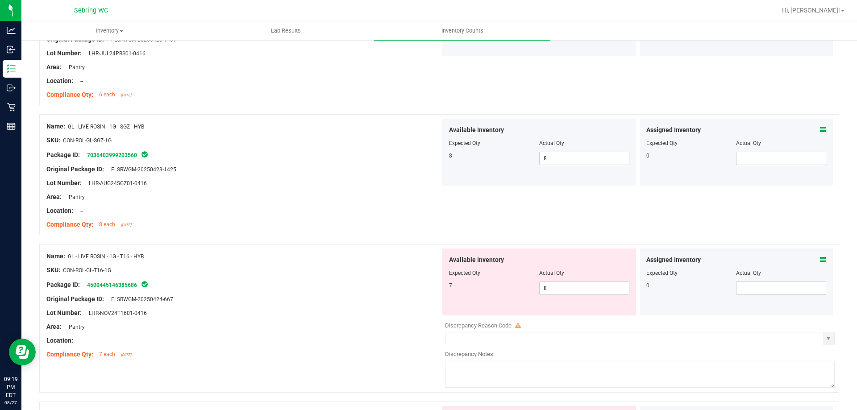
scroll to position [1205, 0]
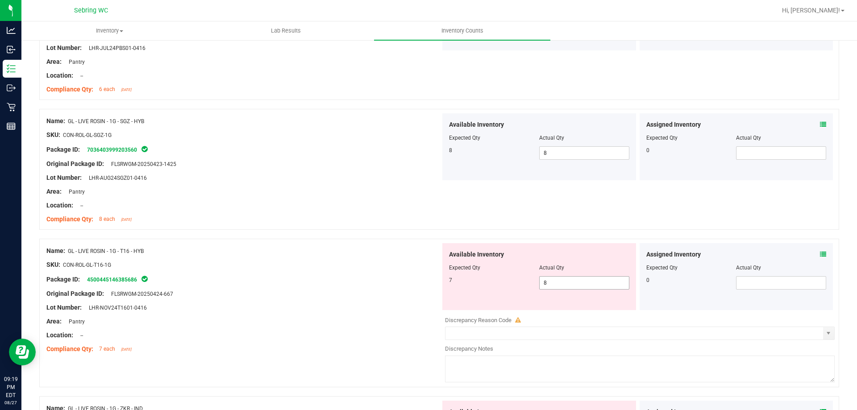
click at [561, 285] on span "8 8" at bounding box center [584, 282] width 90 height 13
click at [561, 285] on input "8" at bounding box center [584, 283] width 89 height 13
type input "7"
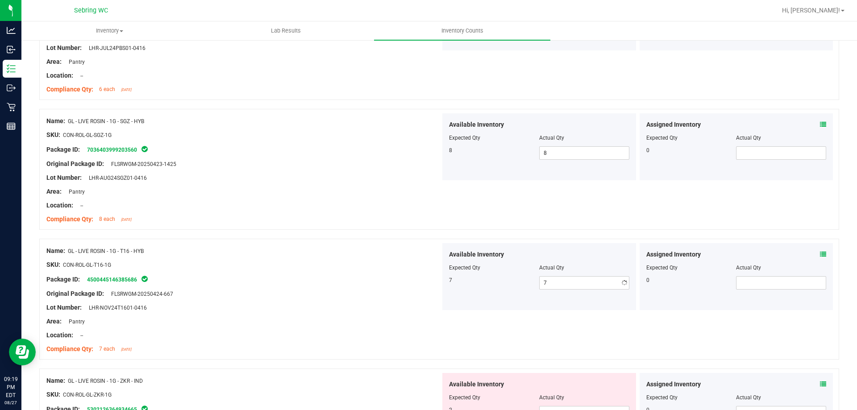
click at [538, 217] on div "Name: GL - LIVE ROSIN - 1G - SGZ - HYB SKU: CON-ROL-GL-SGZ-1G Package ID: 70364…" at bounding box center [439, 169] width 800 height 121
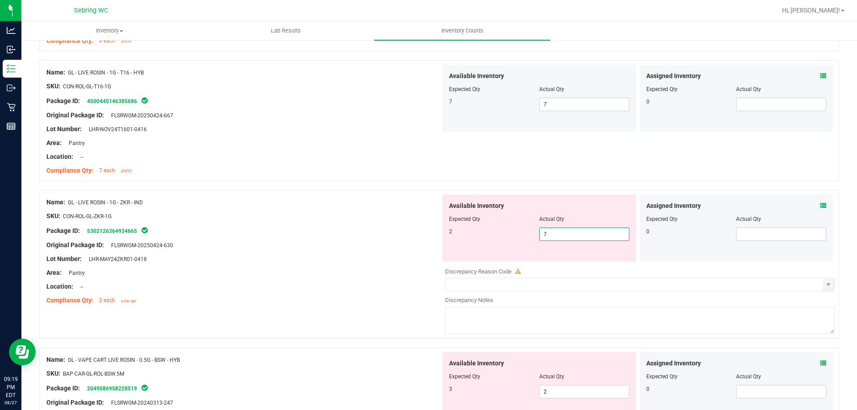
click at [569, 239] on span "7 7" at bounding box center [584, 234] width 90 height 13
click at [568, 238] on input "7" at bounding box center [584, 234] width 89 height 13
type input "2"
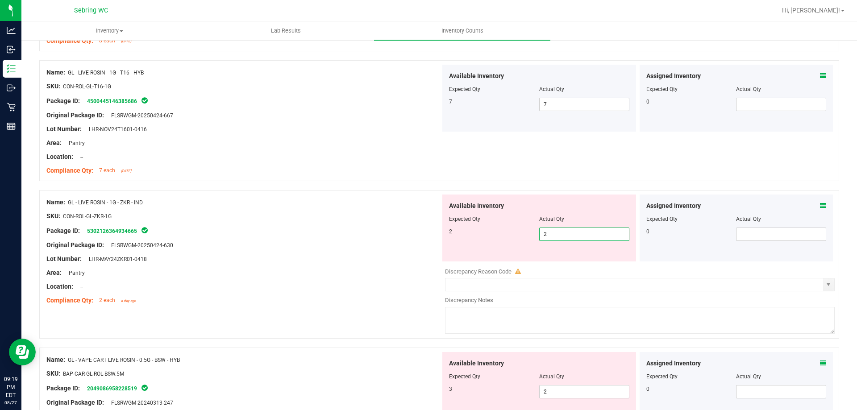
type input "2"
click at [581, 157] on div "Name: GL - LIVE ROSIN - 1G - T16 - HYB SKU: CON-ROL-GL-T16-1G Package ID: 45004…" at bounding box center [439, 120] width 800 height 121
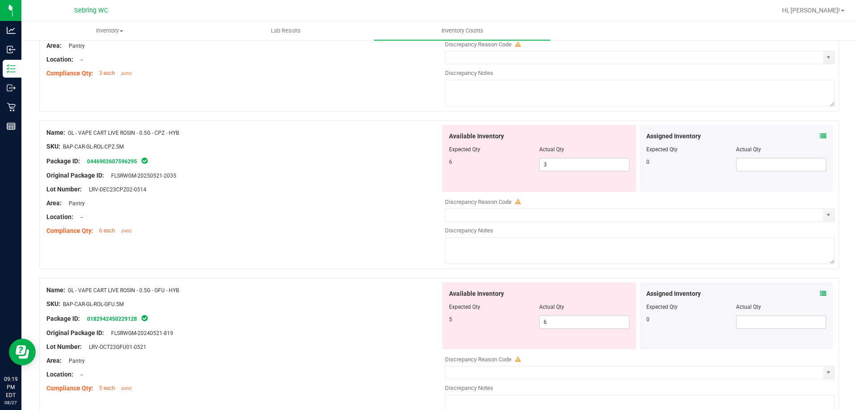
scroll to position [1607, 0]
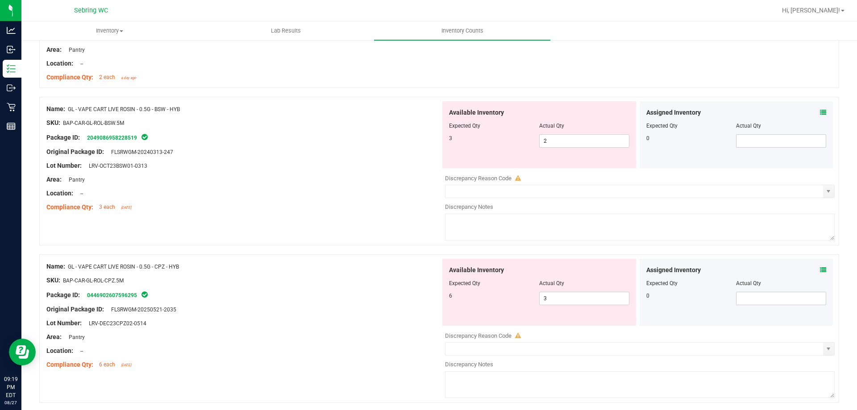
click at [820, 111] on icon at bounding box center [823, 112] width 6 height 6
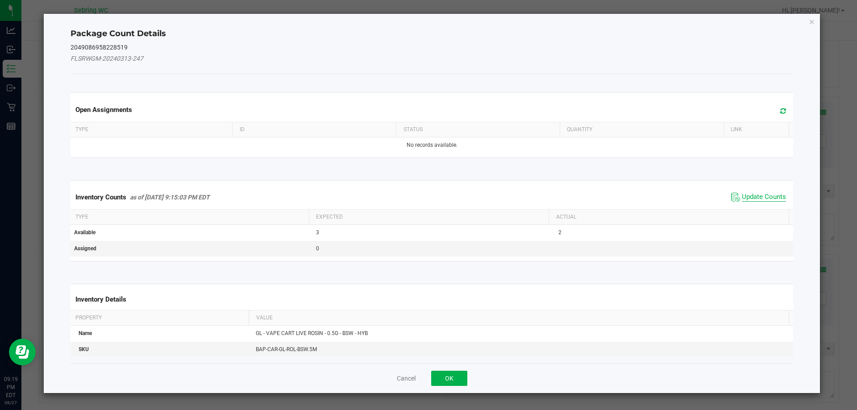
click at [742, 198] on span "Update Counts" at bounding box center [764, 197] width 44 height 9
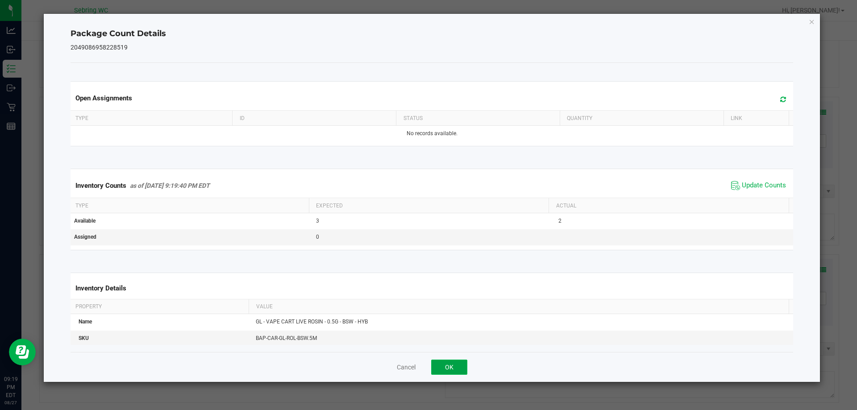
click at [443, 370] on button "OK" at bounding box center [449, 367] width 36 height 15
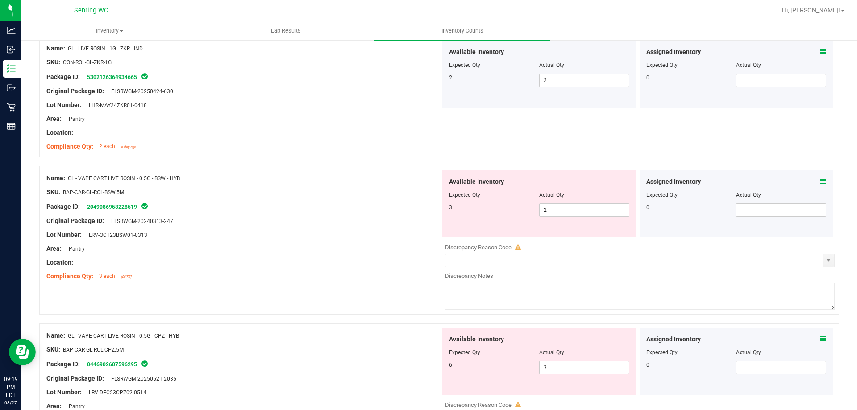
scroll to position [1563, 0]
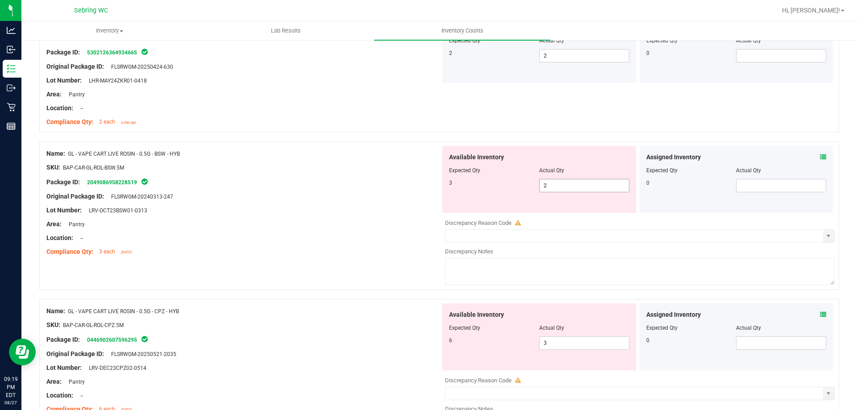
click at [580, 189] on span "2 2" at bounding box center [584, 185] width 90 height 13
click at [580, 189] on input "2" at bounding box center [584, 185] width 89 height 13
type input "3"
click at [409, 264] on div "Name: GL - VAPE CART LIVE ROSIN - 0.5G - BSW - HYB SKU: BAP-CAR-GL-ROL-BSW.5M P…" at bounding box center [439, 221] width 800 height 158
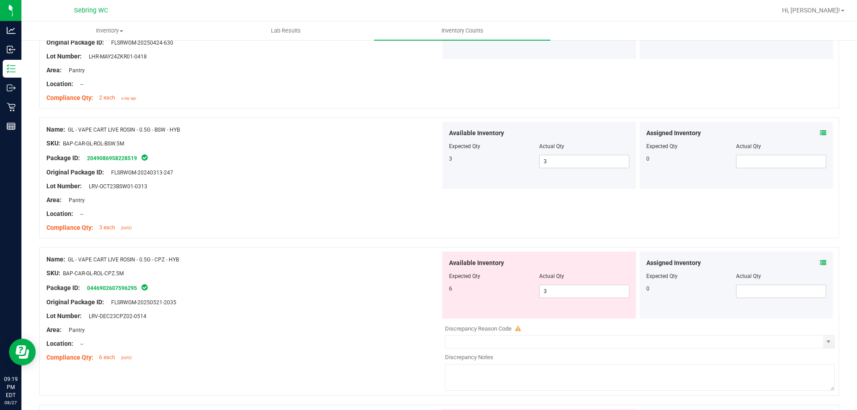
scroll to position [1607, 0]
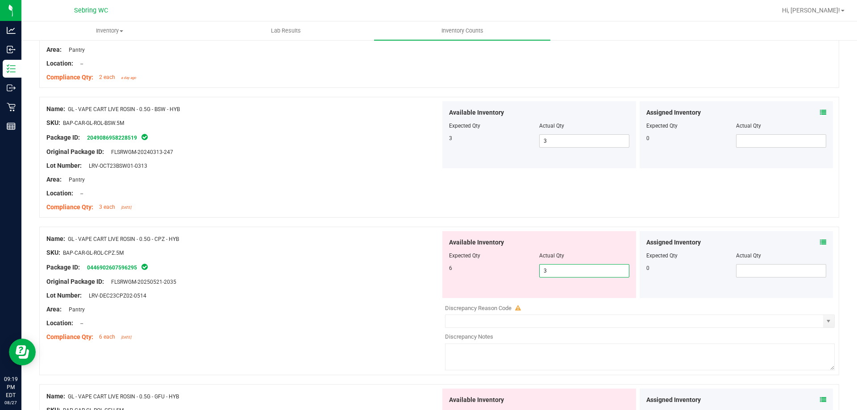
click at [582, 274] on span "3 3" at bounding box center [584, 270] width 90 height 13
click at [582, 274] on input "3" at bounding box center [584, 271] width 89 height 13
type input "6"
click at [392, 329] on div at bounding box center [243, 330] width 394 height 4
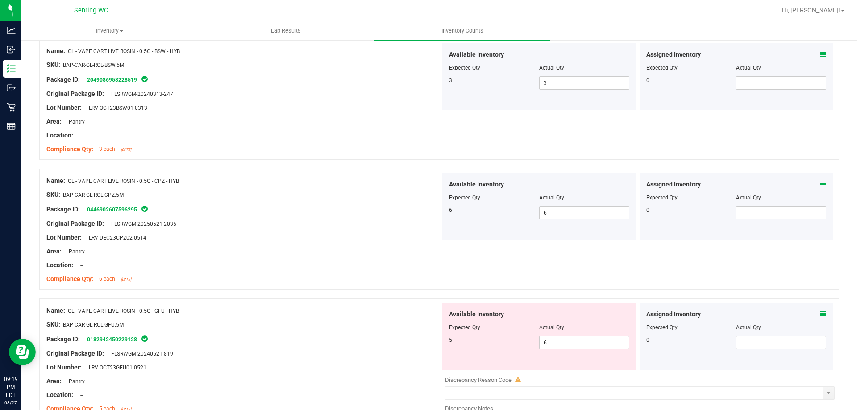
scroll to position [1786, 0]
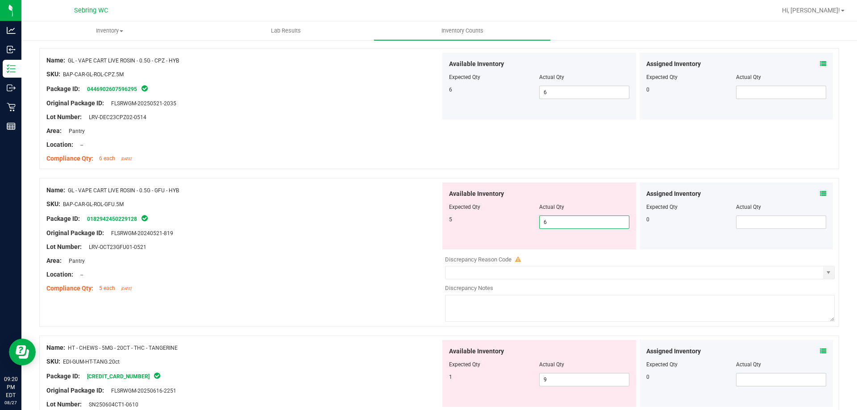
click at [586, 222] on span "6 6" at bounding box center [584, 222] width 90 height 13
click at [586, 222] on input "6" at bounding box center [584, 222] width 89 height 13
type input "5"
click at [352, 261] on div "Area: Pantry" at bounding box center [243, 260] width 394 height 9
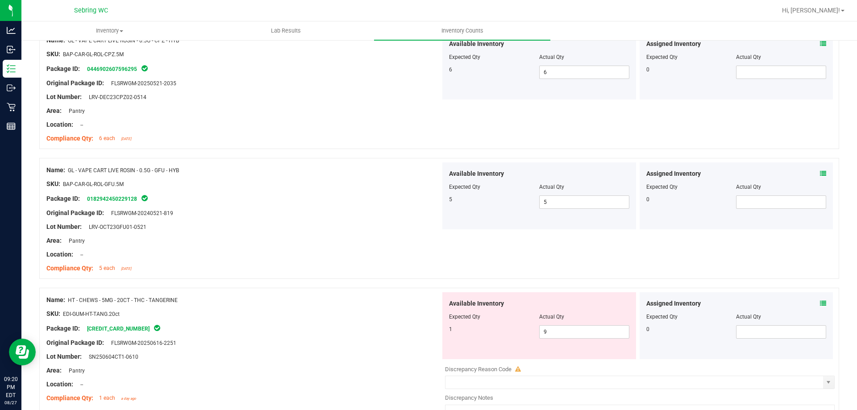
scroll to position [2029, 0]
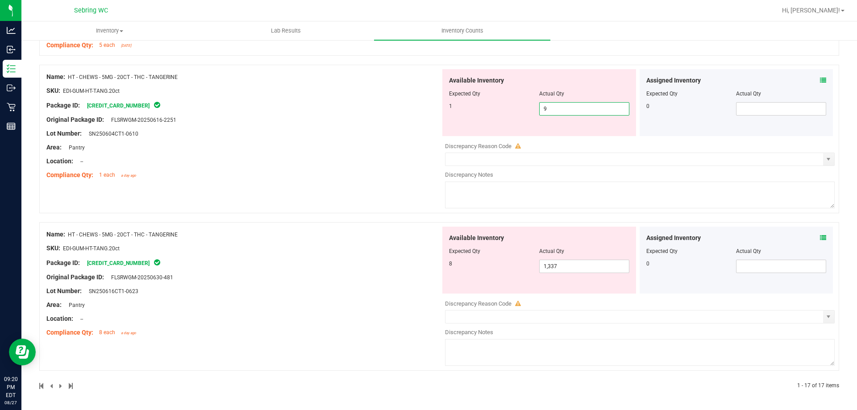
click at [555, 110] on span "9 9" at bounding box center [584, 108] width 90 height 13
click at [555, 110] on input "9" at bounding box center [584, 109] width 89 height 13
click at [553, 112] on input "9" at bounding box center [584, 109] width 89 height 13
click at [574, 111] on input "9" at bounding box center [584, 109] width 89 height 13
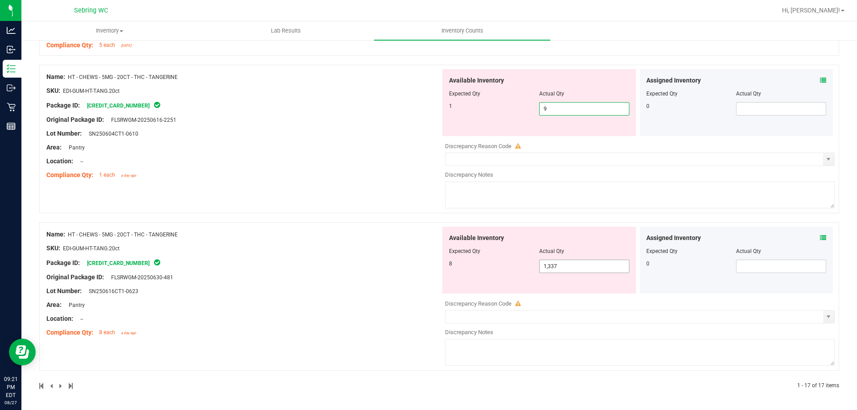
click at [577, 264] on span "1,337 1337" at bounding box center [584, 266] width 90 height 13
click at [577, 264] on input "1337" at bounding box center [584, 266] width 89 height 13
type input "9"
click at [560, 106] on span "9 9" at bounding box center [584, 108] width 90 height 13
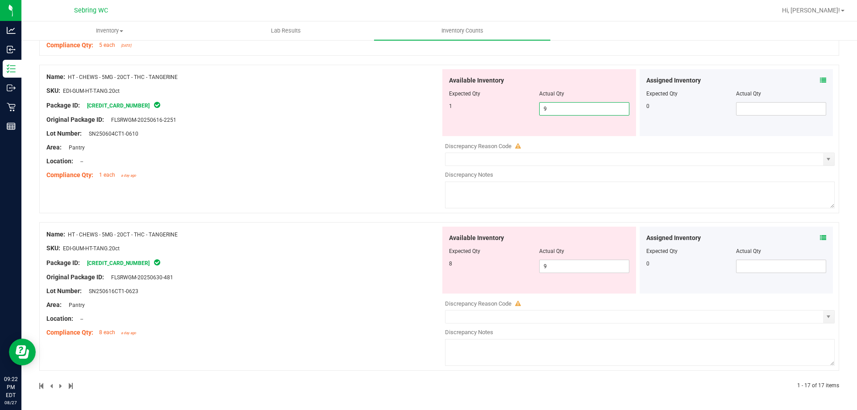
click at [560, 106] on input "9" at bounding box center [584, 109] width 89 height 13
type input "0"
click at [374, 111] on div at bounding box center [243, 113] width 394 height 4
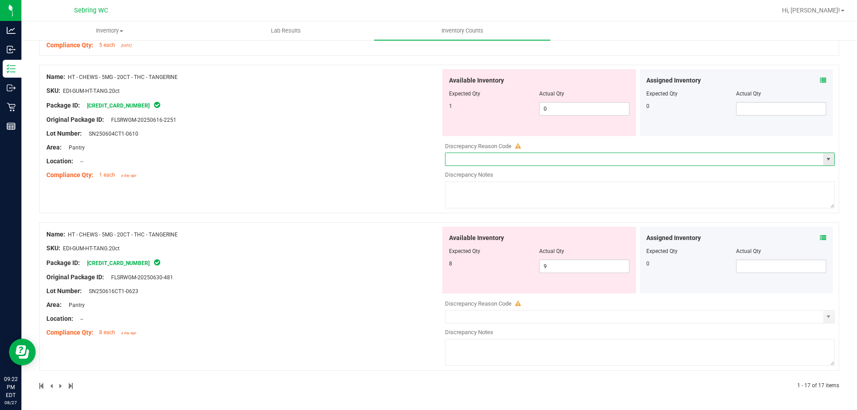
click at [553, 154] on input "text" at bounding box center [635, 159] width 378 height 13
click at [825, 158] on span "select" at bounding box center [828, 159] width 7 height 7
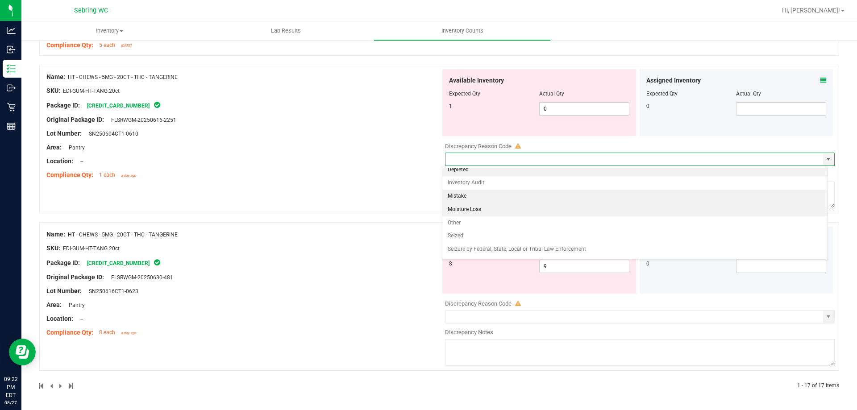
scroll to position [0, 0]
click at [467, 200] on li "Mistake" at bounding box center [635, 201] width 386 height 13
type input "Mistake"
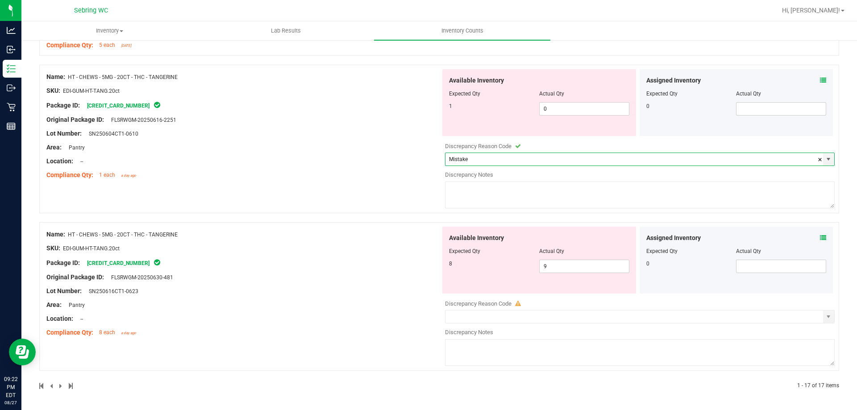
click at [480, 192] on textarea at bounding box center [640, 195] width 390 height 27
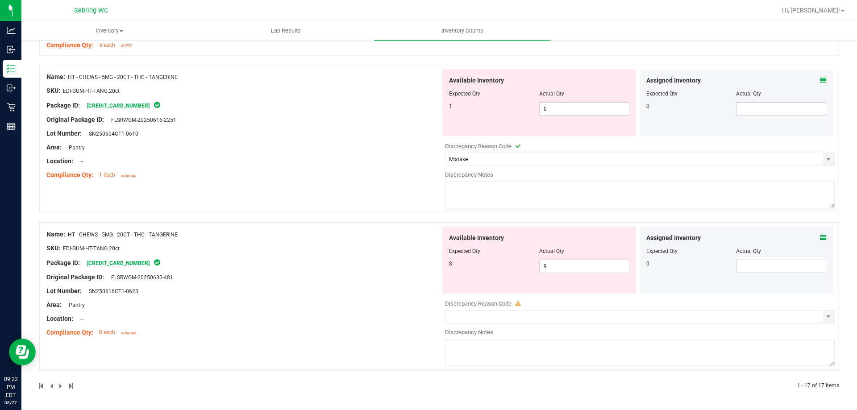
type textarea "A"
click at [574, 185] on textarea "Allocation Error: Innacurate batch Number sold for same type item" at bounding box center [640, 195] width 390 height 27
type textarea "Allocation Error: Innacurate batch Number sold for same type item"
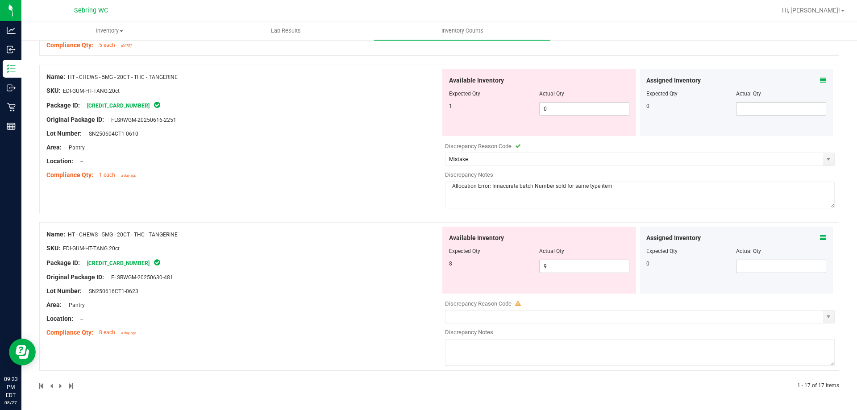
click at [491, 357] on textarea at bounding box center [640, 352] width 390 height 27
paste textarea "Allocation Error: Innacurate batch Number sold for same type item"
type textarea "Allocation Error: Innacurate batch Number sold for same type item"
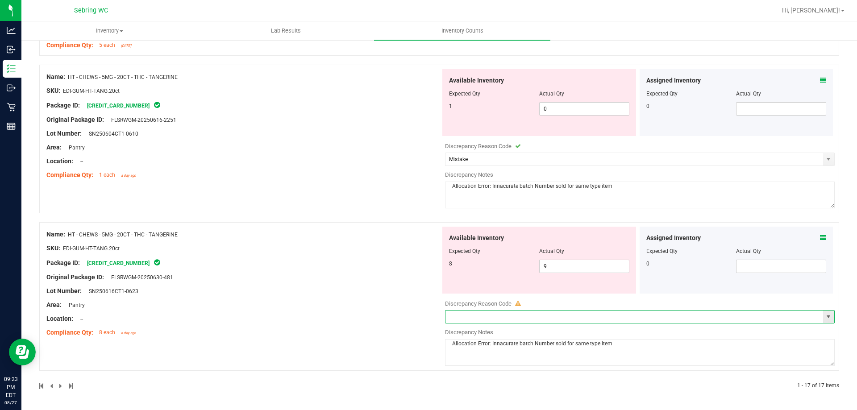
click at [542, 319] on input "text" at bounding box center [635, 317] width 378 height 13
click at [825, 315] on span "select" at bounding box center [828, 316] width 7 height 7
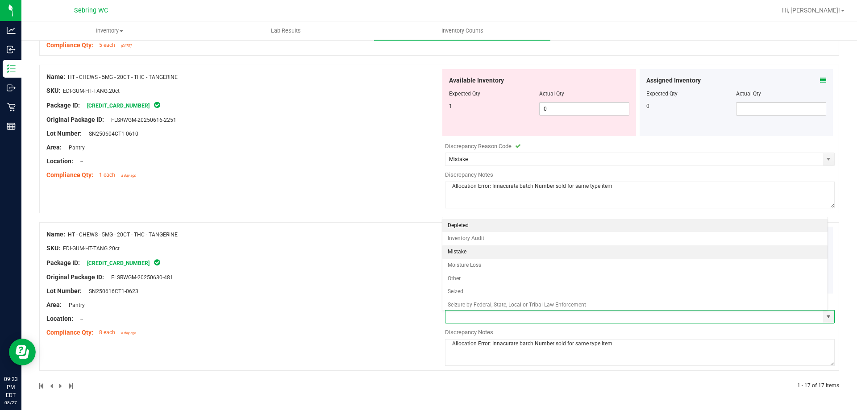
click at [477, 254] on li "Mistake" at bounding box center [635, 252] width 386 height 13
type input "Mistake"
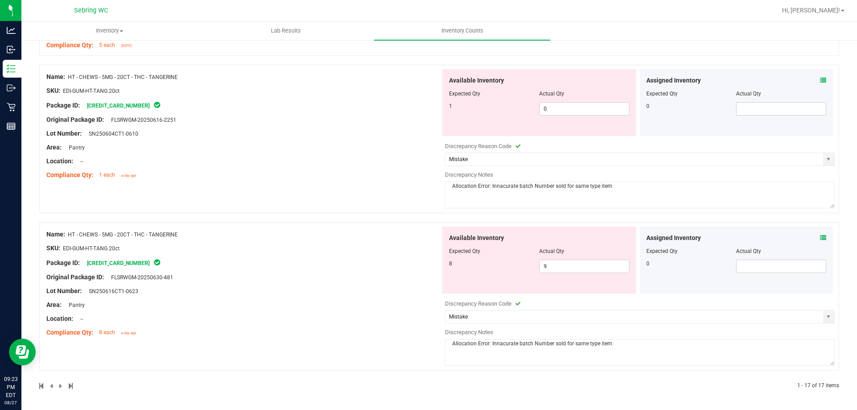
click at [395, 279] on div "Original Package ID: FLSRWGM-20250630-481" at bounding box center [243, 277] width 394 height 9
click at [172, 122] on span "FLSRWGM-20250616-2251" at bounding box center [142, 120] width 70 height 6
click at [314, 167] on div at bounding box center [243, 168] width 394 height 4
click at [117, 135] on span "SN250604CT1-0610" at bounding box center [111, 134] width 54 height 6
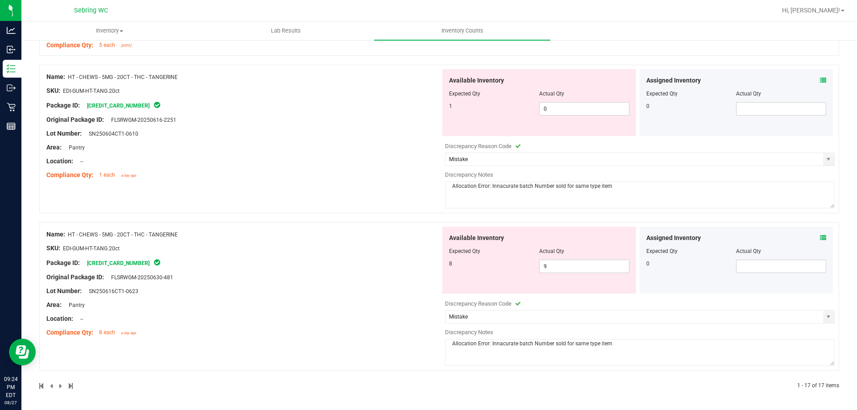
click at [422, 329] on div "Compliance Qty: 8 each a day ago" at bounding box center [243, 332] width 394 height 9
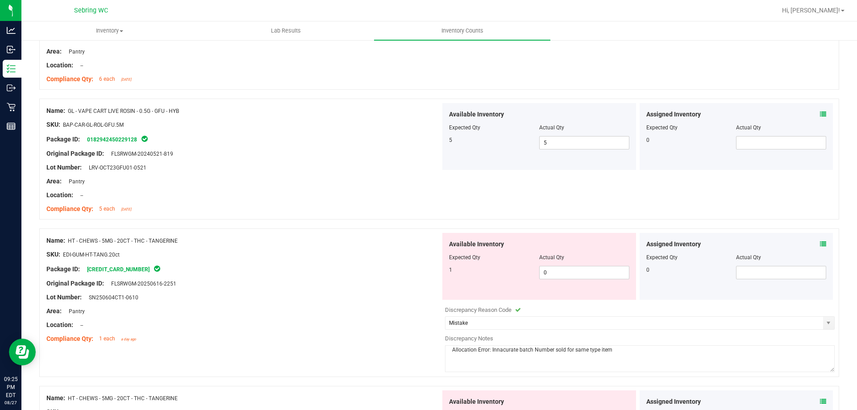
scroll to position [2029, 0]
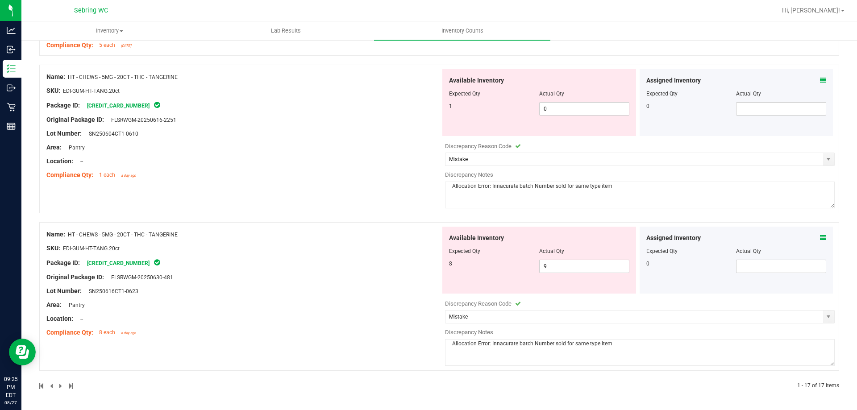
click at [367, 320] on div "Location: --" at bounding box center [243, 318] width 394 height 9
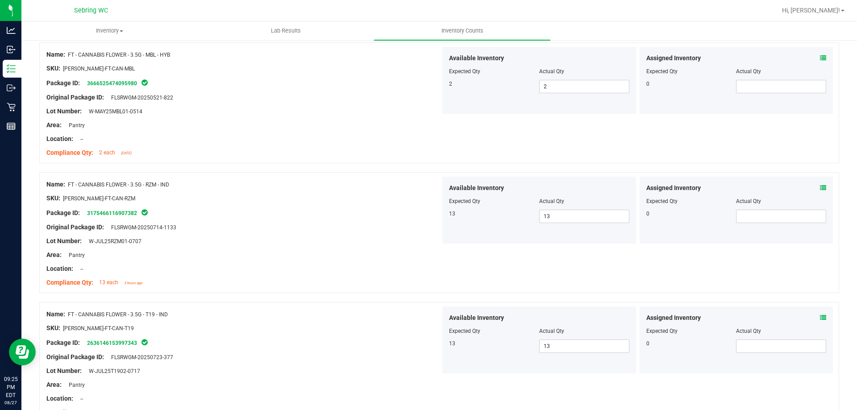
scroll to position [20, 0]
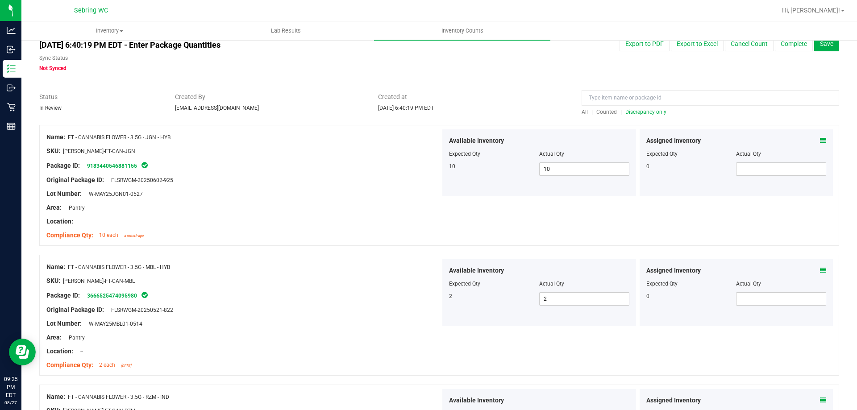
click at [652, 111] on span "Discrepancy only" at bounding box center [645, 112] width 41 height 6
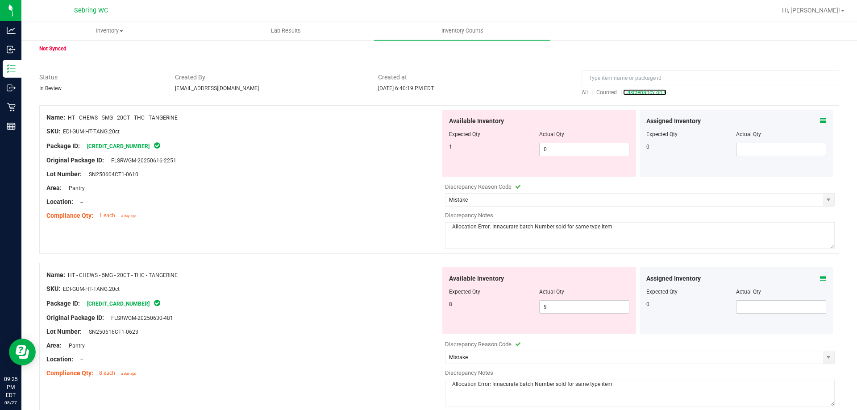
scroll to position [0, 0]
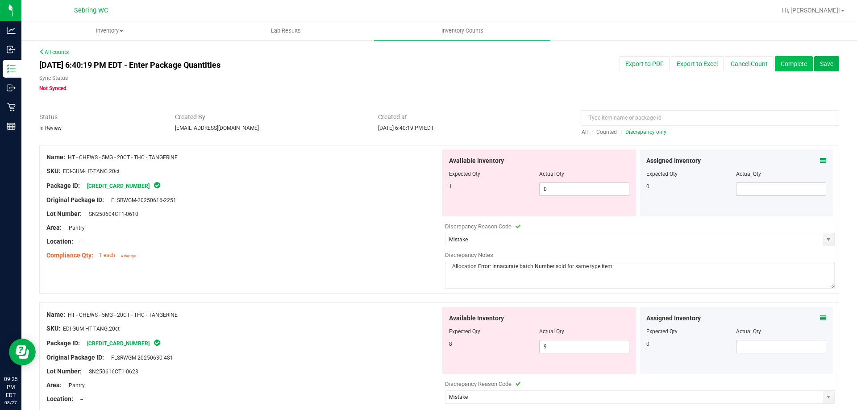
click at [785, 59] on button "Complete" at bounding box center [794, 63] width 38 height 15
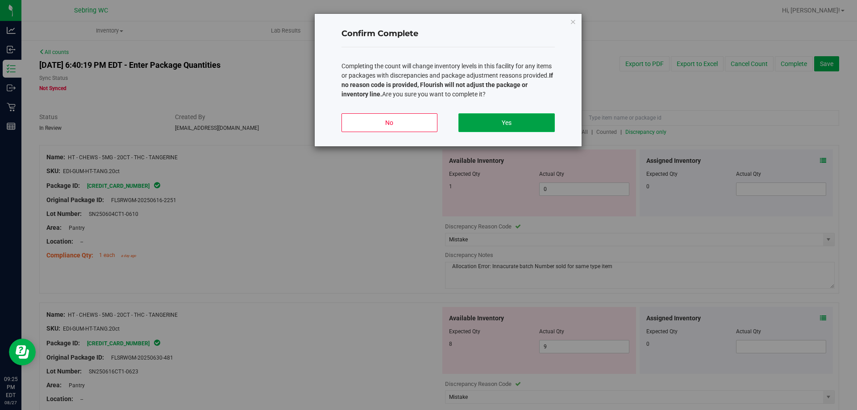
click at [509, 121] on button "Yes" at bounding box center [506, 122] width 96 height 19
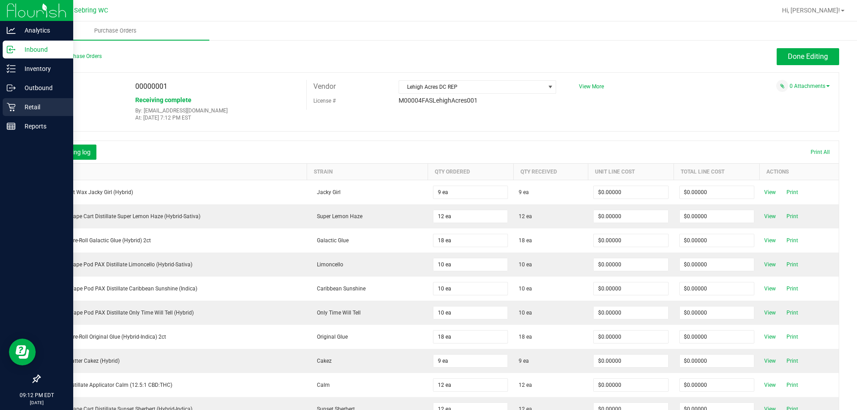
click at [10, 105] on icon at bounding box center [11, 107] width 9 height 9
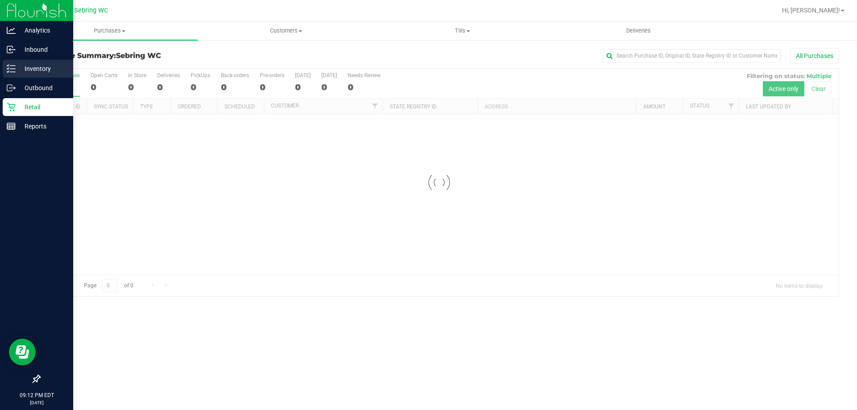
click at [21, 64] on p "Inventory" at bounding box center [43, 68] width 54 height 11
click at [8, 68] on icon at bounding box center [11, 68] width 9 height 9
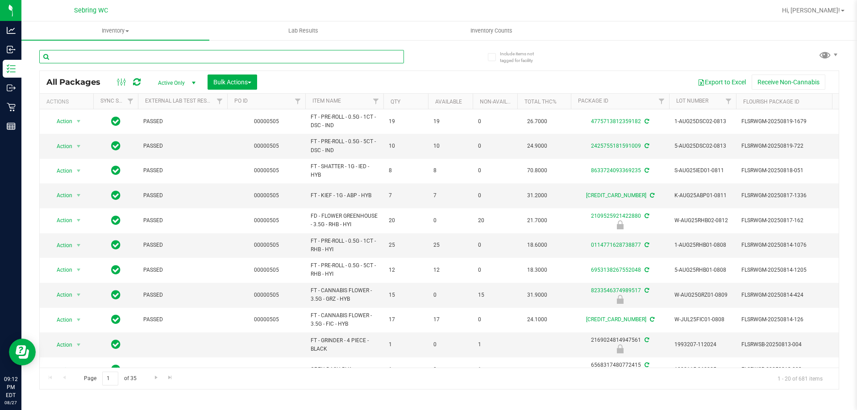
paste input "W-JUL25T1702-0724"
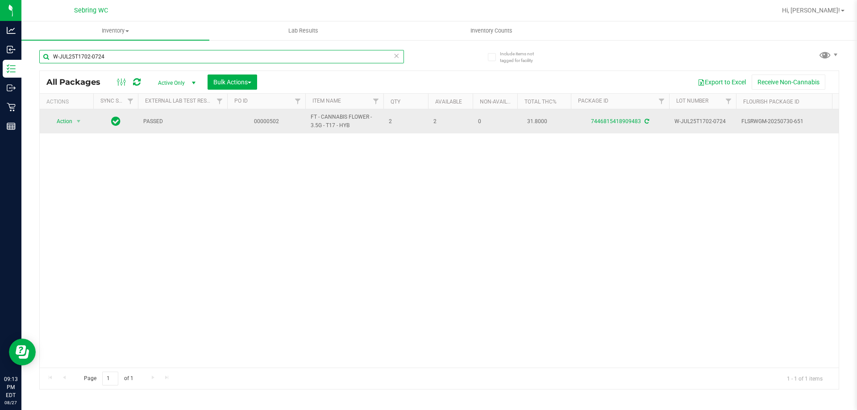
type input "W-JUL25T1702-0724"
click at [346, 114] on span "FT - CANNABIS FLOWER - 3.5G - T17 - HYB" at bounding box center [344, 121] width 67 height 17
copy tr "FT - CANNABIS FLOWER - 3.5G - T17 - HYB"
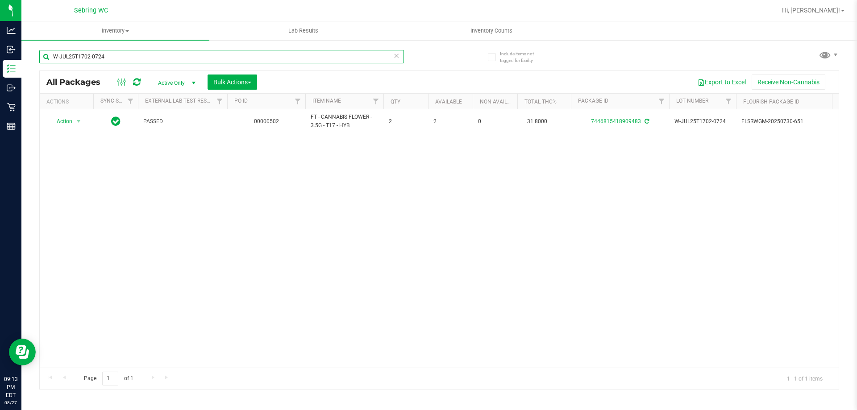
click at [330, 60] on input "W-JUL25T1702-0724" at bounding box center [221, 56] width 365 height 13
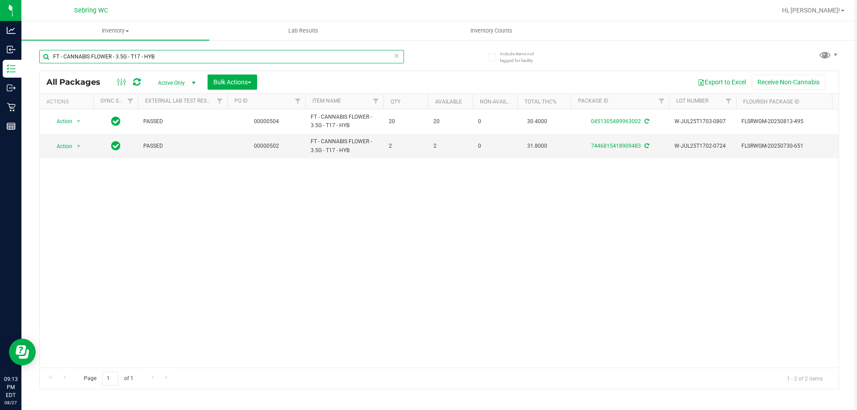
type input "FT - CANNABIS FLOWER - 3.5G - T17 - HYB"
